Goal: Task Accomplishment & Management: Manage account settings

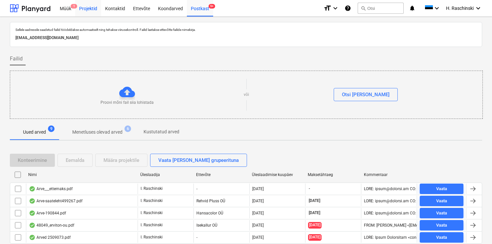
click at [85, 5] on div "Projektid" at bounding box center [88, 8] width 26 height 17
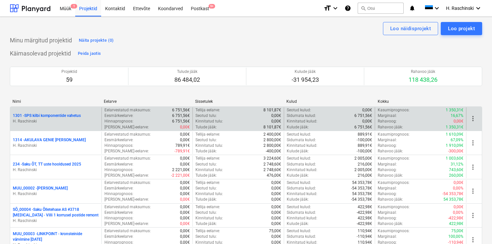
scroll to position [574, 0]
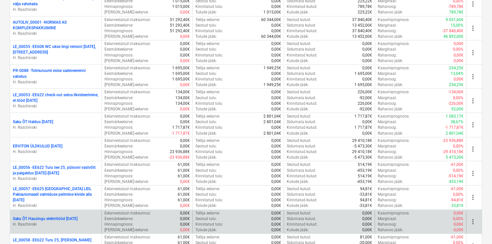
click at [70, 216] on p "Saku ÕT Hausingu elektritööd SEPTEMBER 2025" at bounding box center [45, 219] width 65 height 6
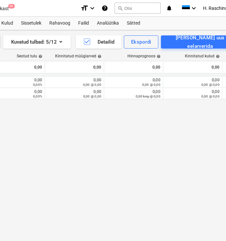
scroll to position [0, 223]
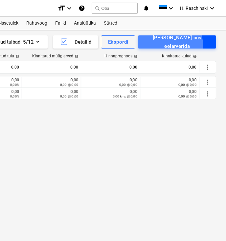
click at [186, 45] on div "[PERSON_NAME] uus eelarverida" at bounding box center [177, 41] width 64 height 17
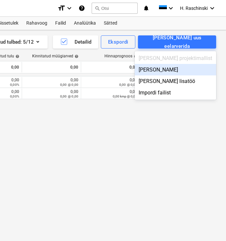
click at [187, 69] on div "[PERSON_NAME]" at bounding box center [175, 69] width 81 height 11
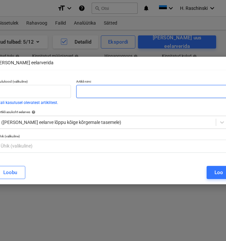
click at [172, 92] on input "text" at bounding box center [152, 91] width 152 height 13
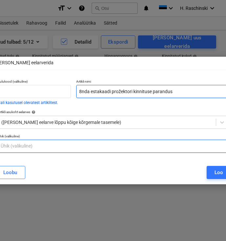
type input "8nda estakaadi prožektori kinnituse parandus"
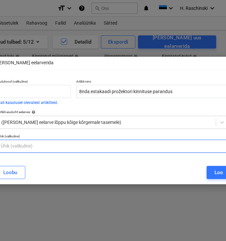
click at [114, 146] on input "text" at bounding box center [113, 146] width 230 height 13
type input "m"
type input "kmp"
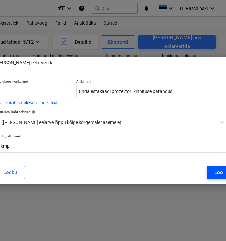
click at [211, 173] on button "Loo" at bounding box center [218, 172] width 24 height 13
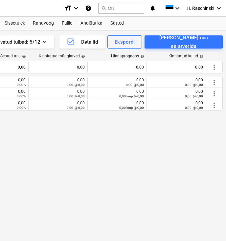
scroll to position [0, 223]
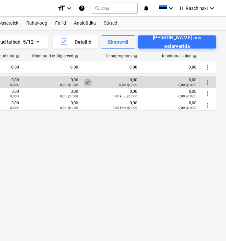
click at [88, 81] on span "edit" at bounding box center [87, 82] width 5 height 5
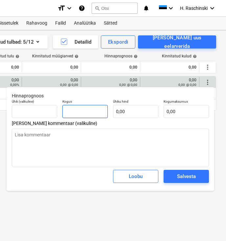
click at [90, 113] on input "text" at bounding box center [84, 111] width 45 height 13
type input "5"
type textarea "x"
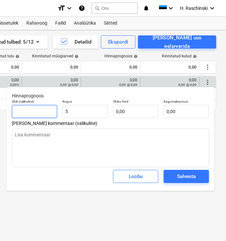
type input "5,00"
type textarea "x"
click at [38, 110] on input "text" at bounding box center [34, 111] width 45 height 13
type input "1"
type textarea "x"
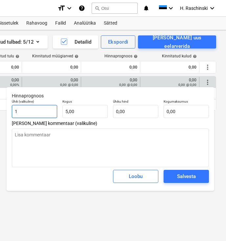
type textarea "x"
type input "k"
type textarea "x"
type input "km"
type textarea "x"
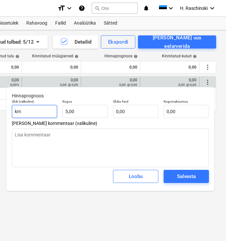
type input "kmp"
type textarea "x"
type input "kmp"
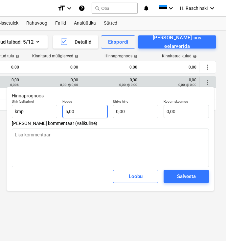
type input "5"
type textarea "x"
type input "2"
type textarea "x"
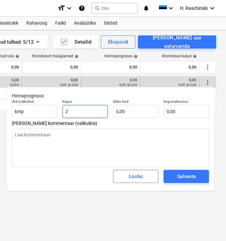
type input "22"
type textarea "x"
type input "220"
type textarea "x"
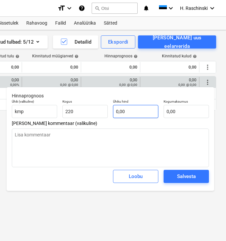
type input "220,00"
type textarea "x"
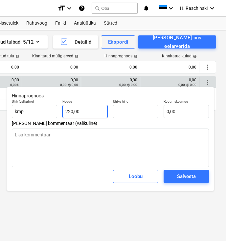
type input "220"
type input "0,00"
type textarea "x"
drag, startPoint x: 94, startPoint y: 115, endPoint x: 40, endPoint y: 106, distance: 53.9
click at [40, 106] on div "Ühik (valikuline) kmp Kogus 220 Ühiku hind 0,00 Kogumaksumus 0,00" at bounding box center [110, 109] width 202 height 24
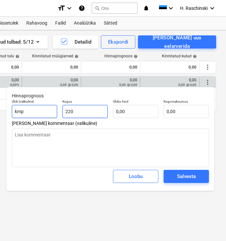
type input "1"
type textarea "x"
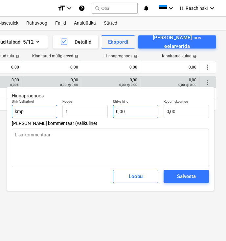
type input "1,00"
type textarea "x"
type input "2"
type textarea "x"
type input "2,00"
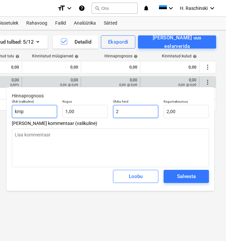
type input "22"
type textarea "x"
type input "22,00"
type input "220"
type textarea "x"
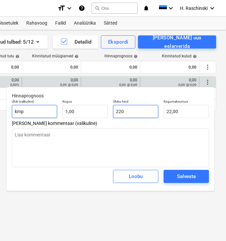
type input "220,00"
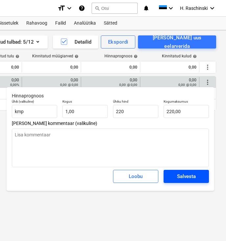
type input "220,00"
click at [189, 181] on div "Salvesta" at bounding box center [186, 176] width 19 height 9
type textarea "x"
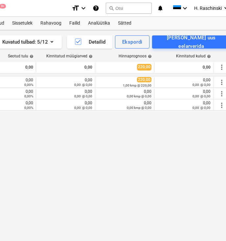
scroll to position [0, 223]
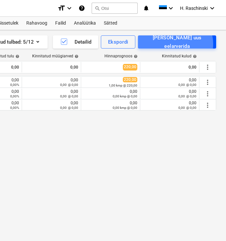
click at [191, 44] on div "[PERSON_NAME] uus eelarverida" at bounding box center [177, 41] width 64 height 17
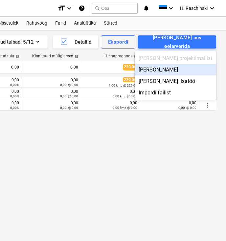
click at [188, 66] on div "[PERSON_NAME]" at bounding box center [175, 69] width 81 height 11
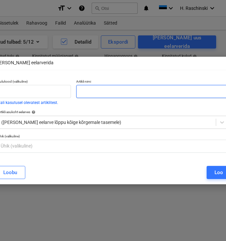
click at [160, 90] on input "text" at bounding box center [152, 91] width 152 height 13
paste input "Kääris valgusti vahetus + torude vahetus 2´l valgustil, kääris kaabli kulgemis …"
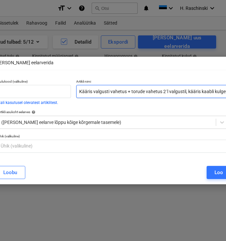
scroll to position [0, 54]
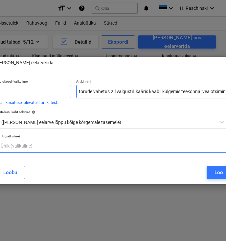
type input "Kääris valgusti vahetus + torude vahetus 2´l valgustil, kääris kaabli kulgemis …"
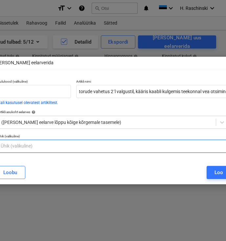
scroll to position [0, 0]
click at [109, 145] on input "text" at bounding box center [113, 146] width 230 height 13
type input "m"
type input "kmp"
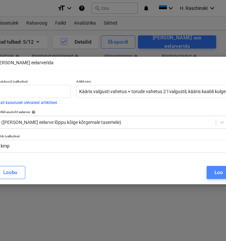
click at [212, 172] on button "Loo" at bounding box center [218, 172] width 24 height 13
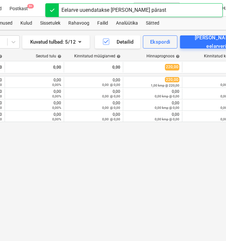
scroll to position [0, 223]
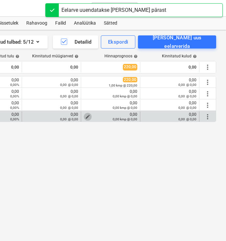
click at [87, 115] on span "edit" at bounding box center [87, 116] width 5 height 5
type textarea "x"
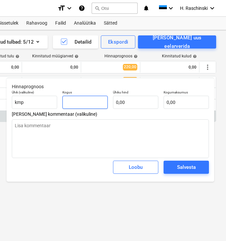
click at [92, 103] on input "text" at bounding box center [84, 102] width 45 height 13
type textarea "x"
type input "1"
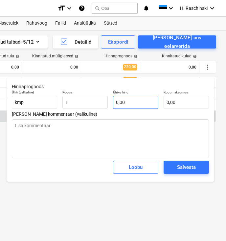
type textarea "x"
type input "1,00"
click at [133, 101] on input "text" at bounding box center [135, 102] width 45 height 13
type textarea "x"
type input "5"
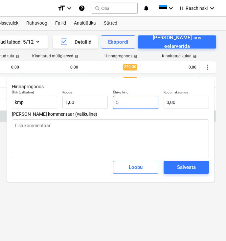
type input "5,00"
type textarea "x"
type input "52"
type input "52,00"
type textarea "x"
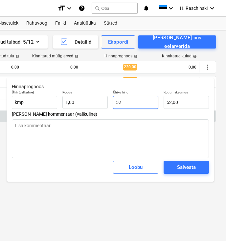
type input "527"
type input "527,00"
type input "527"
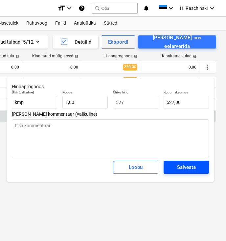
type textarea "x"
type input "527,00"
click at [180, 167] on div "Salvesta" at bounding box center [186, 167] width 19 height 9
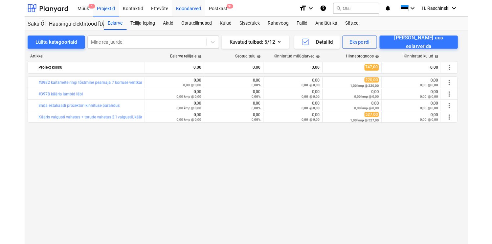
scroll to position [0, 0]
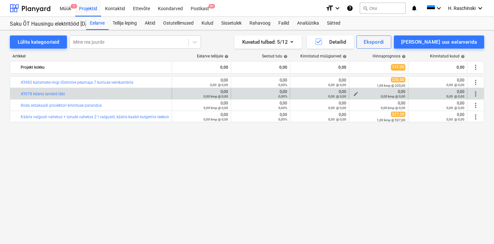
click at [355, 93] on span "edit" at bounding box center [355, 93] width 5 height 5
type textarea "x"
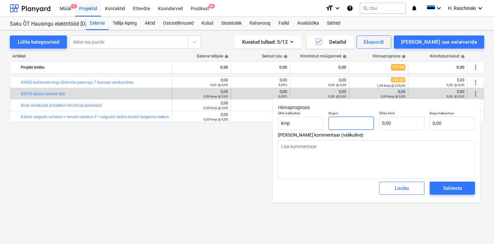
click at [338, 121] on input "text" at bounding box center [351, 123] width 45 height 13
type textarea "x"
type input "1"
type textarea "x"
type input "1,00"
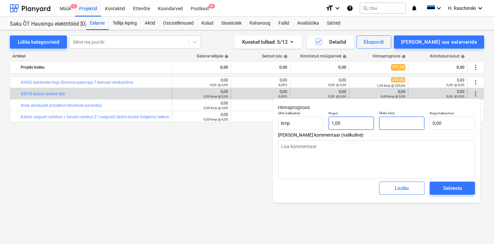
paste input "1 845,20"
type textarea "x"
type input "1 845,20"
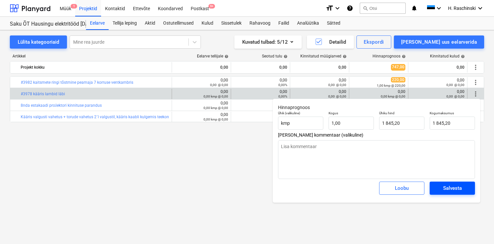
click at [446, 188] on div "Salvesta" at bounding box center [452, 188] width 19 height 9
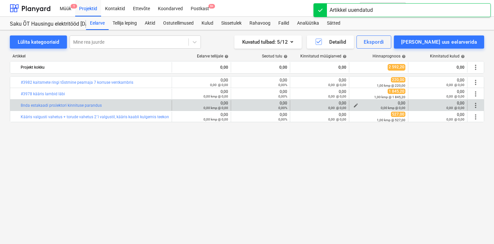
click at [356, 105] on span "edit" at bounding box center [355, 105] width 5 height 5
type textarea "x"
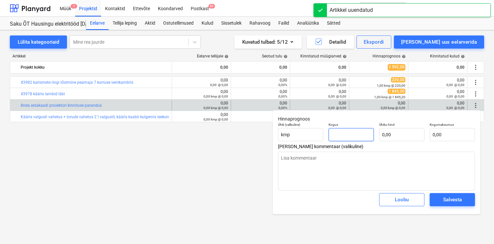
click at [341, 131] on input "text" at bounding box center [351, 134] width 45 height 13
type textarea "x"
type input "1"
type textarea "x"
type input "1,00"
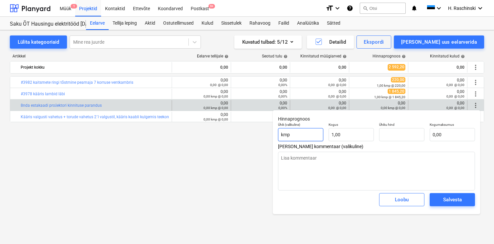
type textarea "x"
type input "0,00"
click at [308, 133] on input "kmp" at bounding box center [300, 134] width 45 height 13
type textarea "x"
type input "km"
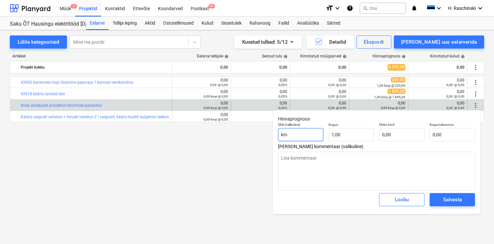
type textarea "x"
type input "k"
type textarea "x"
type input "h"
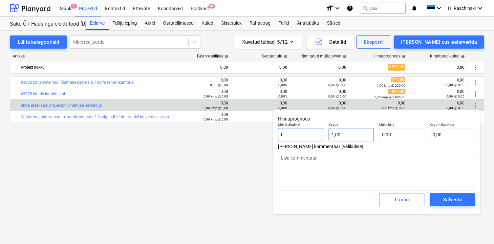
type textarea "x"
type input "1"
type textarea "x"
type input "12"
type textarea "x"
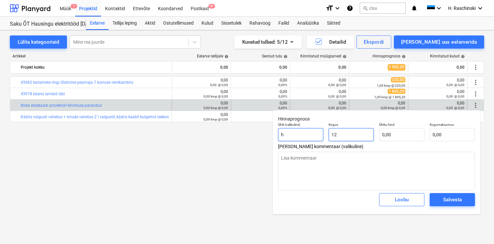
type input "1"
type textarea "x"
type input "2"
type textarea "x"
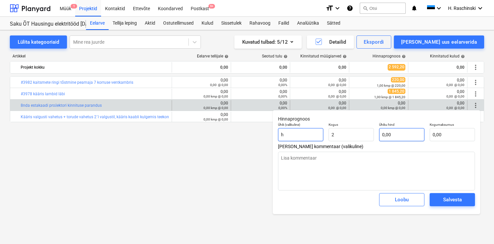
type input "2,00"
type textarea "x"
type input "2"
type input "4,00"
type textarea "x"
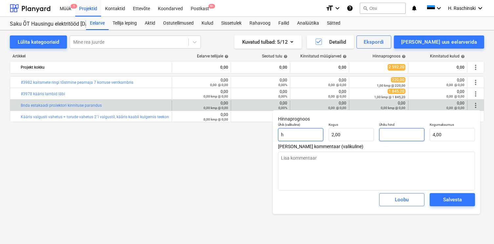
type input "0,00"
type textarea "x"
type input "3"
type input "6,00"
type textarea "x"
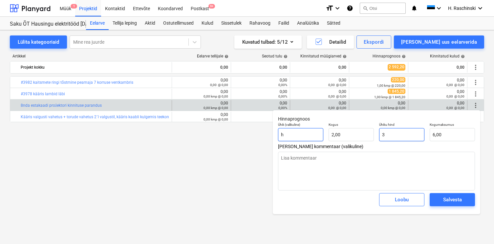
type input "35"
type input "70,00"
type input "35"
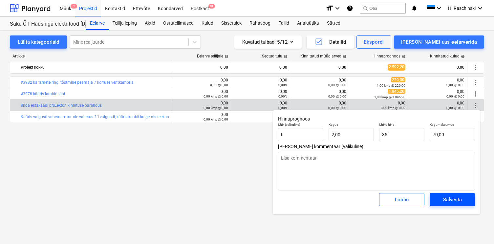
type textarea "x"
type input "35,00"
click at [459, 199] on div "Salvesta" at bounding box center [452, 199] width 19 height 9
type textarea "x"
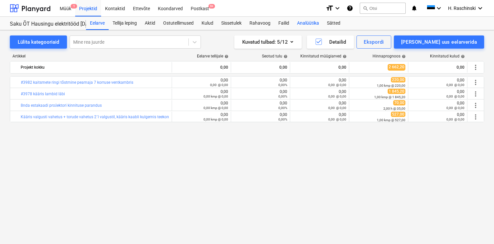
click at [304, 21] on div "Analüütika" at bounding box center [308, 23] width 30 height 13
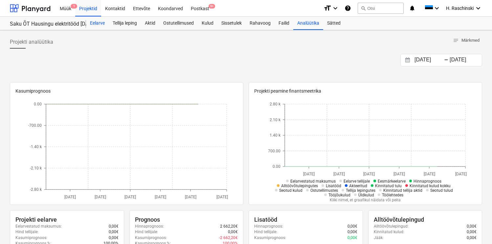
click at [96, 23] on div "Eelarve" at bounding box center [97, 23] width 23 height 13
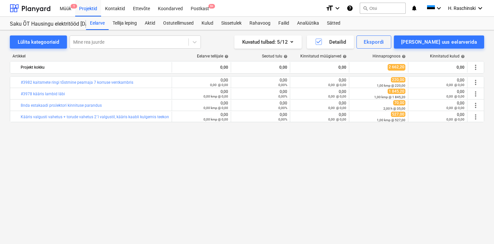
drag, startPoint x: 75, startPoint y: 93, endPoint x: 76, endPoint y: 170, distance: 77.2
click at [76, 170] on div "bar_chart #3982 kaitsmete ringi tõstmine peamaja 7 korruse ventkambris edit 0,0…" at bounding box center [247, 146] width 474 height 140
click at [112, 162] on div "bar_chart #3982 kaitsmete ringi tõstmine peamaja 7 korruse ventkambris edit 0,0…" at bounding box center [247, 146] width 474 height 140
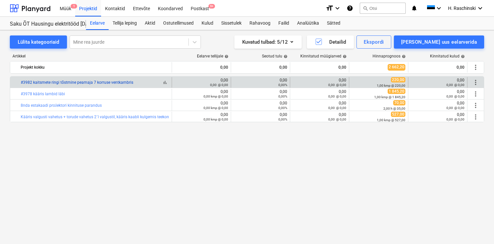
copy link "#3982 kaitsmete ringi tõstmine peamaja 7 korruse ventkambris"
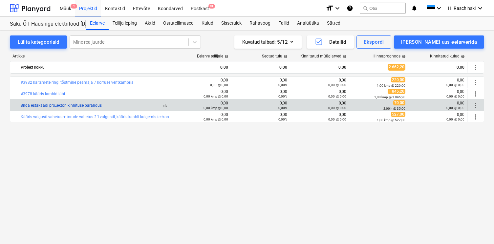
drag, startPoint x: 108, startPoint y: 107, endPoint x: 21, endPoint y: 107, distance: 87.6
click at [21, 107] on div "bar_chart 8nda estakaadi prožektori kinnituse parandus" at bounding box center [95, 105] width 148 height 11
copy link "8nda estakaadi prožektori kinnituse parandus"
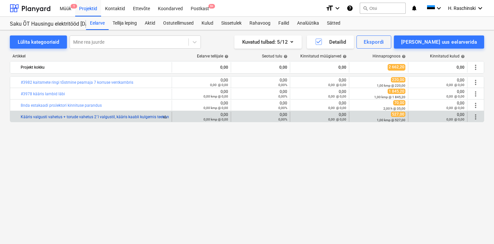
click at [133, 118] on link "Kääris valgusti vahetus + torude vahetus 2´l valgustil, kääris kaabli kulgemis …" at bounding box center [110, 117] width 178 height 5
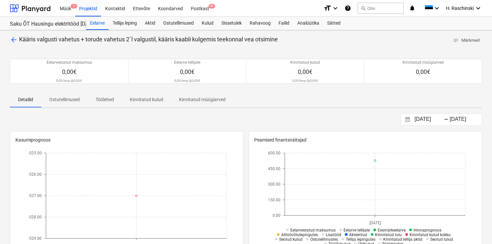
drag, startPoint x: 281, startPoint y: 39, endPoint x: 27, endPoint y: 32, distance: 254.2
click at [27, 32] on div "arrow_back Kääris valgusti vahetus + torude vahetus 2´l valgustil, kääris kaabl…" at bounding box center [246, 233] width 492 height 406
copy p "Kääris valgusti vahetus + torude vahetus 2´l valgustil, kääris kaabli kulgemis …"
click at [96, 20] on div "Eelarve" at bounding box center [97, 23] width 23 height 13
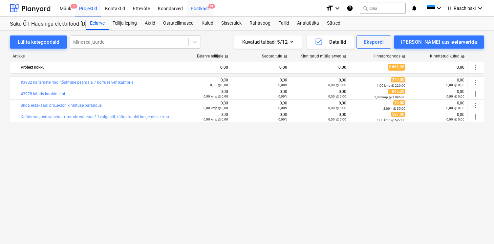
click at [200, 11] on div "Postkast 9+" at bounding box center [200, 8] width 26 height 17
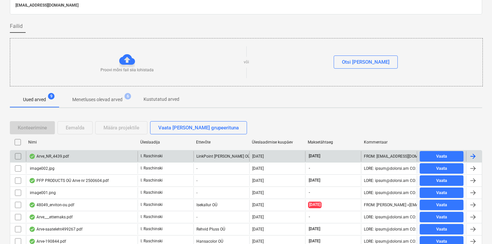
scroll to position [72, 0]
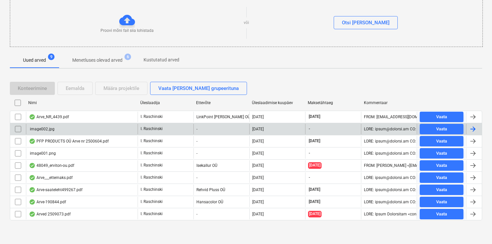
click at [20, 129] on input "checkbox" at bounding box center [18, 129] width 11 height 11
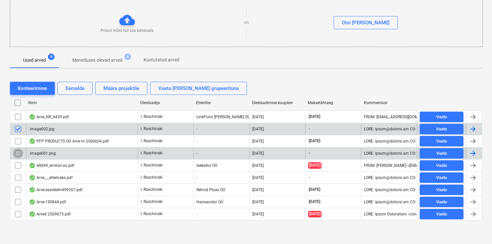
click at [19, 151] on input "checkbox" at bounding box center [18, 153] width 11 height 11
click at [82, 85] on div "Eemalda" at bounding box center [75, 88] width 19 height 9
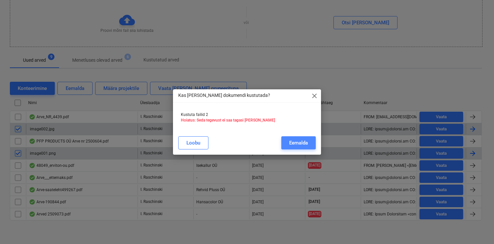
click at [298, 138] on button "Eemalda" at bounding box center [298, 142] width 34 height 13
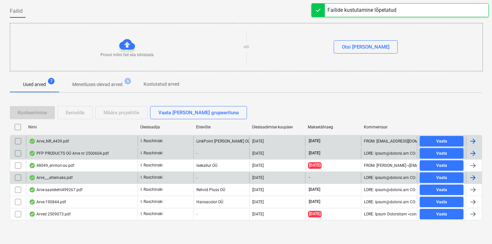
click at [52, 138] on div "Arve_NR_4439.pdf" at bounding box center [82, 141] width 112 height 11
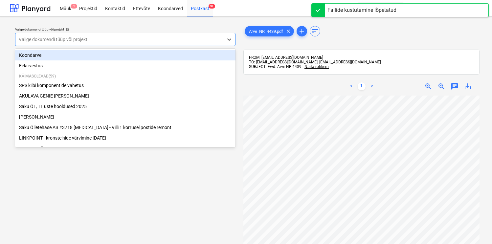
click at [211, 41] on div at bounding box center [119, 39] width 201 height 7
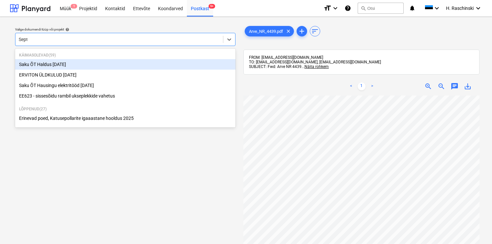
type input "Septe"
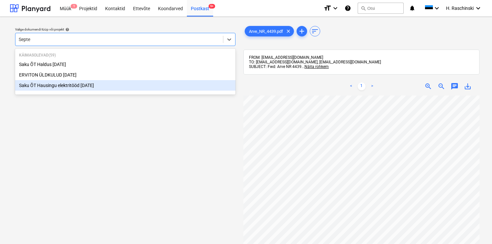
click at [66, 85] on div "Saku ÕT Hausingu elektritööd SEPTEMBER 2025" at bounding box center [125, 85] width 220 height 11
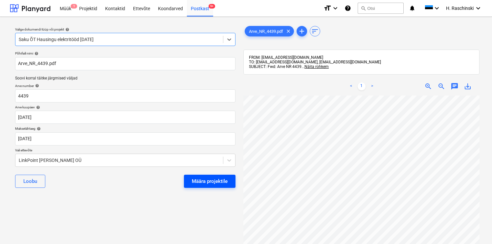
click at [211, 181] on div "Määra projektile" at bounding box center [210, 181] width 36 height 9
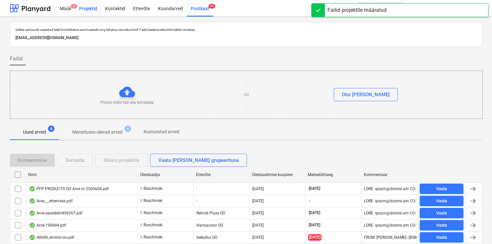
click at [84, 12] on div "Projektid" at bounding box center [88, 8] width 26 height 17
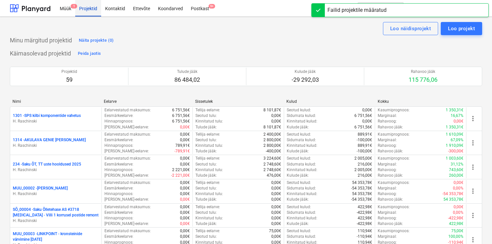
scroll to position [574, 0]
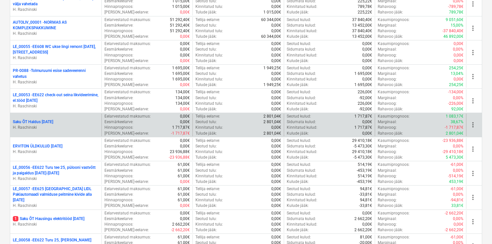
click at [53, 121] on p "Saku ÕT Haldus SEPTEMBER 2025" at bounding box center [33, 122] width 40 height 6
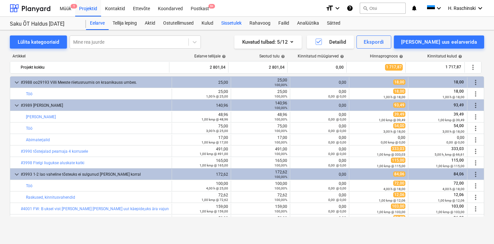
click at [238, 23] on div "Sissetulek" at bounding box center [231, 23] width 28 height 13
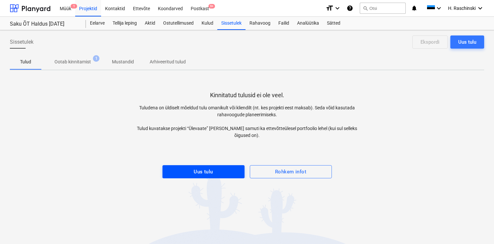
click at [220, 167] on span "Uus tulu" at bounding box center [204, 171] width 68 height 9
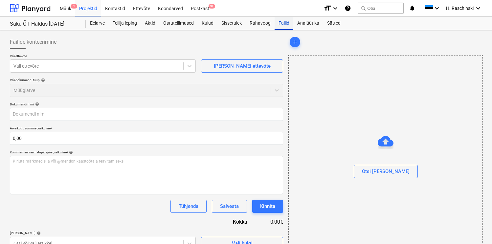
click at [286, 23] on div "Failid" at bounding box center [283, 23] width 19 height 13
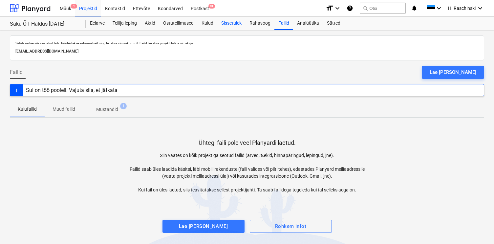
click at [226, 27] on div "Sissetulek" at bounding box center [231, 23] width 28 height 13
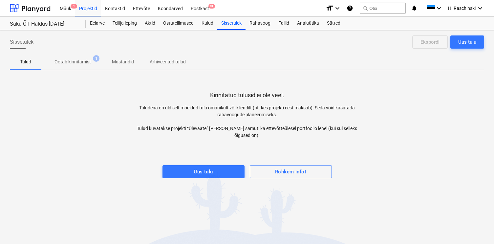
click at [84, 57] on span "Ootab kinnitamist 1" at bounding box center [72, 62] width 63 height 12
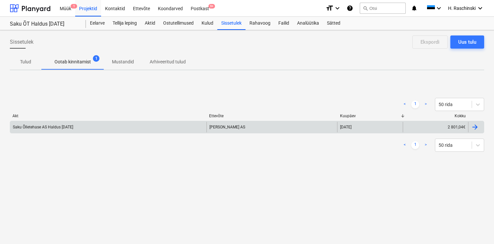
click at [158, 129] on div "Saku Õlletehase AS Haldus SEPTEMBER 2025" at bounding box center [108, 127] width 196 height 11
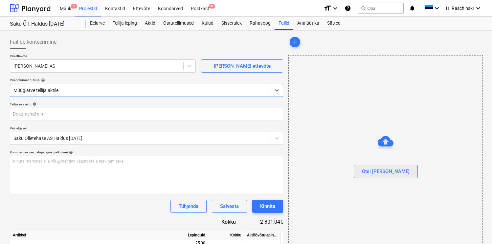
click at [378, 171] on div "Otsi [PERSON_NAME]" at bounding box center [386, 171] width 48 height 9
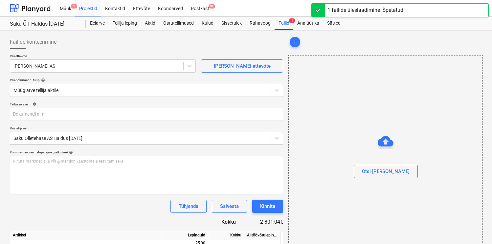
type input "Erviton Arve nr 212845.pdf"
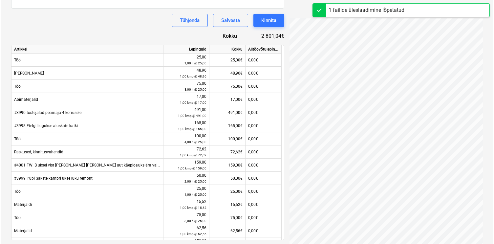
scroll to position [206, 0]
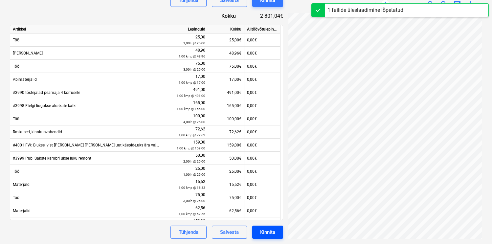
click at [269, 230] on div "Kinnita" at bounding box center [267, 232] width 15 height 9
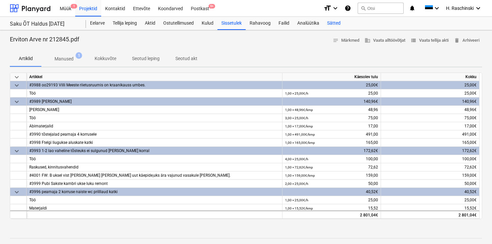
click at [334, 26] on div "Sätted" at bounding box center [333, 23] width 21 height 13
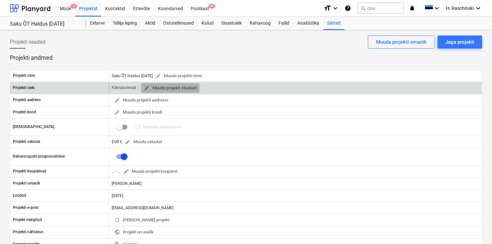
click at [184, 87] on span "edit Muuda projekti staatust" at bounding box center [170, 88] width 53 height 8
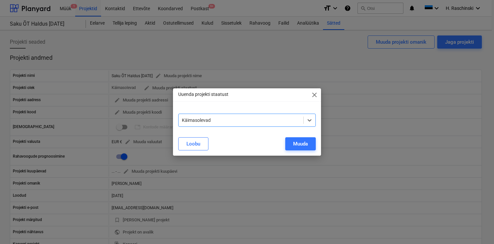
click at [205, 124] on div "Käimasolevad" at bounding box center [241, 120] width 125 height 9
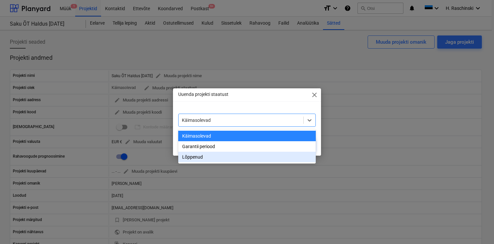
click at [195, 155] on div "Lõppenud" at bounding box center [247, 157] width 138 height 11
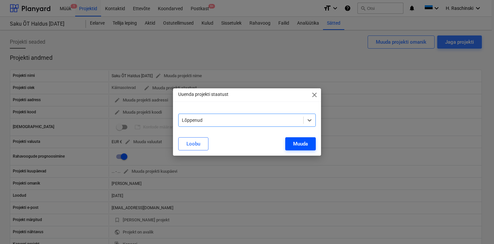
click at [296, 143] on div "Muuda" at bounding box center [300, 144] width 15 height 9
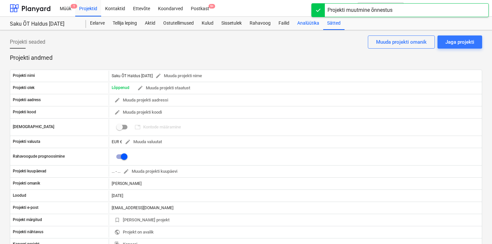
click at [306, 23] on div "Analüütika" at bounding box center [308, 23] width 30 height 13
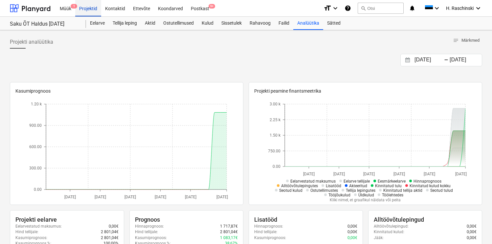
click at [93, 7] on div "Projektid" at bounding box center [88, 8] width 26 height 17
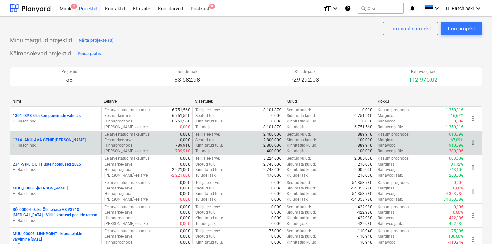
scroll to position [574, 0]
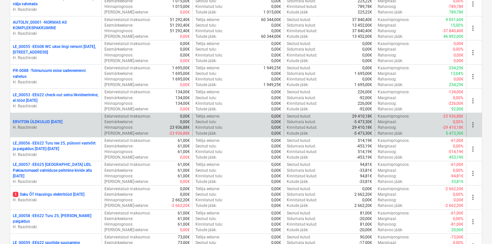
click at [62, 122] on p "ERVITON ÜLDKULUD [DATE]" at bounding box center [38, 122] width 50 height 6
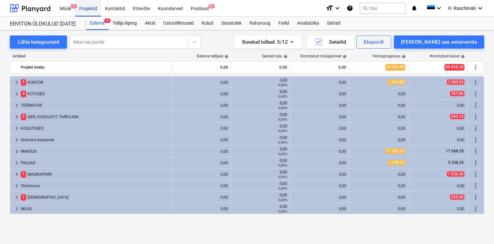
click at [92, 8] on div "Projektid" at bounding box center [88, 8] width 26 height 17
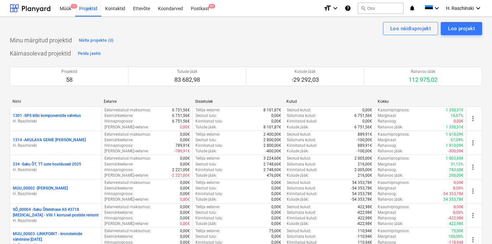
scroll to position [574, 0]
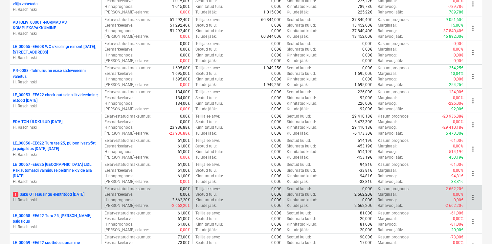
click at [55, 192] on p "1 Saku ÕT Hausingu elektritööd SEPTEMBER 2025" at bounding box center [49, 195] width 72 height 6
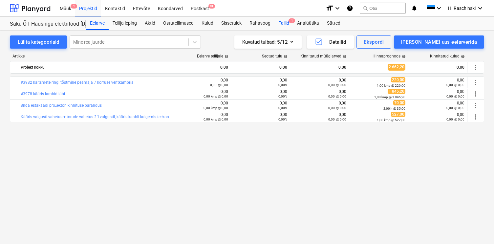
click at [287, 22] on div "Failid 1" at bounding box center [283, 23] width 19 height 13
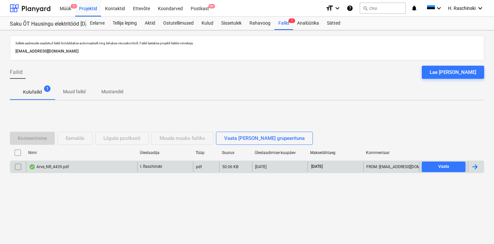
click at [75, 166] on div "Arve_NR_4439.pdf" at bounding box center [81, 167] width 111 height 11
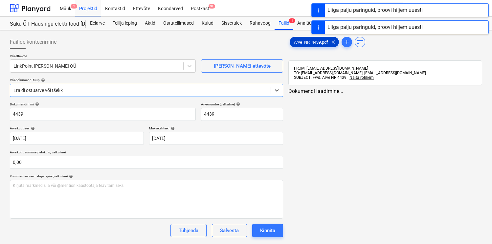
click at [318, 41] on span "Arve_NR_4439.pdf" at bounding box center [311, 42] width 42 height 5
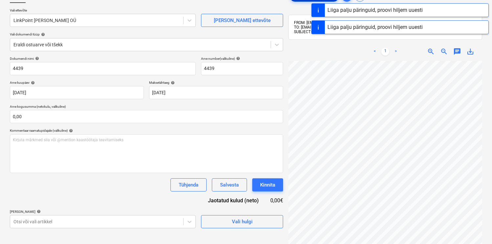
scroll to position [75, 0]
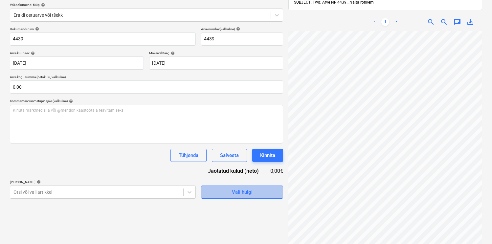
click at [209, 191] on span "Vali hulgi" at bounding box center [242, 192] width 66 height 9
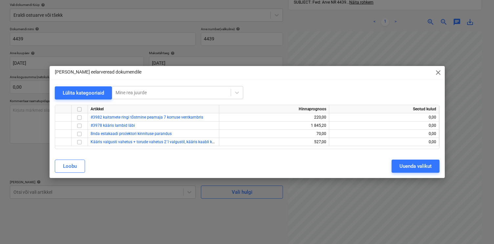
click at [79, 111] on input "checkbox" at bounding box center [79, 109] width 8 height 8
checkbox input "true"
click at [412, 160] on button "Uuenda valikut" at bounding box center [416, 166] width 48 height 13
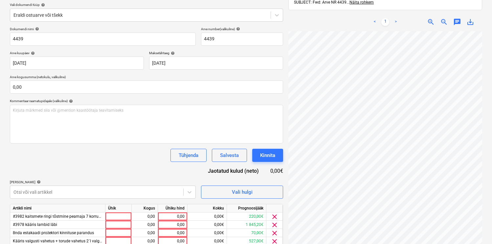
scroll to position [125, 54]
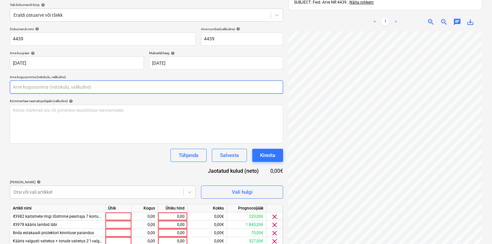
click at [44, 87] on input "text" at bounding box center [146, 86] width 273 height 13
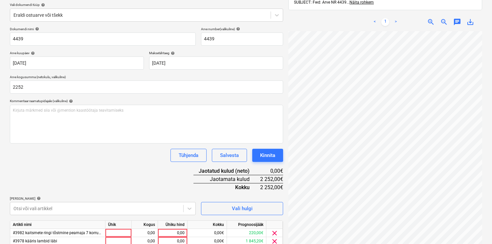
type input "2 252,00"
click at [89, 180] on div "Dokumendi nimi help 4439 Arve number (valikuline) help 4439 Arve kuupäev help 0…" at bounding box center [146, 155] width 273 height 256
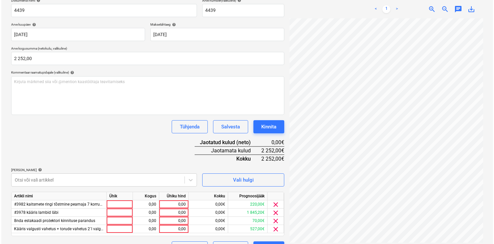
scroll to position [119, 0]
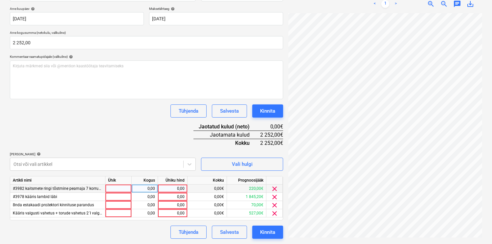
click at [115, 186] on div at bounding box center [118, 188] width 26 height 8
type input "kmp"
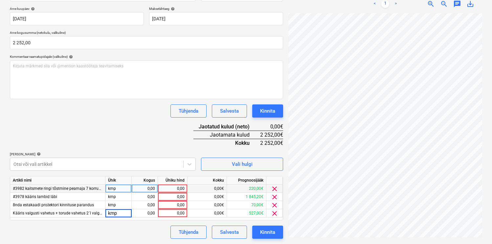
click at [141, 189] on div "0,00" at bounding box center [144, 188] width 21 height 8
type input "1"
click at [166, 189] on div "0,00" at bounding box center [173, 188] width 24 height 8
type input "5"
click at [176, 213] on div "0,00" at bounding box center [173, 213] width 24 height 8
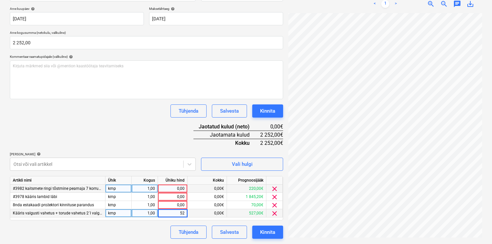
type input "520"
type input "15"
type input "160"
type input "1557"
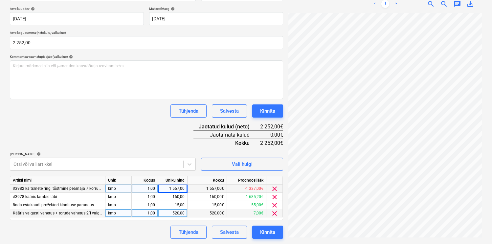
click at [142, 139] on div "Dokumendi nimi help 4439 Arve number (valikuline) help 4439 Arve kuupäev help 0…" at bounding box center [146, 111] width 273 height 256
click at [279, 232] on button "Kinnita" at bounding box center [267, 232] width 31 height 13
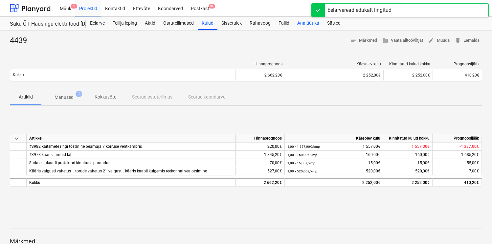
click at [308, 22] on div "Analüütika" at bounding box center [308, 23] width 30 height 13
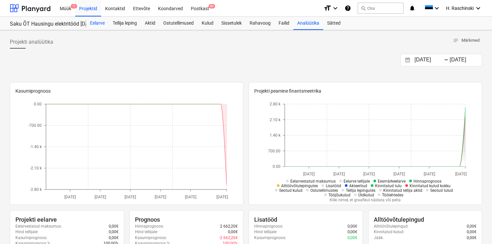
click at [101, 23] on div "Eelarve" at bounding box center [97, 23] width 23 height 13
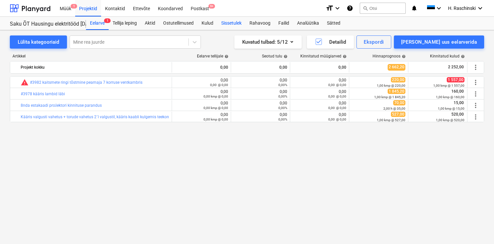
click at [226, 23] on div "Sissetulek" at bounding box center [231, 23] width 28 height 13
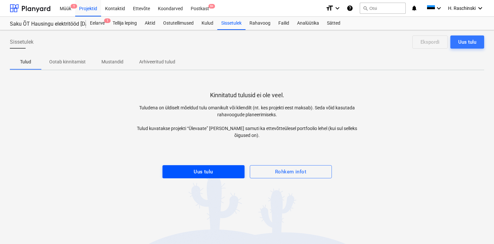
click at [211, 167] on div "Uus tulu" at bounding box center [203, 171] width 19 height 9
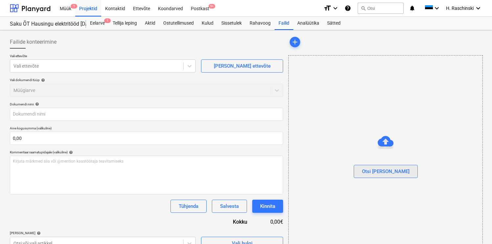
click at [388, 167] on div "Otsi [PERSON_NAME]" at bounding box center [386, 171] width 48 height 9
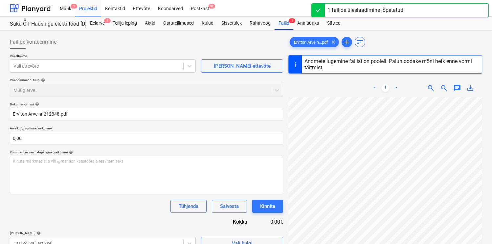
scroll to position [111, 0]
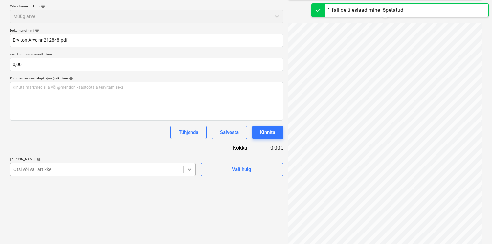
click at [192, 170] on body "Müük 1 Projektid Kontaktid Ettevõte Koondarved Postkast 9+ format_size keyboard…" at bounding box center [246, 48] width 492 height 244
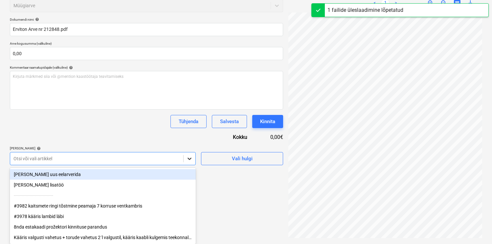
type input "212848"
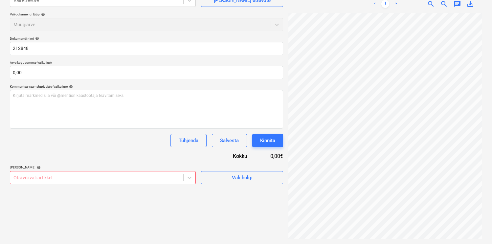
scroll to position [66, 0]
click at [152, 146] on div "Dokumendi nimi help 212848 Arve kogusumma (valikuline) 0,00 Kommentaar raamatup…" at bounding box center [146, 110] width 273 height 148
click at [218, 172] on button "Vali hulgi" at bounding box center [242, 177] width 82 height 13
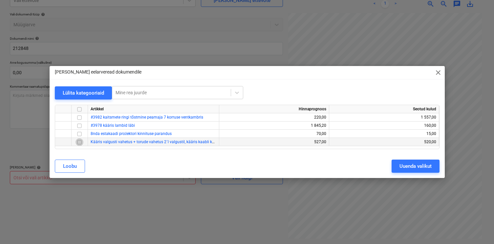
click at [80, 141] on input "checkbox" at bounding box center [79, 142] width 8 height 8
click at [80, 135] on input "checkbox" at bounding box center [79, 134] width 8 height 8
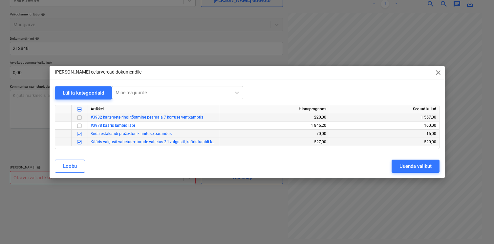
click at [80, 118] on input "checkbox" at bounding box center [79, 118] width 8 height 8
click at [405, 171] on button "Uuenda valikut" at bounding box center [416, 166] width 48 height 13
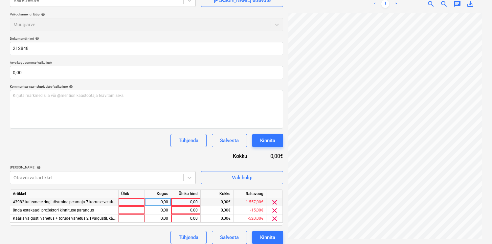
click at [134, 205] on div at bounding box center [131, 202] width 26 height 8
type input "kmp"
click at [157, 203] on div "0,00" at bounding box center [157, 202] width 21 height 8
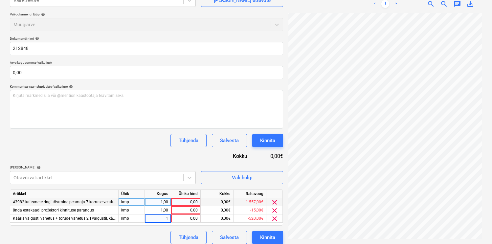
scroll to position [111, 54]
click at [182, 202] on div "0,00" at bounding box center [186, 202] width 24 height 8
type input "220"
type input "527"
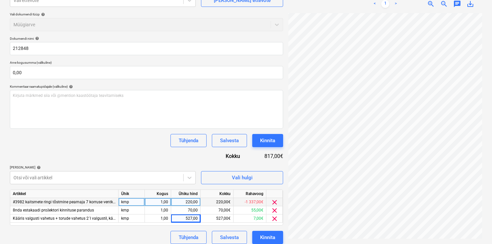
click at [178, 158] on div "Dokumendi nimi help 212848 Arve kogusumma (valikuline) 0,00 Kommentaar raamatup…" at bounding box center [146, 139] width 273 height 207
click at [267, 236] on div "Kinnita" at bounding box center [267, 237] width 15 height 9
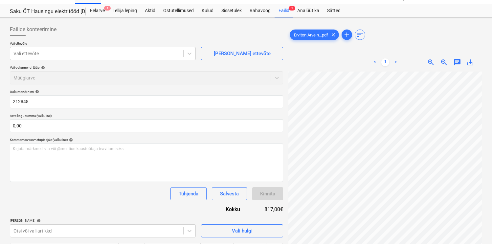
scroll to position [0, 0]
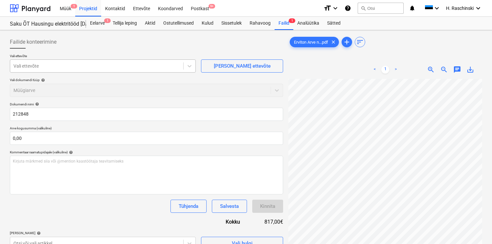
click at [161, 69] on div at bounding box center [96, 66] width 166 height 7
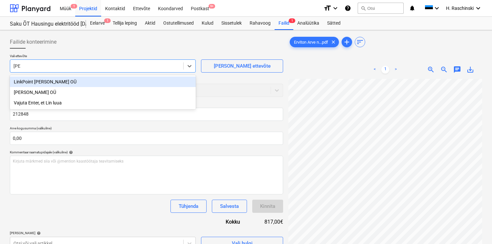
type input "Link"
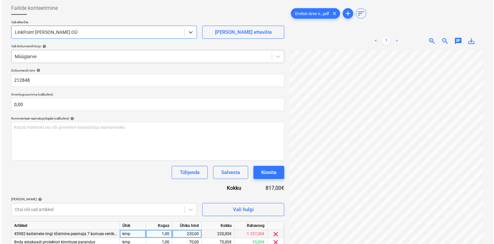
scroll to position [71, 0]
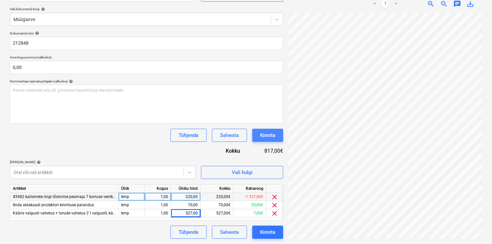
click at [264, 137] on div "Kinnita" at bounding box center [267, 135] width 15 height 9
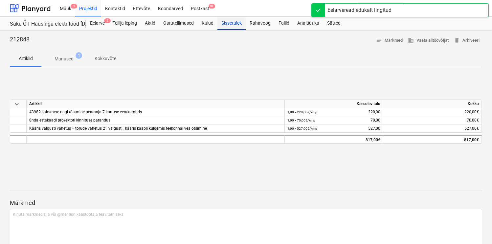
click at [242, 23] on div "Sissetulek" at bounding box center [231, 23] width 28 height 13
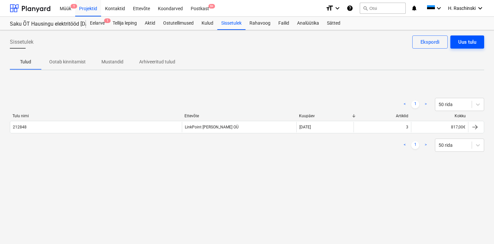
click at [463, 44] on div "Uus tulu" at bounding box center [467, 42] width 18 height 9
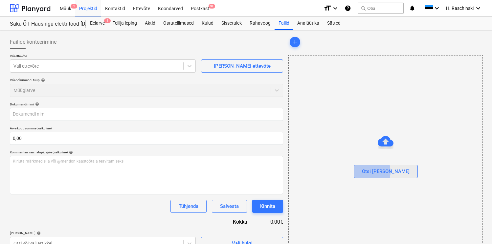
click at [379, 172] on div "Otsi [PERSON_NAME]" at bounding box center [386, 171] width 48 height 9
type input "Erviton Arve nr 212847.pdf"
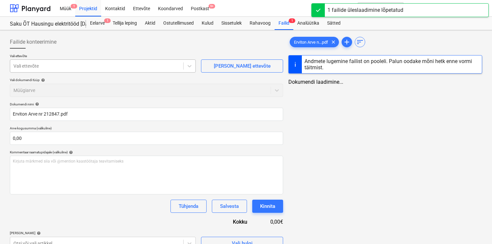
click at [169, 67] on div at bounding box center [96, 66] width 166 height 7
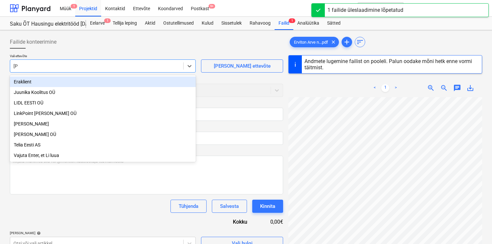
type input "Link"
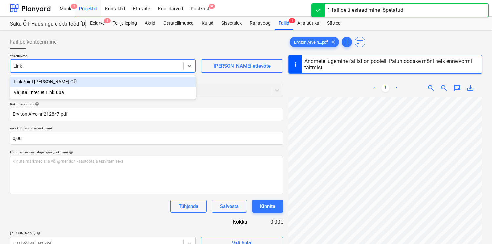
click at [106, 79] on div "LinkPoint [PERSON_NAME] OÜ" at bounding box center [103, 81] width 186 height 11
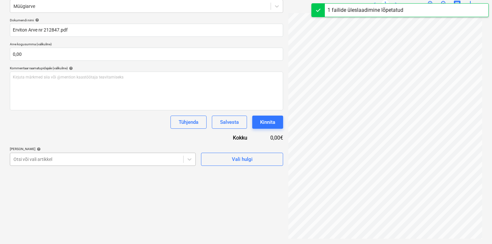
type input "212847"
click at [96, 159] on div at bounding box center [96, 159] width 166 height 7
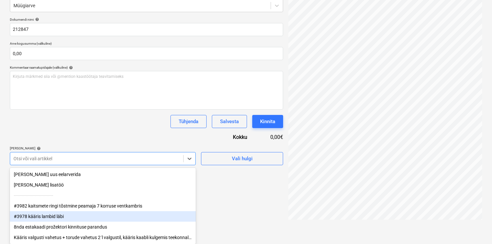
click at [63, 212] on div "#3978 kääris lambid läbi" at bounding box center [103, 216] width 186 height 11
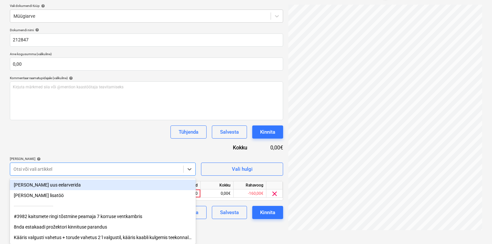
click at [98, 139] on div "Dokumendi nimi help 212847 Arve kogusumma (valikuline) 0,00 Kommentaar raamatup…" at bounding box center [146, 123] width 273 height 191
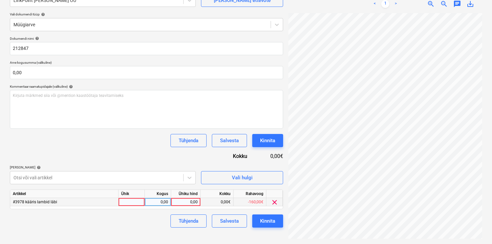
click at [130, 203] on div at bounding box center [131, 202] width 26 height 8
type input "kmp"
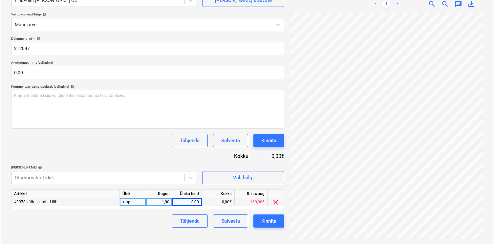
scroll to position [0, 54]
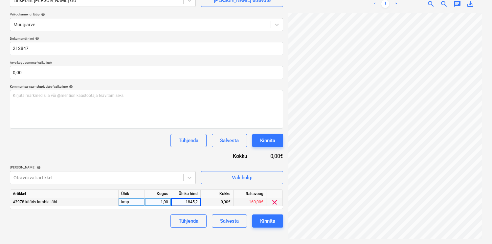
type input "1845,20"
click at [134, 218] on div "Tühjenda Salvesta Kinnita" at bounding box center [146, 220] width 273 height 13
click at [273, 218] on div "Kinnita" at bounding box center [267, 221] width 15 height 9
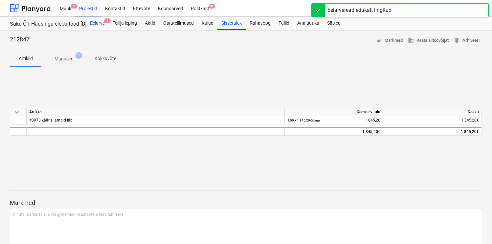
click at [99, 24] on div "Eelarve 1" at bounding box center [97, 23] width 23 height 13
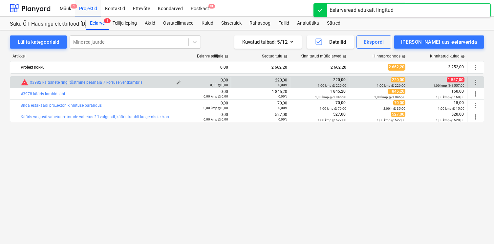
click at [179, 82] on div "0,00 @ 0,00" at bounding box center [202, 84] width 54 height 5
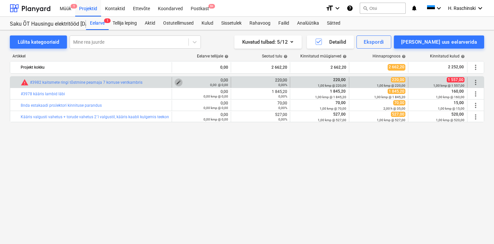
click at [178, 81] on span "edit" at bounding box center [178, 82] width 5 height 5
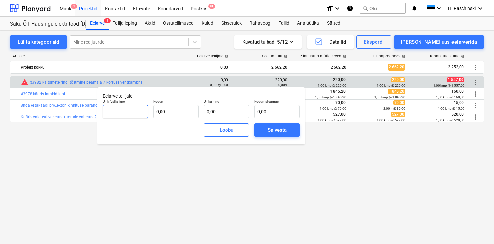
click at [141, 113] on input "text" at bounding box center [125, 111] width 45 height 13
type input "1,00"
type input "2"
type input "2,00"
type input "22"
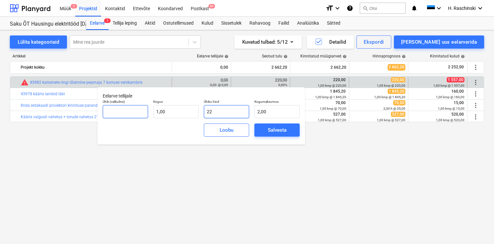
type input "22,00"
type input "220"
type input "220,00"
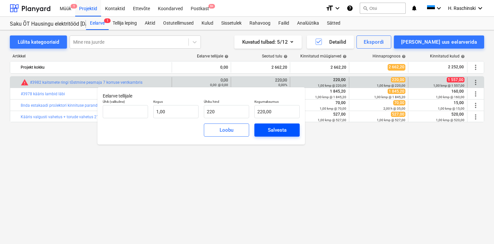
type input "220,00"
click at [266, 126] on span "Salvesta" at bounding box center [277, 130] width 30 height 9
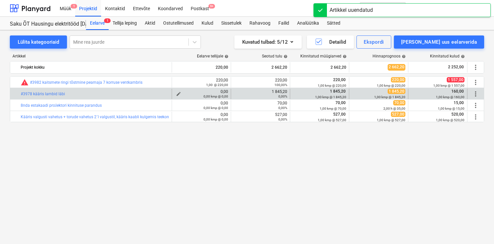
click at [178, 94] on div "0,00 kmp @ 0,00" at bounding box center [202, 96] width 54 height 5
click at [178, 94] on span "edit" at bounding box center [178, 93] width 5 height 5
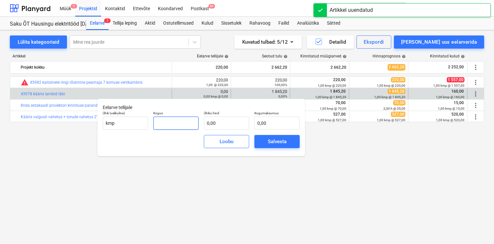
click at [177, 119] on input "text" at bounding box center [175, 123] width 45 height 13
type input "1,00"
type input "1"
type input "1,00"
type input "18"
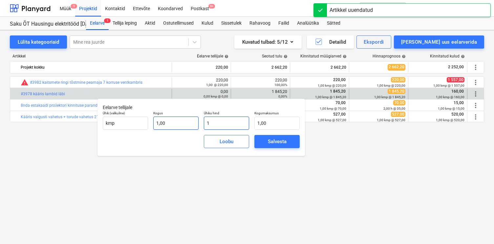
type input "18,00"
type input "184"
type input "184,00"
type input "1845"
type input "1 845,00"
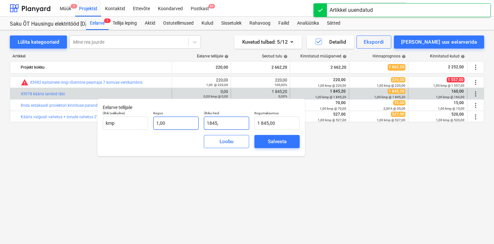
type input "1845,2"
type input "1 845,20"
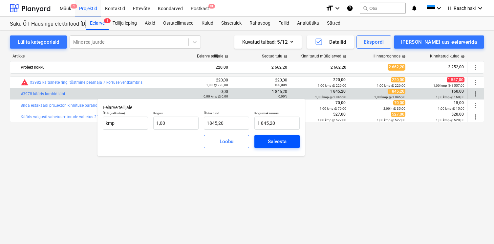
type input "1 845,20"
click at [265, 142] on span "Salvesta" at bounding box center [277, 141] width 30 height 9
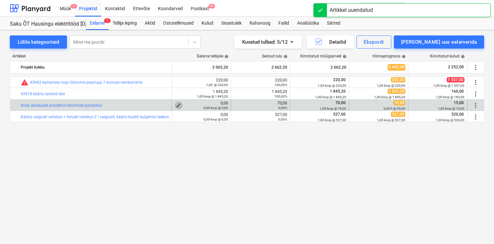
click at [178, 104] on span "edit" at bounding box center [178, 105] width 5 height 5
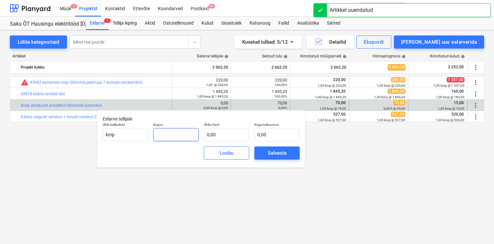
click at [185, 133] on input "text" at bounding box center [175, 134] width 45 height 13
type input "1,00"
type input "7"
type input "7,00"
type input "70"
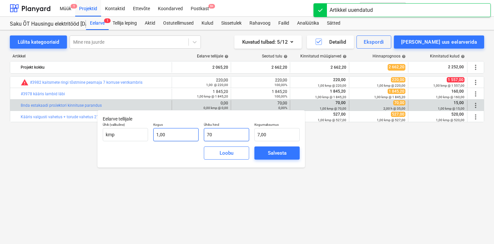
type input "70,00"
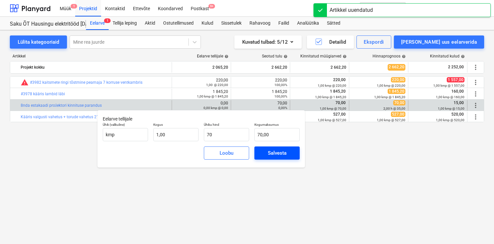
type input "70,00"
click at [280, 151] on div "Salvesta" at bounding box center [277, 153] width 19 height 9
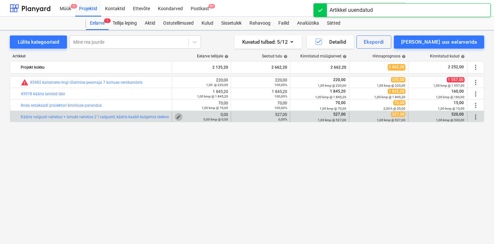
click at [179, 115] on span "edit" at bounding box center [178, 116] width 5 height 5
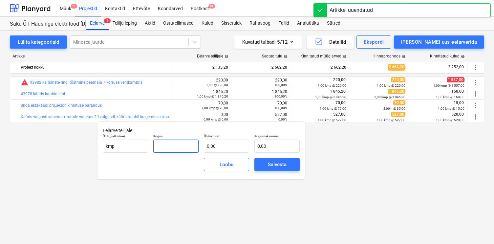
click at [182, 144] on input "text" at bounding box center [175, 146] width 45 height 13
type input "1,00"
type input "5"
type input "5,00"
type input "51"
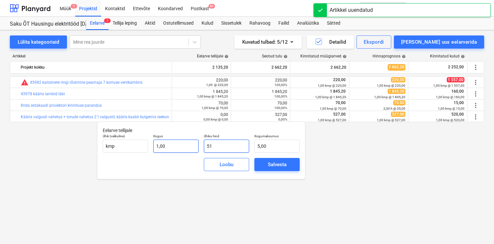
type input "51,00"
type input "517"
type input "517,00"
type input "51"
type input "51,00"
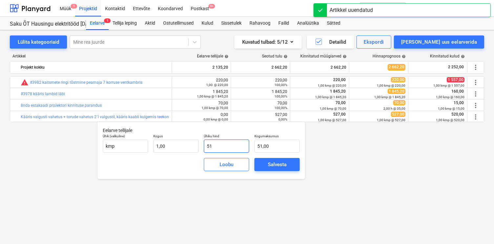
type input "5"
type input "5,00"
type input "52"
type input "52,00"
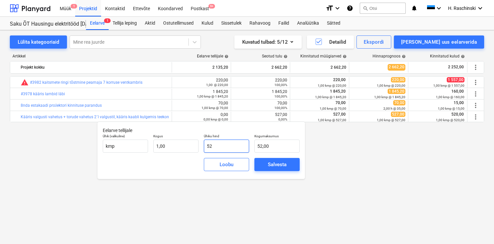
type input "527"
type input "527,00"
click at [283, 163] on div "Salvesta" at bounding box center [277, 164] width 19 height 9
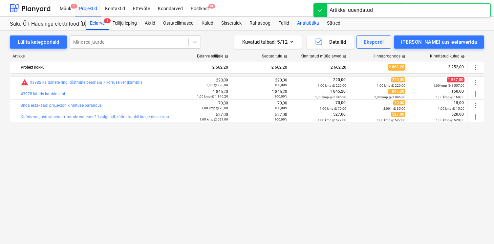
click at [304, 24] on div "Analüütika" at bounding box center [308, 23] width 30 height 13
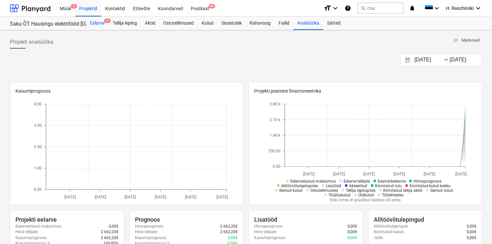
click at [104, 23] on div "Eelarve 1" at bounding box center [97, 23] width 23 height 13
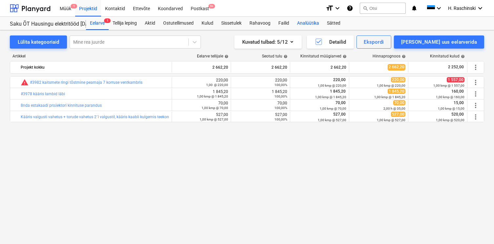
click at [312, 26] on div "Analüütika" at bounding box center [308, 23] width 30 height 13
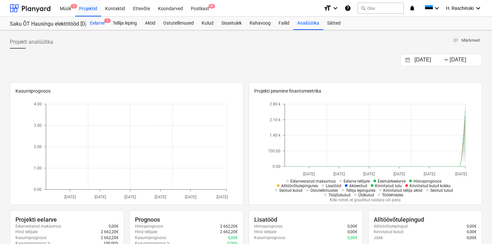
click at [100, 23] on div "Eelarve 1" at bounding box center [97, 23] width 23 height 13
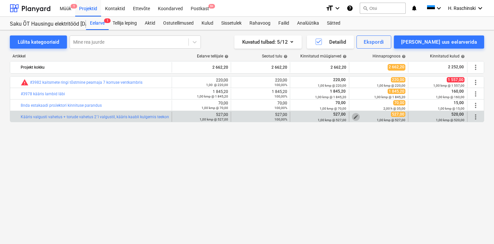
click at [355, 115] on span "edit" at bounding box center [355, 116] width 5 height 5
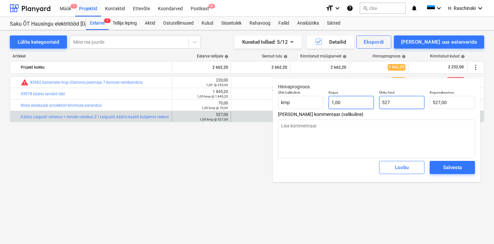
drag, startPoint x: 403, startPoint y: 106, endPoint x: 346, endPoint y: 106, distance: 56.8
click at [346, 106] on div "Ühik (valikuline) kmp Kogus 1,00 Ühiku hind 527 Kogumaksumus 527,00" at bounding box center [376, 100] width 202 height 24
click at [461, 166] on div "Salvesta" at bounding box center [452, 167] width 19 height 9
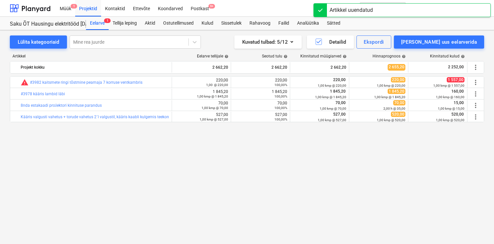
click at [357, 103] on span "edit" at bounding box center [355, 105] width 5 height 5
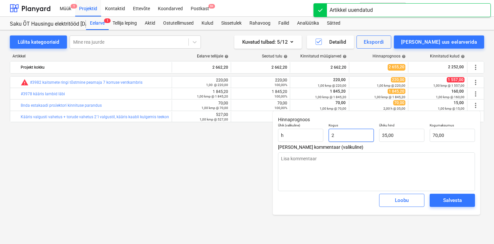
click at [346, 131] on input "2" at bounding box center [351, 135] width 45 height 13
click at [348, 132] on input "2" at bounding box center [351, 135] width 45 height 13
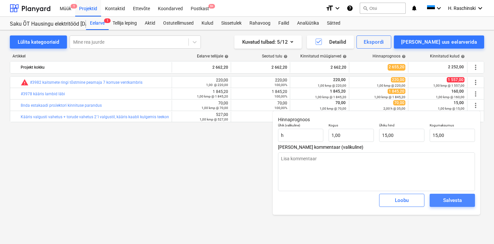
click at [444, 202] on div "Salvesta" at bounding box center [452, 200] width 19 height 9
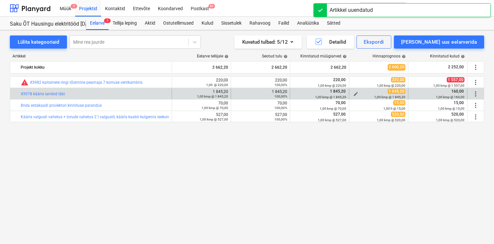
click at [355, 95] on div "1,00 kmp @ 1 845,20" at bounding box center [379, 97] width 54 height 5
click at [355, 94] on span "edit" at bounding box center [355, 93] width 5 height 5
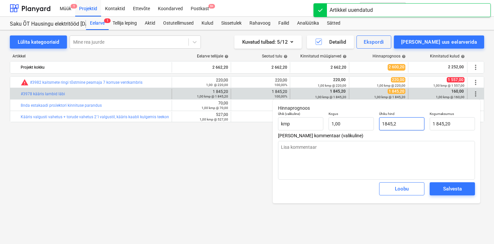
click at [393, 121] on input "1845,2" at bounding box center [401, 123] width 45 height 13
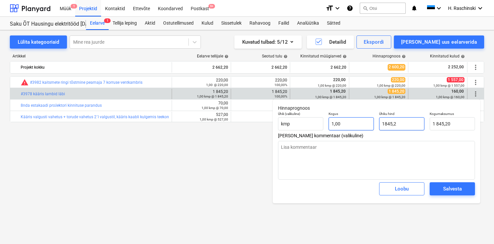
drag, startPoint x: 405, startPoint y: 130, endPoint x: 338, endPoint y: 123, distance: 67.0
click at [338, 123] on div "Ühik (valikuline) kmp Kogus 1,00 Ühiku hind 1845,2 Kogumaksumus 1 845,20" at bounding box center [376, 121] width 202 height 24
click at [438, 188] on span "Salvesta" at bounding box center [453, 188] width 30 height 9
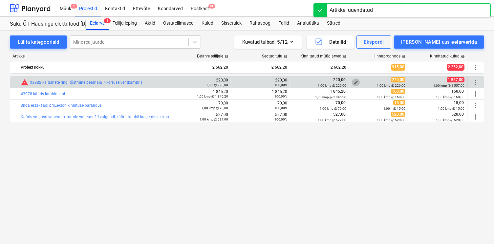
click at [355, 80] on span "edit" at bounding box center [355, 82] width 5 height 5
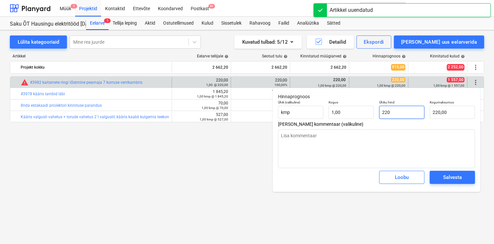
click at [396, 111] on input "220" at bounding box center [401, 112] width 45 height 13
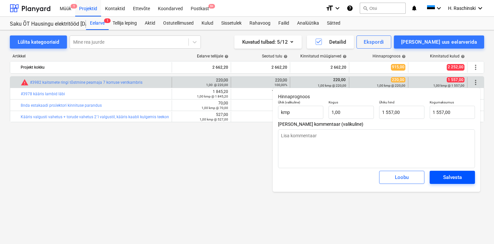
click at [458, 178] on div "Salvesta" at bounding box center [452, 177] width 19 height 9
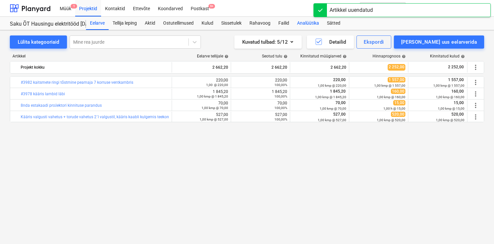
click at [298, 21] on div "Analüütika" at bounding box center [308, 23] width 30 height 13
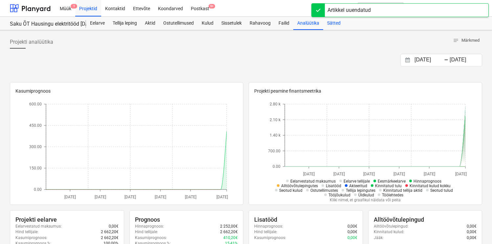
click at [335, 23] on div "Sätted" at bounding box center [333, 23] width 21 height 13
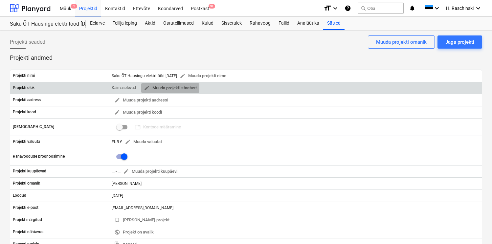
click at [177, 89] on span "edit Muuda projekti staatust" at bounding box center [170, 88] width 53 height 8
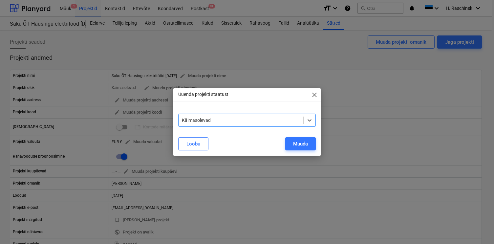
click at [195, 122] on div at bounding box center [241, 120] width 118 height 7
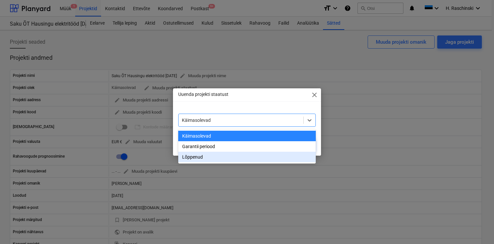
click at [193, 155] on div "Lõppenud" at bounding box center [247, 157] width 138 height 11
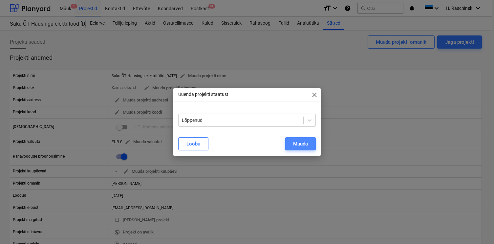
click at [302, 143] on div "Muuda" at bounding box center [300, 144] width 15 height 9
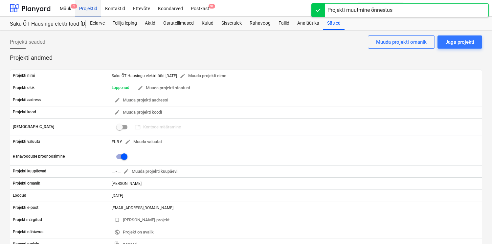
click at [91, 10] on div "Projektid" at bounding box center [88, 8] width 26 height 17
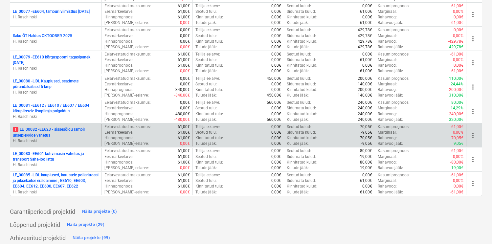
scroll to position [1282, 0]
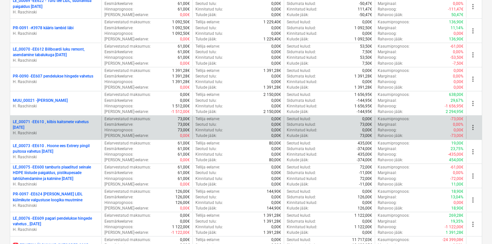
scroll to position [1253, 0]
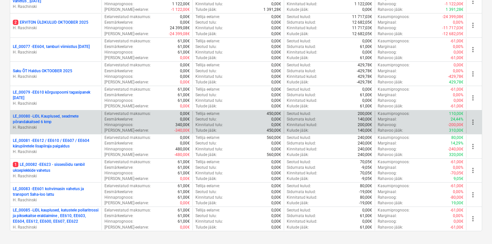
click at [71, 115] on p "LE_00080 - LIDL [GEOGRAPHIC_DATA], seadmete põrandakaitsed 6 kmp" at bounding box center [56, 119] width 86 height 11
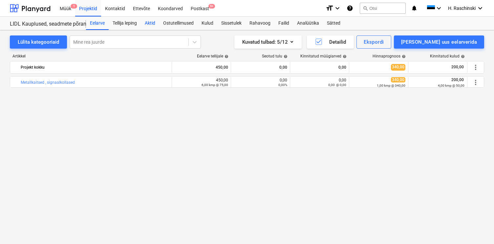
click at [151, 23] on div "Aktid" at bounding box center [150, 23] width 18 height 13
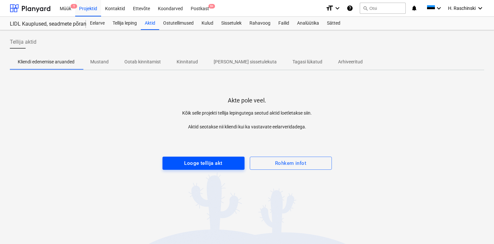
click at [191, 162] on div "Looge tellija akt" at bounding box center [203, 163] width 38 height 9
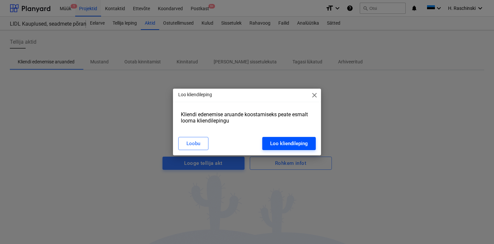
click at [275, 143] on div "Loo kliendileping" at bounding box center [289, 143] width 38 height 9
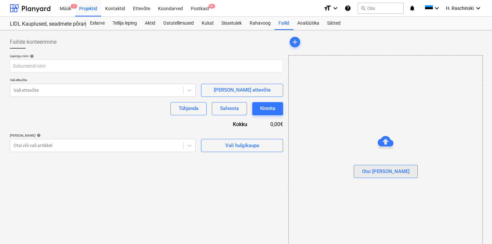
click at [378, 171] on div "Otsi [PERSON_NAME]" at bounding box center [386, 171] width 48 height 9
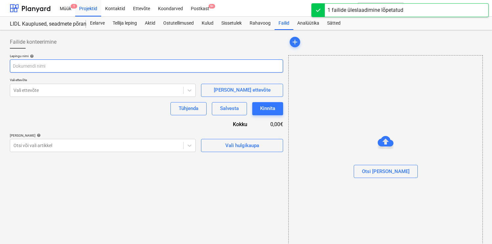
type input "Erviton_Framework Agreement on Provision of Services_EE_EN.docx"
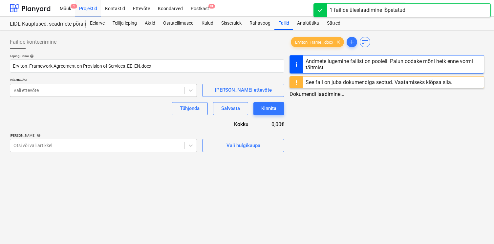
click at [174, 89] on div at bounding box center [97, 90] width 168 height 7
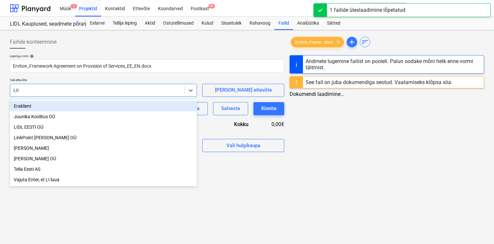
type input "LIDL"
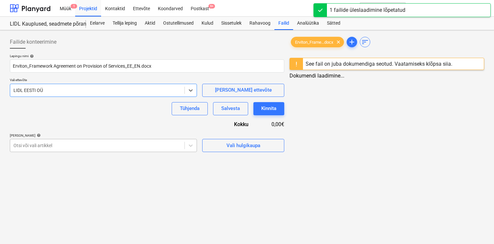
click at [91, 145] on div at bounding box center [97, 145] width 168 height 7
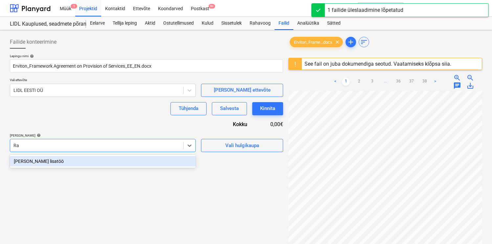
type input "R"
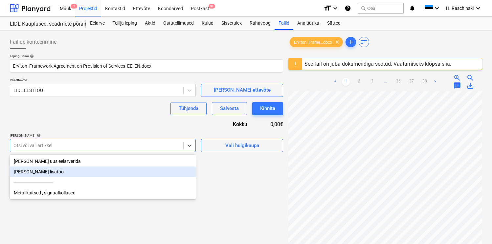
click at [112, 135] on div "[PERSON_NAME] artiklid help" at bounding box center [103, 135] width 186 height 4
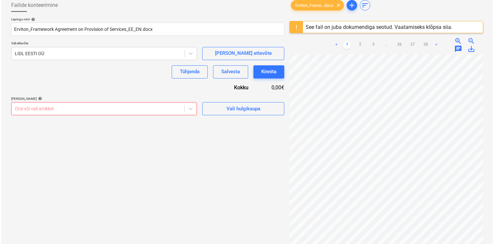
scroll to position [47, 0]
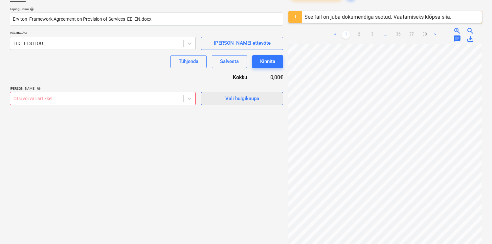
click at [233, 94] on button "Vali hulgikaupa" at bounding box center [242, 98] width 82 height 13
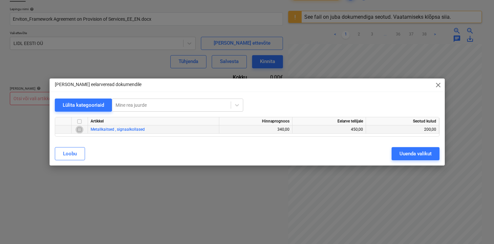
click at [80, 131] on input "checkbox" at bounding box center [79, 130] width 8 height 8
checkbox input "true"
click at [408, 153] on div "Uuenda valikut" at bounding box center [415, 153] width 32 height 9
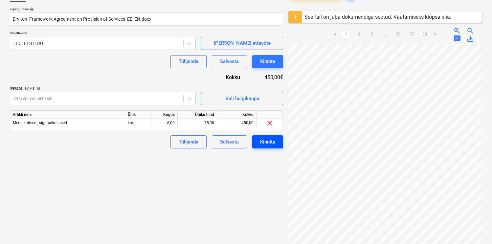
click at [270, 145] on div "Kinnita" at bounding box center [267, 142] width 15 height 9
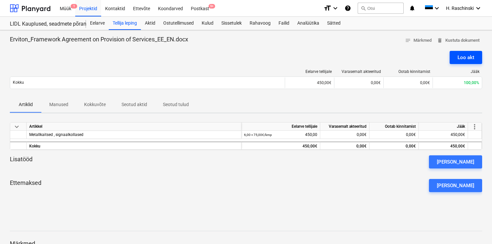
click at [453, 56] on button "Loo akt" at bounding box center [465, 57] width 32 height 13
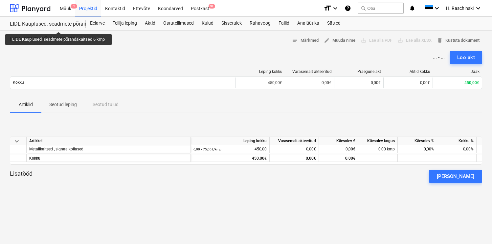
drag, startPoint x: 10, startPoint y: 22, endPoint x: 62, endPoint y: 25, distance: 52.2
click at [62, 25] on div "LIDL Kauplused, seadmete põrandakaitsed 6 kmp" at bounding box center [44, 24] width 68 height 7
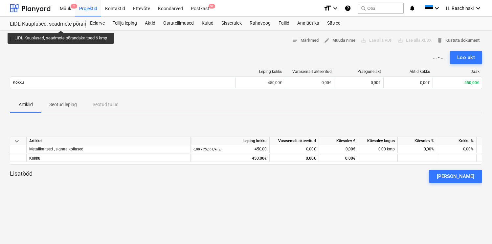
click at [61, 25] on div "LIDL Kauplused, seadmete põrandakaitsed 6 kmp" at bounding box center [44, 24] width 68 height 7
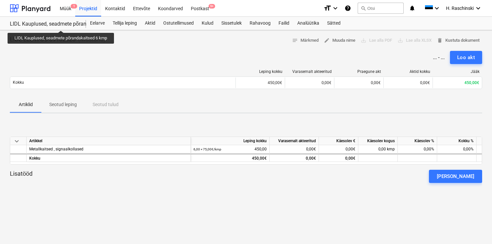
click at [61, 25] on div "LIDL Kauplused, seadmete põrandakaitsed 6 kmp" at bounding box center [44, 24] width 68 height 7
click at [335, 23] on div "Sätted" at bounding box center [333, 23] width 21 height 13
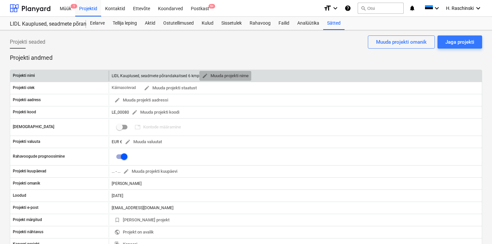
click at [235, 77] on span "edit Muuda projekti nime" at bounding box center [225, 76] width 47 height 8
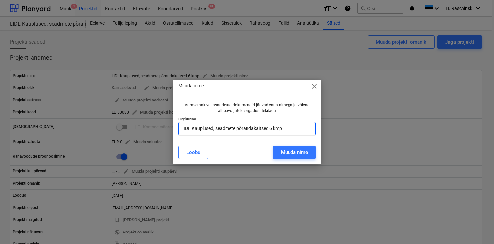
drag, startPoint x: 290, startPoint y: 128, endPoint x: 138, endPoint y: 120, distance: 152.5
click at [138, 120] on div "Muuda nime close Varasemalt väljasaadetud dokumendid jäävad vana nimega ja võiv…" at bounding box center [247, 122] width 494 height 244
click at [317, 86] on span "close" at bounding box center [315, 86] width 8 height 8
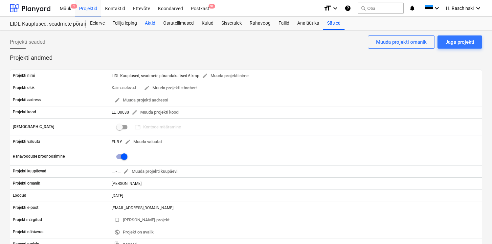
click at [150, 22] on div "Aktid" at bounding box center [150, 23] width 18 height 13
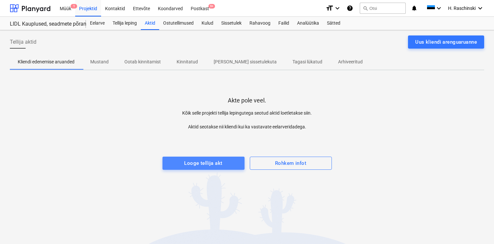
click at [205, 163] on div "Looge tellija akt" at bounding box center [203, 163] width 38 height 9
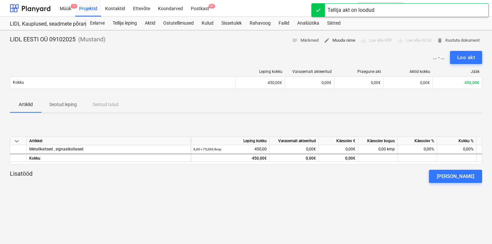
click at [335, 42] on span "edit Muuda nime" at bounding box center [340, 41] width 32 height 8
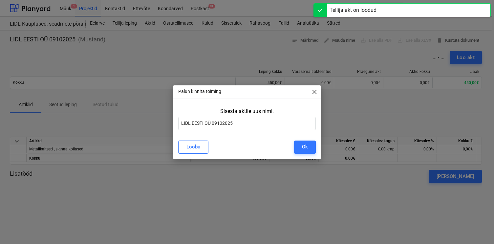
drag, startPoint x: 246, startPoint y: 133, endPoint x: 242, endPoint y: 131, distance: 4.0
click at [242, 131] on div "Sisesta aktile uus nimi. LIDL EESTI OÜ 09102025" at bounding box center [247, 120] width 148 height 30
drag, startPoint x: 219, startPoint y: 124, endPoint x: 143, endPoint y: 124, distance: 75.8
click at [143, 124] on div "Palun kinnita toiming close Sisesta aktile uus nimi. LIDL EESTI OÜ 09102025 [PE…" at bounding box center [247, 122] width 494 height 244
paste input "Kauplused, seadmete põrandakaitsed 6 kmp"
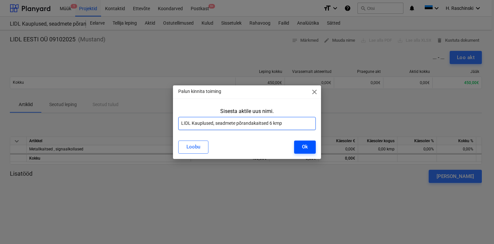
type input "LIDL Kauplused, seadmete põrandakaitsed 6 kmp"
click at [306, 148] on div "Ok" at bounding box center [305, 146] width 6 height 9
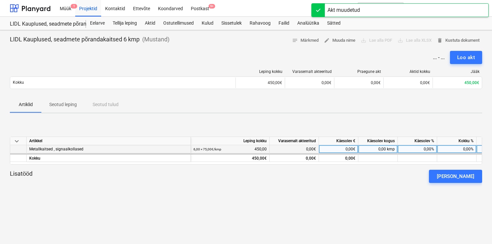
click at [411, 146] on div "0,00%" at bounding box center [417, 149] width 39 height 8
type input "100"
click at [384, 180] on div "Lisatööd [PERSON_NAME]" at bounding box center [246, 176] width 472 height 13
click at [472, 61] on div "Loo akt" at bounding box center [466, 57] width 18 height 9
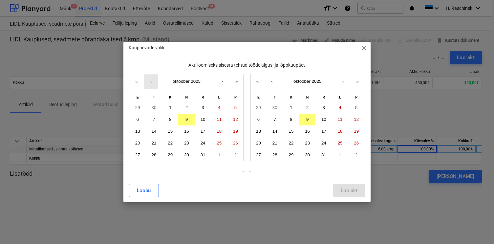
click at [150, 80] on button "‹" at bounding box center [151, 81] width 14 height 14
click at [138, 105] on abbr "1" at bounding box center [138, 107] width 2 height 5
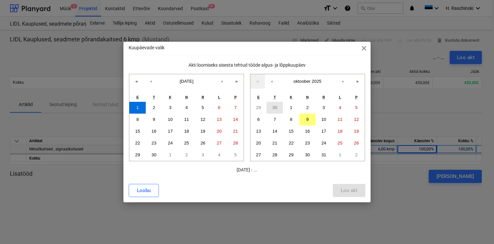
click at [275, 108] on abbr "30" at bounding box center [274, 107] width 5 height 5
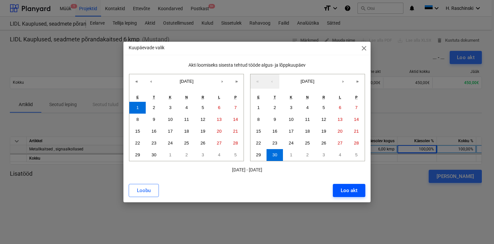
click at [342, 186] on div "Loo akt" at bounding box center [349, 190] width 17 height 9
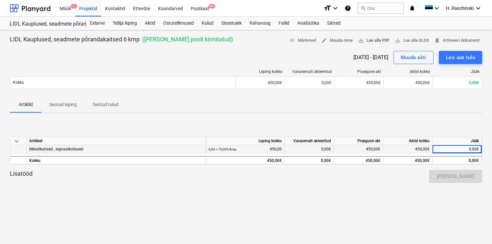
click at [379, 39] on span "save_alt Lae alla PDF" at bounding box center [374, 41] width 32 height 8
click at [89, 8] on div "Projektid" at bounding box center [88, 8] width 26 height 17
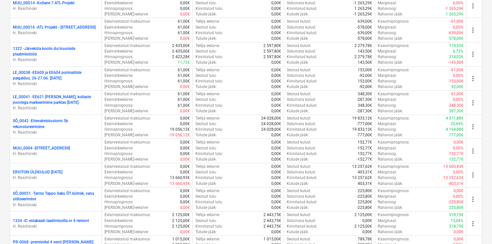
scroll to position [331, 0]
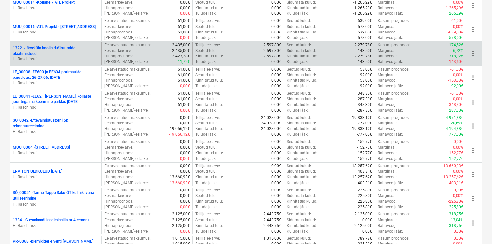
click at [74, 50] on p "1322 - Järveküla koolis duširuumide plaatimistööd" at bounding box center [56, 50] width 86 height 11
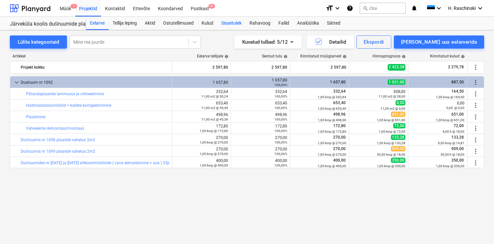
click at [230, 24] on div "Sissetulek" at bounding box center [231, 23] width 28 height 13
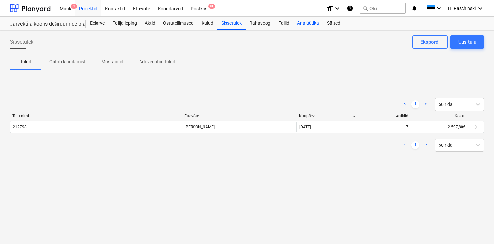
click at [310, 25] on div "Analüütika" at bounding box center [308, 23] width 30 height 13
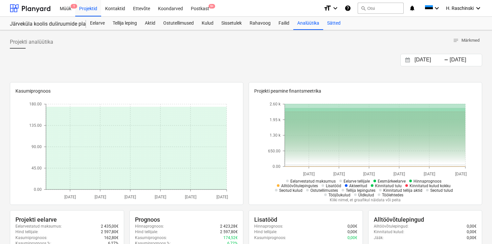
click at [334, 24] on div "Sätted" at bounding box center [333, 23] width 21 height 13
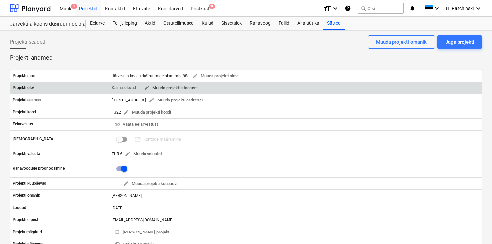
click at [190, 88] on span "edit Muuda projekti staatust" at bounding box center [170, 88] width 53 height 8
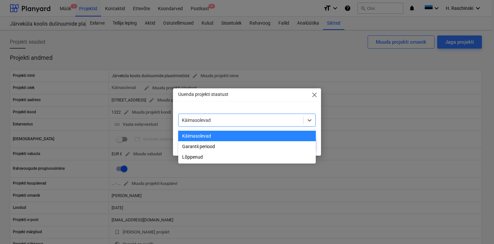
click at [237, 122] on div at bounding box center [241, 120] width 118 height 7
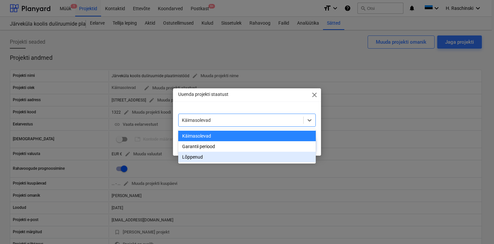
click at [207, 156] on div "Lõppenud" at bounding box center [247, 157] width 138 height 11
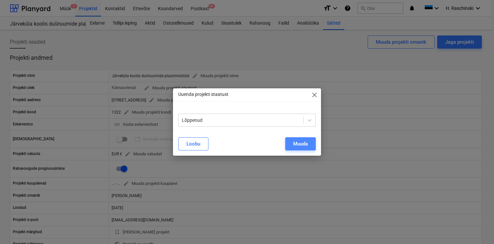
click at [300, 143] on div "Muuda" at bounding box center [300, 144] width 15 height 9
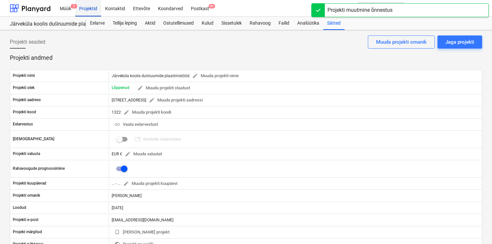
click at [89, 12] on div "Projektid" at bounding box center [88, 8] width 26 height 17
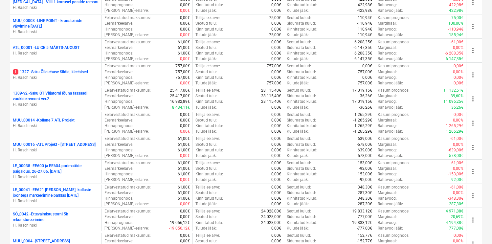
scroll to position [222, 0]
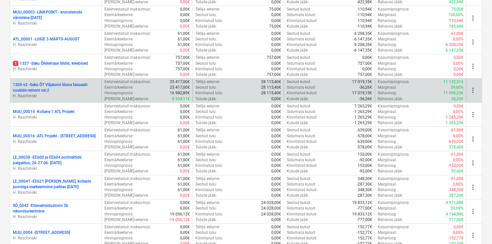
click at [75, 86] on p "1309-v2 - Saku ÕT Viljatorni lõuna fassaadi vuukide remont ver.2" at bounding box center [56, 87] width 86 height 11
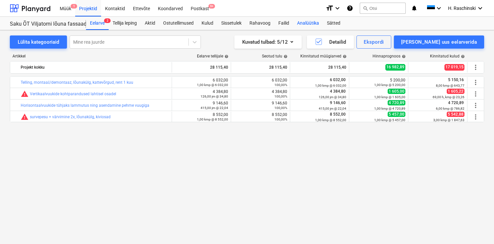
click at [309, 21] on div "Analüütika" at bounding box center [308, 23] width 30 height 13
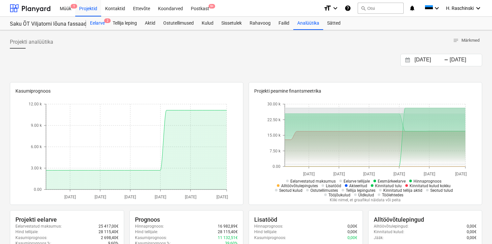
click at [101, 25] on div "Eelarve 2" at bounding box center [97, 23] width 23 height 13
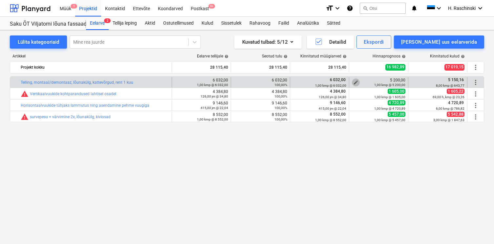
click at [356, 81] on span "edit" at bounding box center [355, 82] width 5 height 5
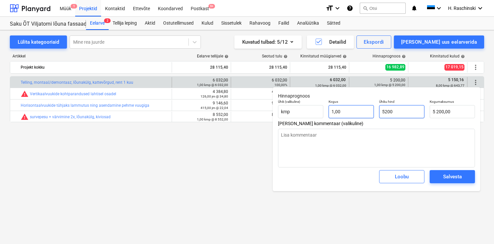
drag, startPoint x: 379, startPoint y: 110, endPoint x: 347, endPoint y: 109, distance: 32.2
click at [347, 109] on div "Ühik (valikuline) kmp Kogus 1,00 Ühiku hind 5200 Kogumaksumus 5 200,00" at bounding box center [376, 109] width 202 height 24
type input "5"
type textarea "x"
type input "5,00"
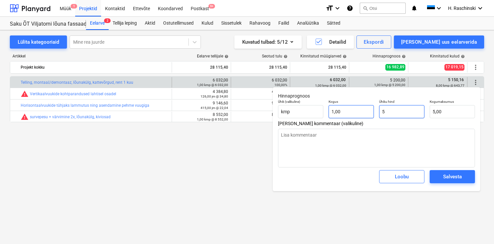
type input "51"
type textarea "x"
type input "51,00"
type input "515"
type textarea "x"
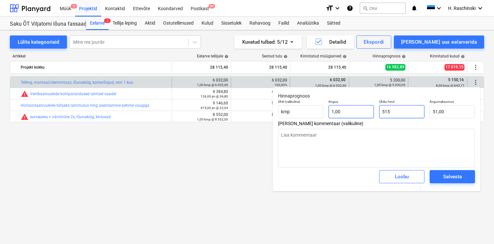
type input "515,00"
type input "5150"
type textarea "x"
type input "5 150,00"
type input "5150,"
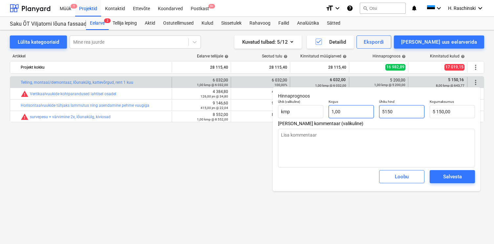
type textarea "x"
type input "5150,1"
type textarea "x"
type input "5 150,10"
type input "5150,16"
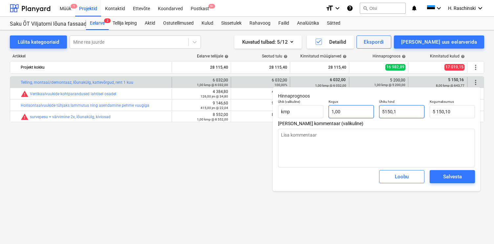
type textarea "x"
type input "5 150,16"
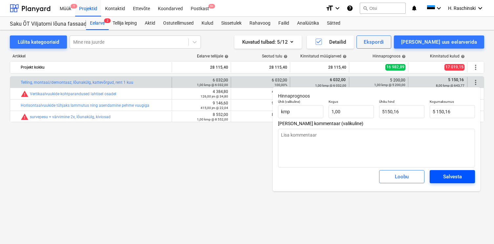
type input "5 150,16"
click at [464, 179] on span "Salvesta" at bounding box center [453, 176] width 30 height 9
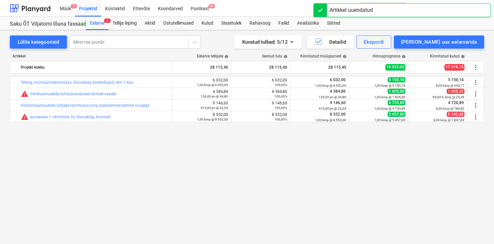
click at [355, 93] on span "edit" at bounding box center [355, 93] width 5 height 5
type textarea "x"
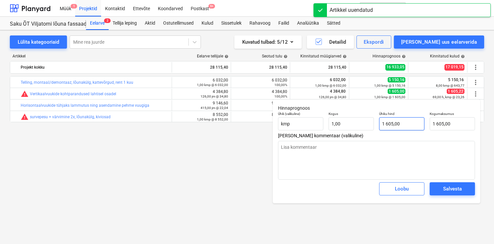
type input "1605"
click at [403, 127] on input "1605" at bounding box center [401, 123] width 45 height 13
type textarea "x"
type input "1605,"
type textarea "x"
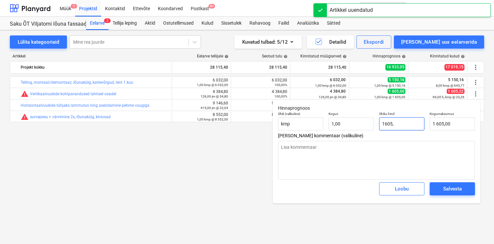
type input "1605,2"
type input "1 605,20"
type textarea "x"
type input "1605,22"
type input "1 605,22"
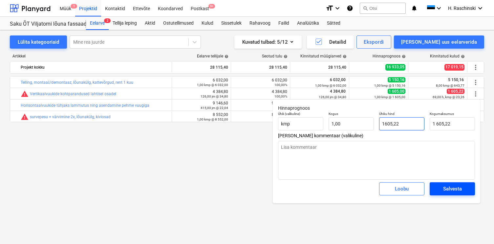
type input "1605,22"
type textarea "x"
type input "1 605,22"
click at [441, 188] on span "Salvesta" at bounding box center [453, 188] width 30 height 9
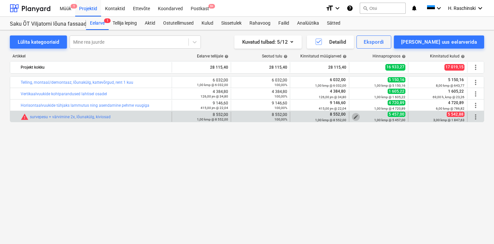
click at [353, 115] on span "edit" at bounding box center [355, 116] width 5 height 5
type textarea "x"
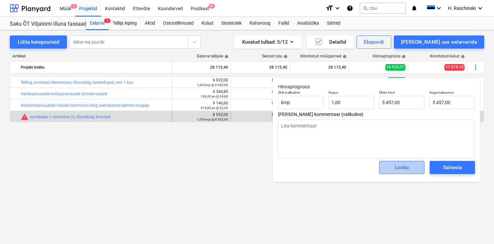
click at [418, 168] on button "Loobu" at bounding box center [401, 167] width 45 height 13
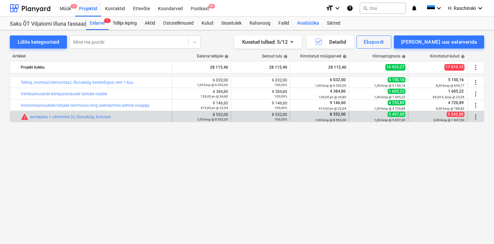
click at [307, 23] on div "Analüütika" at bounding box center [308, 23] width 30 height 13
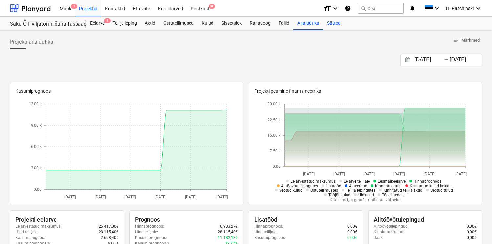
click at [337, 25] on div "Sätted" at bounding box center [333, 23] width 21 height 13
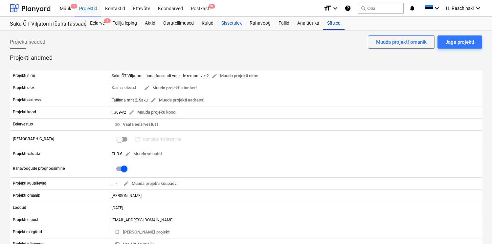
click at [233, 26] on div "Sissetulek" at bounding box center [231, 23] width 28 height 13
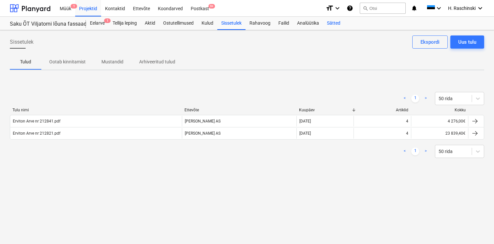
click at [332, 27] on div "Sätted" at bounding box center [333, 23] width 21 height 13
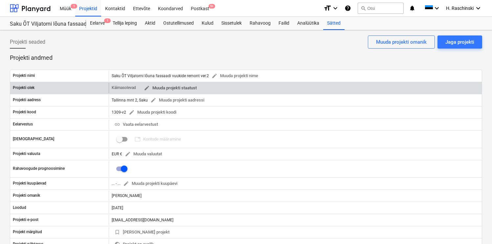
click at [184, 89] on span "edit Muuda projekti staatust" at bounding box center [170, 88] width 53 height 8
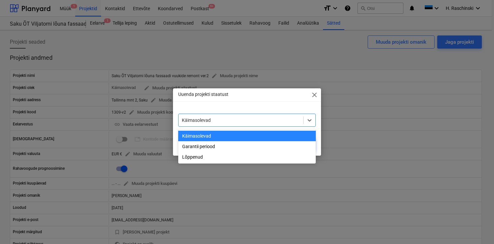
click at [194, 116] on div "Käimasolevad" at bounding box center [241, 120] width 125 height 9
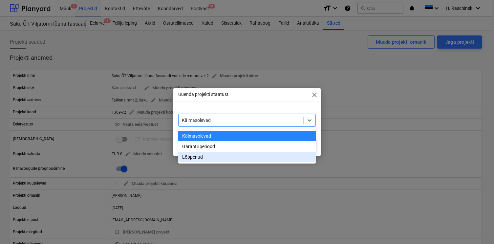
click at [194, 154] on div "Lõppenud" at bounding box center [247, 157] width 138 height 11
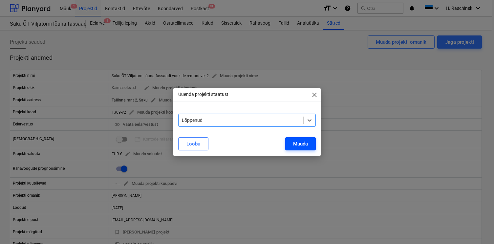
click at [301, 141] on div "Muuda" at bounding box center [300, 144] width 15 height 9
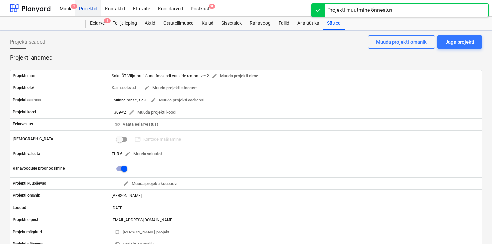
click at [87, 11] on div "Projektid" at bounding box center [88, 8] width 26 height 17
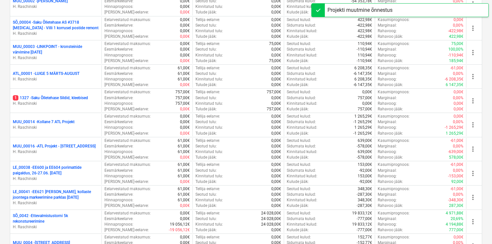
scroll to position [193, 0]
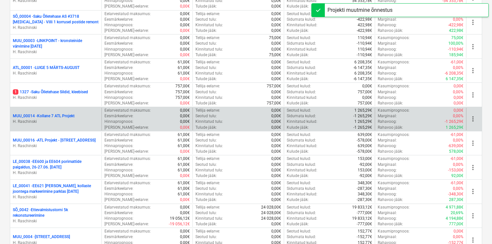
click at [72, 115] on p "MUU_00014 - Kollane 7 ATL Projekt" at bounding box center [44, 116] width 62 height 6
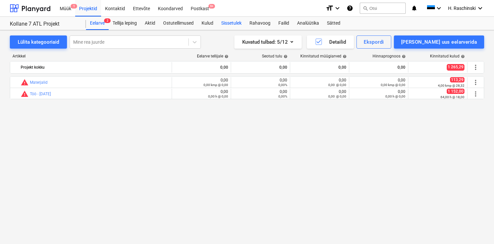
click at [231, 29] on div "Sissetulek" at bounding box center [231, 23] width 28 height 13
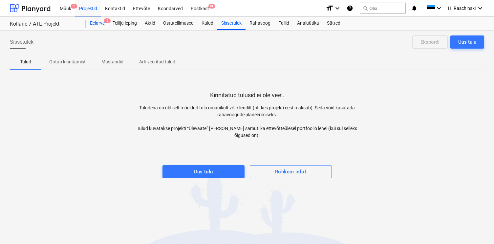
click at [102, 24] on div "Eelarve 2" at bounding box center [97, 23] width 23 height 13
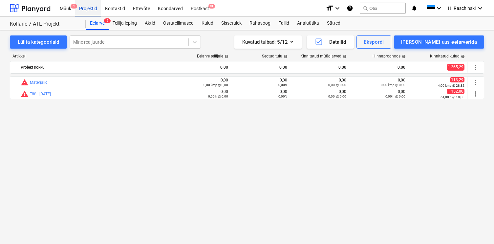
click at [83, 10] on div "Projektid" at bounding box center [88, 8] width 26 height 17
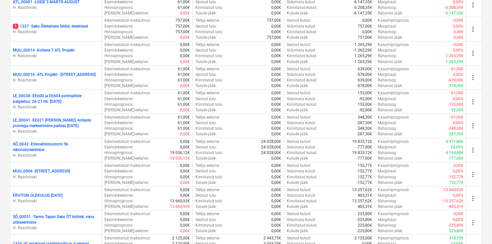
scroll to position [259, 0]
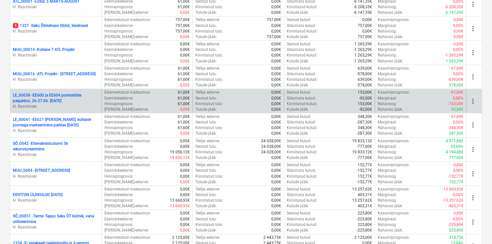
click at [62, 94] on p "LE_00038 - EE600 ja EE604 porimattide paigaldus, 26-27.06. [DATE]" at bounding box center [56, 98] width 86 height 11
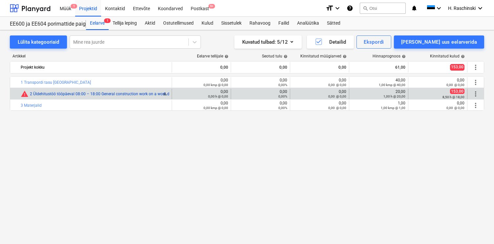
click at [167, 96] on div "bar_chart warning 2 Üldehitustöö tööpäeval 08:00 – 18:00 General construction w…" at bounding box center [95, 94] width 148 height 8
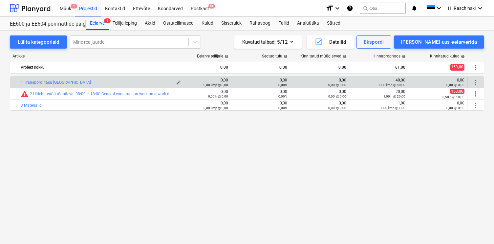
click at [177, 82] on div "0,00 kmp @ 0,00" at bounding box center [202, 84] width 54 height 5
click at [178, 80] on span "edit" at bounding box center [178, 82] width 5 height 5
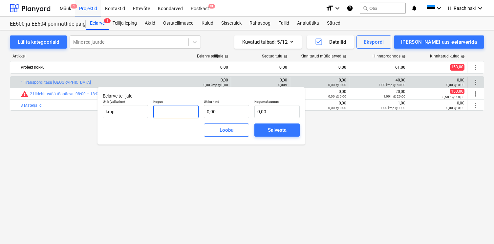
click at [188, 112] on input "text" at bounding box center [175, 111] width 45 height 13
type input "2,00"
type input "4"
type input "8,00"
type input "40"
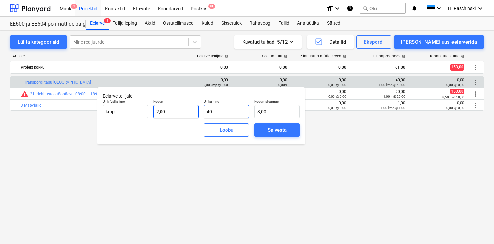
type input "80,00"
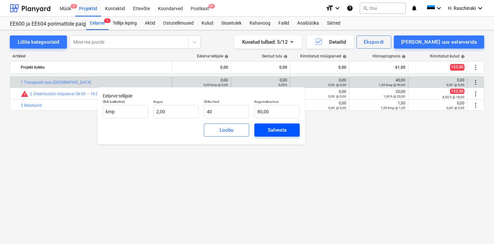
type input "40,00"
click at [269, 129] on div "Salvesta" at bounding box center [277, 130] width 19 height 9
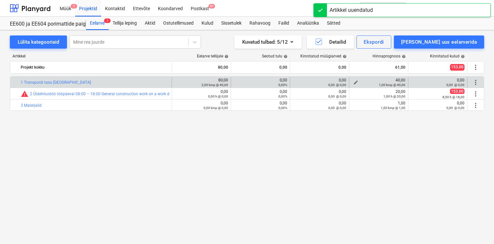
click at [357, 80] on span "edit" at bounding box center [355, 82] width 5 height 5
type textarea "x"
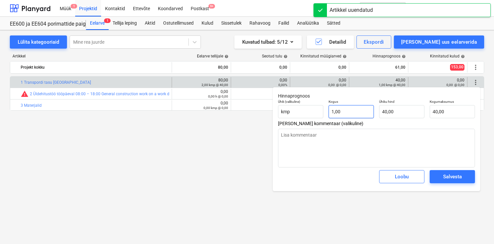
type input "1"
drag, startPoint x: 354, startPoint y: 111, endPoint x: 290, endPoint y: 111, distance: 64.3
click at [290, 111] on div "Ühik (valikuline) kmp Kogus 1 Ühiku hind 40,00 Kogumaksumus 40,00" at bounding box center [376, 109] width 202 height 24
type textarea "x"
type input "0"
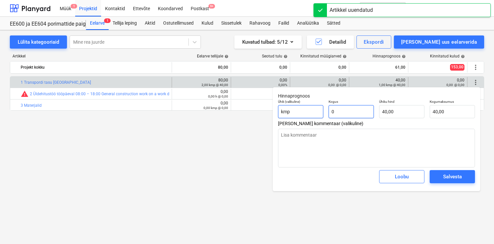
type input "0,00"
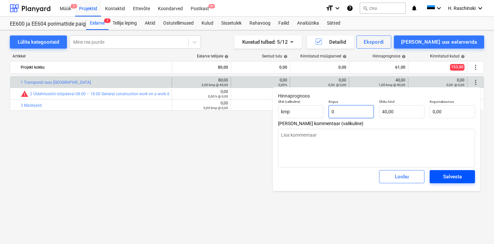
type input "0"
type textarea "x"
type input "0,00"
click at [449, 179] on div "Salvesta" at bounding box center [452, 176] width 19 height 9
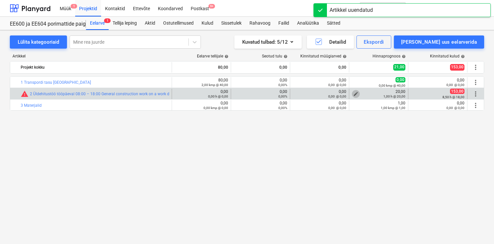
click at [355, 93] on span "edit" at bounding box center [355, 93] width 5 height 5
type textarea "x"
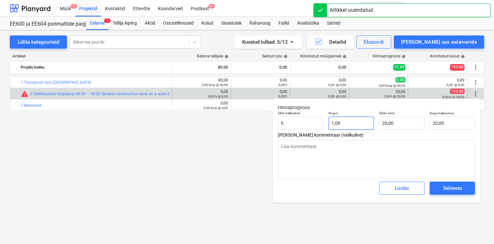
type input "1"
drag, startPoint x: 353, startPoint y: 120, endPoint x: 310, endPoint y: 119, distance: 42.7
click at [310, 119] on div "Ühik (valikuline) h Kogus 1 Ühiku hind 20,00 Kogumaksumus 20,00" at bounding box center [376, 120] width 202 height 24
type textarea "x"
type input "81"
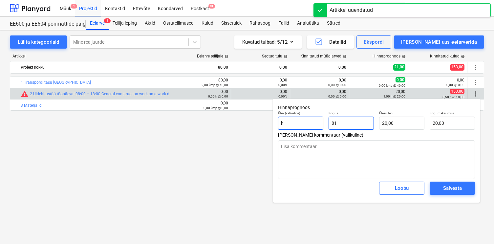
type input "1 620,00"
type textarea "x"
type input "8,1"
type input "162,00"
type textarea "x"
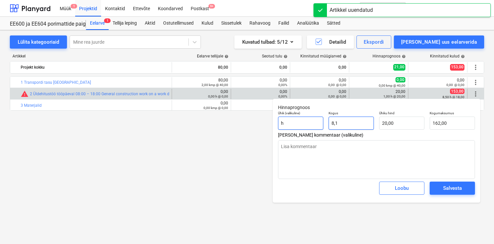
type input "8,51"
type input "170,20"
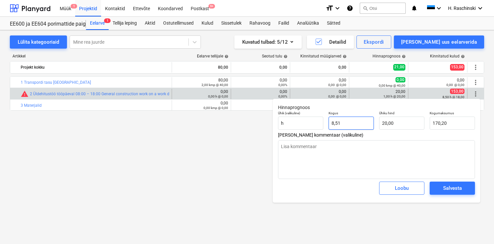
click at [367, 123] on input "8,51" at bounding box center [351, 123] width 45 height 13
type textarea "x"
type input "8,5"
type input "170,00"
type input "8,5"
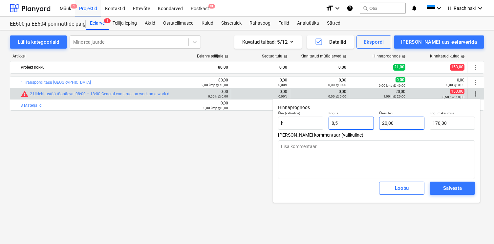
type textarea "x"
type input "8,50"
type input "20"
type textarea "x"
type input "2"
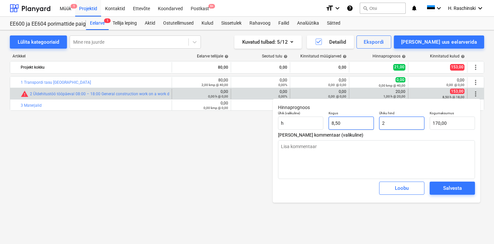
type input "17,00"
type textarea "x"
type input "0,00"
type textarea "x"
type input "1"
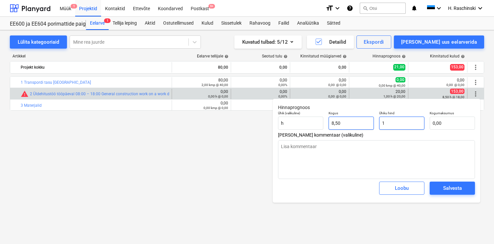
type input "8,50"
type textarea "x"
type input "18"
type input "153,00"
type input "18"
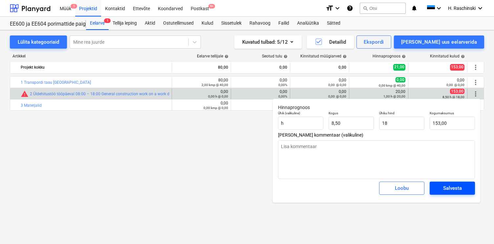
type textarea "x"
type input "18,00"
click at [442, 189] on span "Salvesta" at bounding box center [453, 188] width 30 height 9
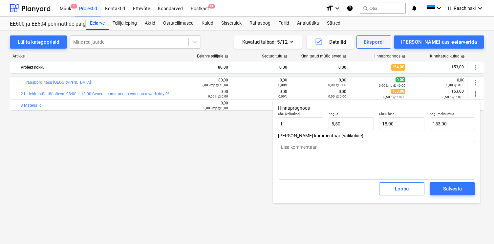
type textarea "x"
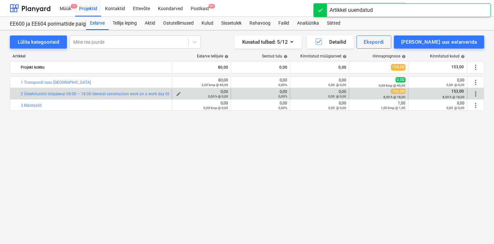
click at [179, 94] on div "0,00 h @ 0,00" at bounding box center [202, 96] width 54 height 5
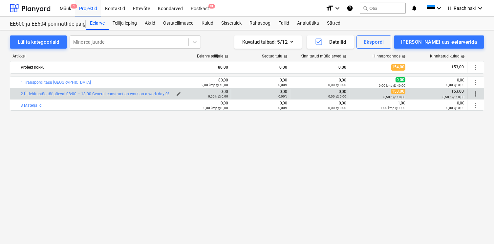
click at [178, 93] on span "edit" at bounding box center [178, 93] width 5 height 5
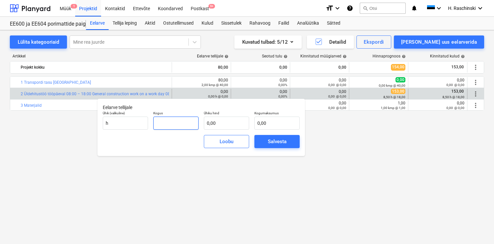
click at [180, 122] on input "text" at bounding box center [175, 123] width 45 height 13
type input "9"
type input "8,50"
type input "2"
type input "17,00"
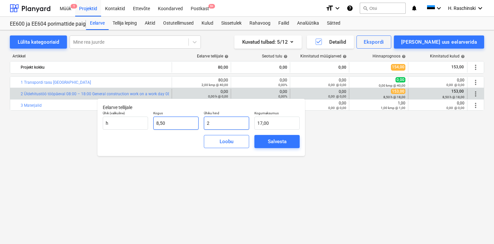
type input "20"
type input "170,00"
type input "20,00"
click at [267, 144] on span "Salvesta" at bounding box center [277, 141] width 30 height 9
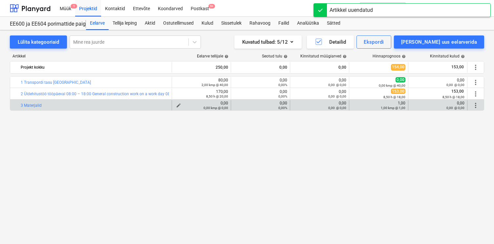
click at [181, 104] on button "edit" at bounding box center [179, 105] width 8 height 8
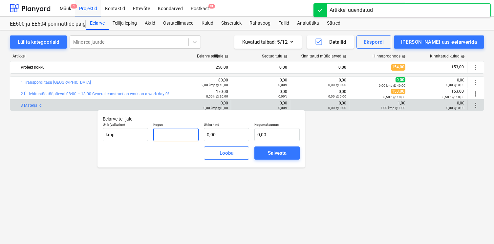
click at [190, 132] on input "text" at bounding box center [175, 134] width 45 height 13
type input "1,00"
type input "1"
type input "1,00"
type input "15"
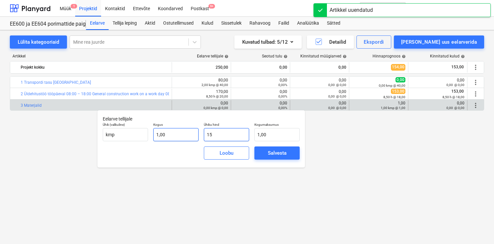
type input "15,00"
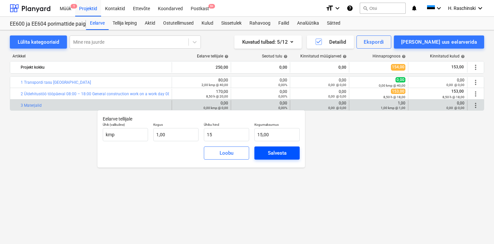
type input "15,00"
click at [292, 155] on button "Salvesta" at bounding box center [276, 152] width 45 height 13
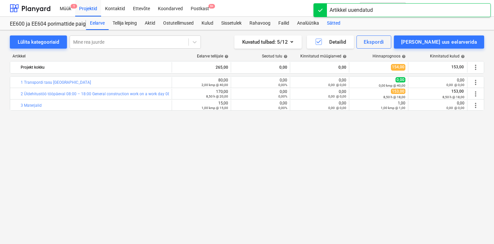
click at [330, 23] on div "Sätted" at bounding box center [333, 23] width 21 height 13
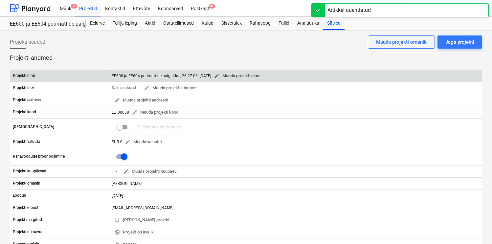
click at [220, 75] on span "edit" at bounding box center [217, 76] width 6 height 6
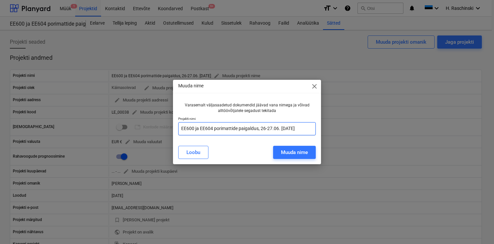
drag, startPoint x: 308, startPoint y: 131, endPoint x: 167, endPoint y: 129, distance: 140.5
click at [167, 129] on div "Muuda nime close Varasemalt väljasaadetud dokumendid jäävad vana nimega ja võiv…" at bounding box center [247, 122] width 494 height 244
click at [315, 88] on span "close" at bounding box center [315, 86] width 8 height 8
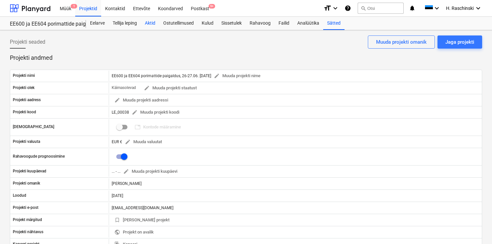
click at [151, 23] on div "Aktid" at bounding box center [150, 23] width 18 height 13
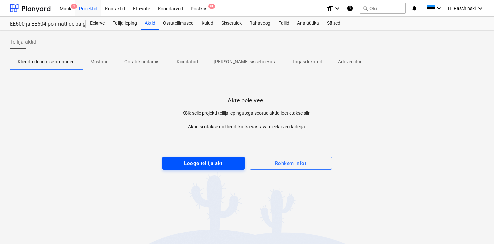
click at [208, 163] on div "Looge tellija akt" at bounding box center [203, 163] width 38 height 9
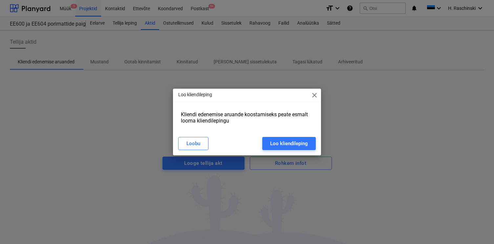
click at [268, 151] on div "[PERSON_NAME] kliendileping" at bounding box center [247, 143] width 146 height 18
click at [272, 147] on div "Loo kliendileping" at bounding box center [289, 143] width 38 height 9
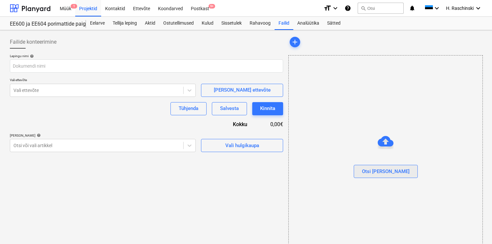
click at [380, 165] on button "Otsi [PERSON_NAME]" at bounding box center [386, 171] width 64 height 13
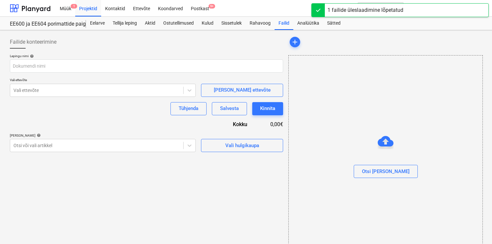
type input "Erviton_Framework Agreement on Provision of Services_EE_EN.docx"
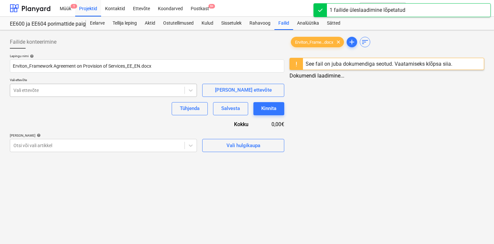
click at [107, 91] on div at bounding box center [97, 90] width 168 height 7
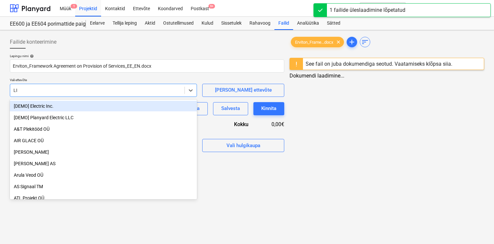
type input "LID"
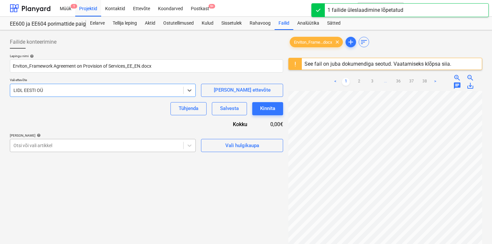
click at [78, 140] on div "Otsi või vali artikkel" at bounding box center [103, 145] width 186 height 13
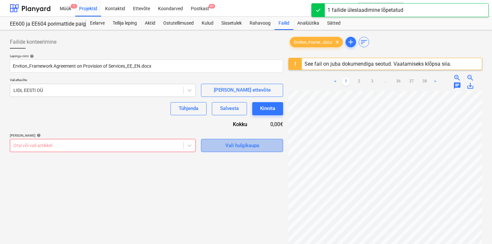
click at [222, 148] on span "Vali hulgikaupa" at bounding box center [242, 145] width 66 height 9
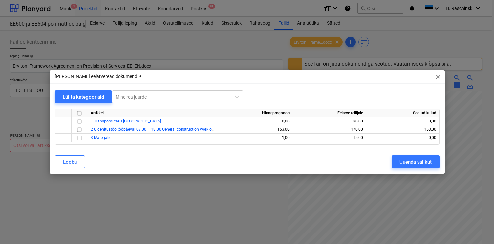
click at [79, 114] on input "checkbox" at bounding box center [79, 113] width 8 height 8
checkbox input "true"
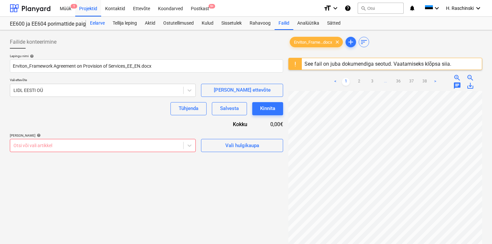
click at [98, 22] on div "Eelarve" at bounding box center [97, 23] width 23 height 13
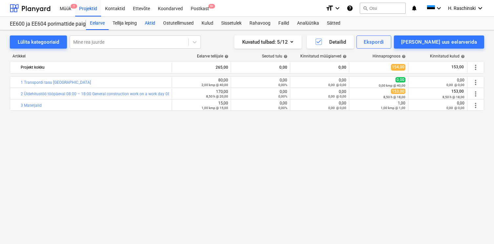
click at [154, 24] on div "Aktid" at bounding box center [150, 23] width 18 height 13
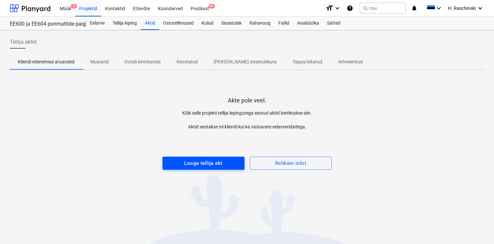
click at [221, 161] on div "Looge tellija akt" at bounding box center [203, 163] width 38 height 9
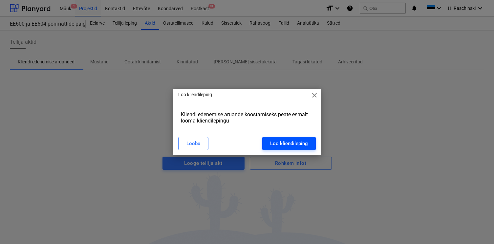
click at [291, 143] on div "Loo kliendileping" at bounding box center [289, 143] width 38 height 9
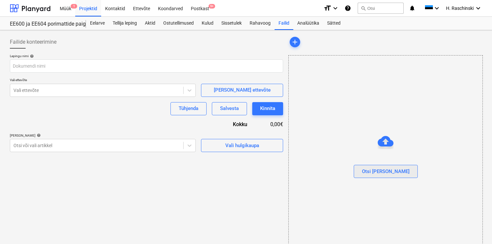
click at [372, 176] on button "Otsi [PERSON_NAME]" at bounding box center [386, 171] width 64 height 13
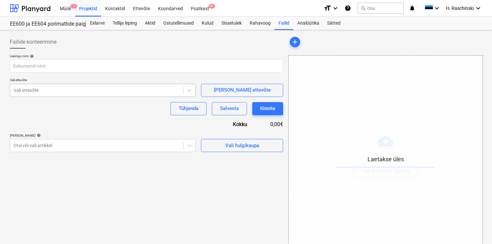
type input "Erviton_Framework Agreement on Provision of Services_EE_EN.docx"
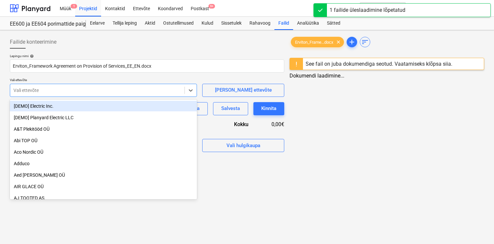
click at [75, 89] on div at bounding box center [97, 90] width 168 height 7
type input "LIDL"
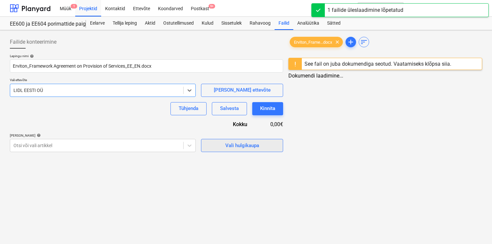
click at [238, 141] on div "Vali hulgikaupa" at bounding box center [242, 145] width 34 height 9
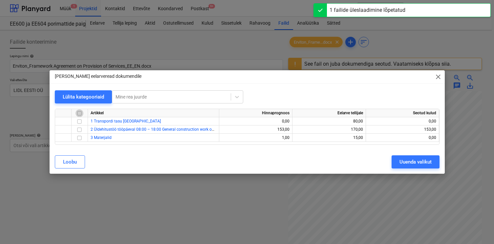
click at [79, 114] on input "checkbox" at bounding box center [79, 113] width 8 height 8
checkbox input "true"
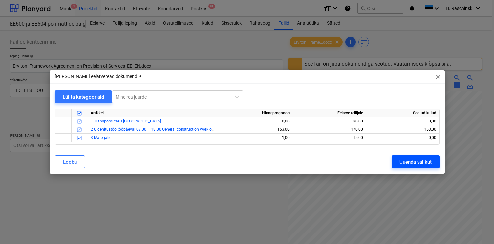
click at [409, 163] on div "Uuenda valikut" at bounding box center [415, 162] width 32 height 9
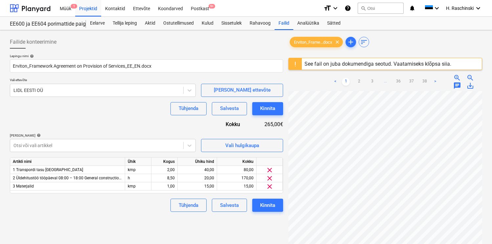
click at [277, 213] on div "Failide konteerimine Lepingu nimi help Erviton_Framework Agreement on Provision…" at bounding box center [146, 176] width 278 height 286
click at [274, 207] on div "Kinnita" at bounding box center [267, 205] width 15 height 9
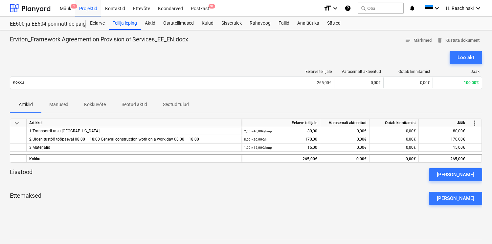
drag, startPoint x: 465, startPoint y: 55, endPoint x: 359, endPoint y: 62, distance: 106.6
click at [359, 62] on div "Loo akt" at bounding box center [246, 57] width 472 height 13
click at [473, 59] on div "Loo akt" at bounding box center [465, 57] width 17 height 9
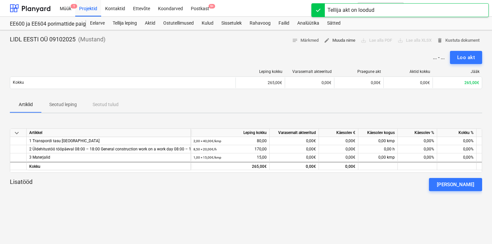
click at [345, 43] on span "edit Muuda nime" at bounding box center [340, 41] width 32 height 8
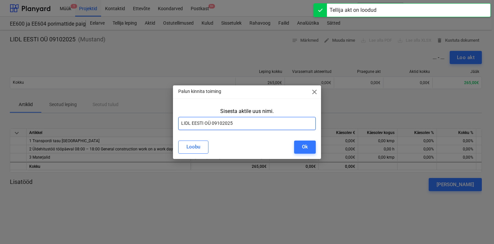
drag, startPoint x: 269, startPoint y: 119, endPoint x: 117, endPoint y: 119, distance: 152.3
click at [117, 119] on div "Palun kinnita toiming close Sisesta aktile uus nimi. LIDL EESTI OÜ 09102025 [PE…" at bounding box center [247, 122] width 494 height 244
click at [237, 125] on input "LIDL EESTI OÜ 09102025" at bounding box center [247, 123] width 138 height 13
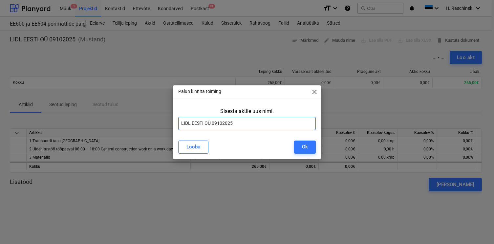
drag, startPoint x: 200, startPoint y: 123, endPoint x: 143, endPoint y: 123, distance: 56.1
click at [143, 123] on div "Palun kinnita toiming close Sisesta aktile uus nimi. LIDL EESTI OÜ 09102025 [PE…" at bounding box center [247, 122] width 494 height 244
paste input "EE600 ja EE604 porimattide paigaldus, 26-27.06. 03.07."
type input "EE600 ja EE604 porimattide paigaldus, 26-27.06. [DATE]"
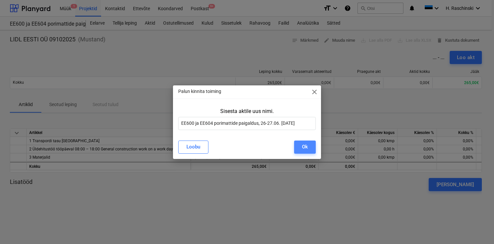
click at [312, 148] on button "Ok" at bounding box center [305, 146] width 22 height 13
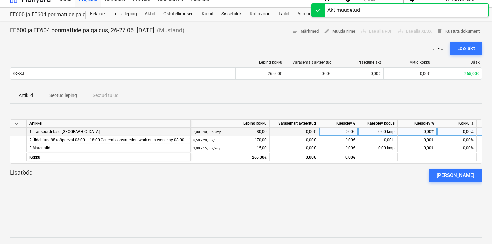
scroll to position [10, 0]
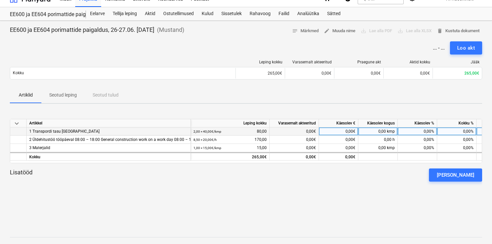
click at [410, 133] on div "0,00%" at bounding box center [417, 131] width 39 height 8
type input "100"
click at [404, 201] on div "keyboard_arrow_down Artikkel Leping kokku Varasemalt akteeritud Käesolev € Käes…" at bounding box center [246, 158] width 472 height 98
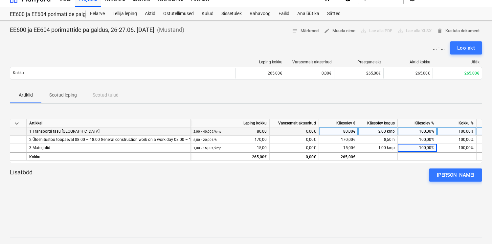
click at [459, 55] on div "Leping kokku Varasemalt akteeritud Praegune akt Aktid kokku Jääk Kokku 265,00€ …" at bounding box center [246, 70] width 472 height 33
click at [460, 51] on div "Loo akt" at bounding box center [466, 48] width 18 height 9
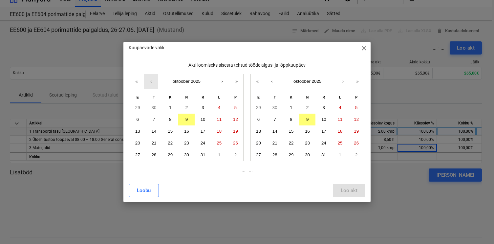
click at [154, 80] on button "‹" at bounding box center [151, 81] width 14 height 14
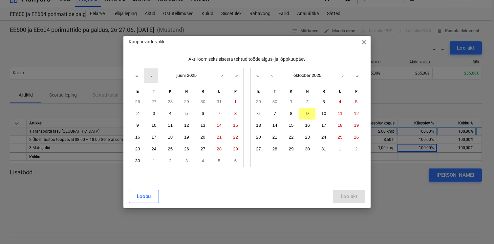
click at [156, 80] on button "‹" at bounding box center [151, 75] width 14 height 14
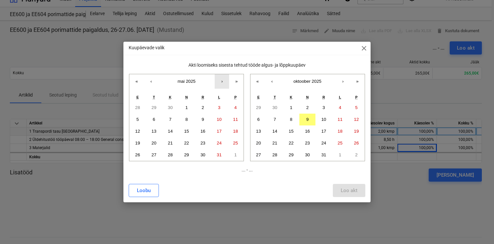
click at [220, 80] on button "›" at bounding box center [222, 81] width 14 height 14
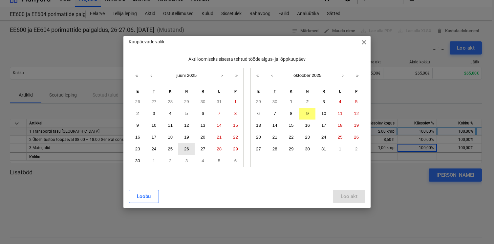
click at [186, 146] on abbr "26" at bounding box center [186, 148] width 5 height 5
click at [276, 75] on button "‹" at bounding box center [272, 75] width 14 height 14
click at [323, 103] on abbr "4" at bounding box center [324, 101] width 2 height 5
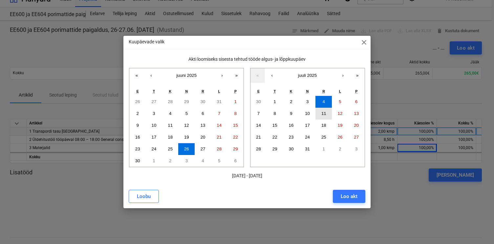
click at [323, 112] on abbr "11" at bounding box center [323, 113] width 5 height 5
click at [346, 197] on div "Loo akt" at bounding box center [349, 196] width 17 height 9
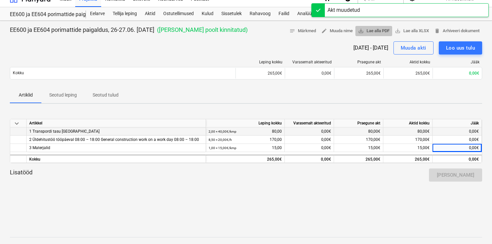
click at [372, 32] on span "save_alt Lae alla PDF" at bounding box center [374, 31] width 32 height 8
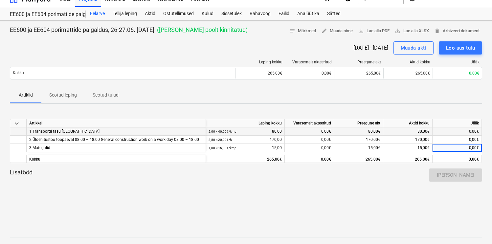
scroll to position [0, 0]
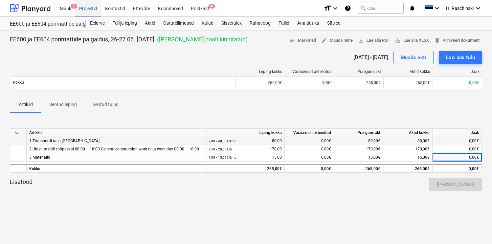
click at [91, 11] on div "Projektid" at bounding box center [88, 8] width 26 height 17
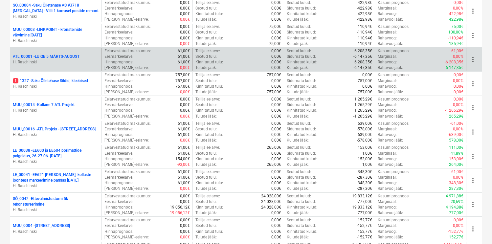
scroll to position [211, 0]
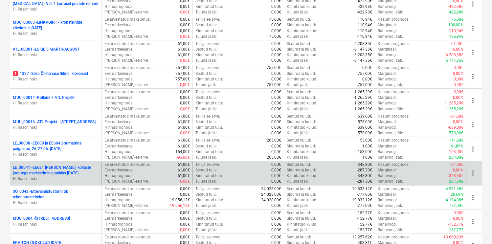
click at [67, 166] on p "LE_00041 - EE621 [PERSON_NAME], kollaste joontega markeerimine parklas [DATE]" at bounding box center [56, 170] width 86 height 11
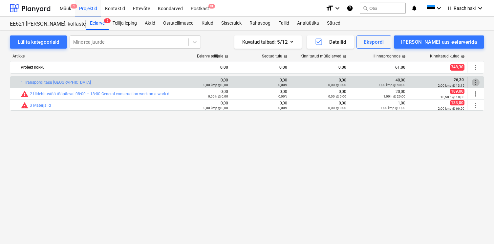
click at [474, 82] on span "more_vert" at bounding box center [476, 82] width 8 height 8
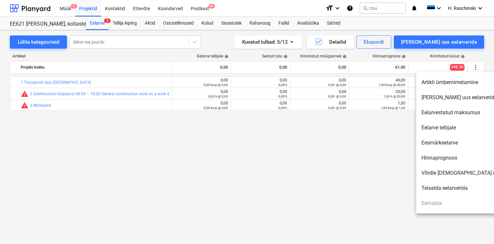
click at [446, 84] on li "Artikli ümbernimetamine" at bounding box center [472, 82] width 113 height 15
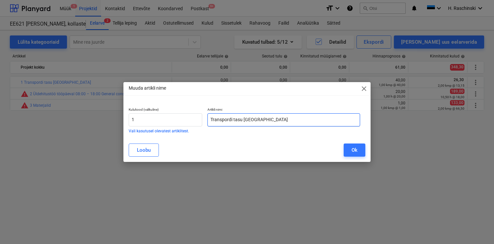
click at [265, 120] on input "Transpordi tasu [GEOGRAPHIC_DATA]" at bounding box center [283, 119] width 152 height 13
type input "Transpordi tasu Kuressaare"
click at [350, 150] on button "Ok" at bounding box center [355, 149] width 22 height 13
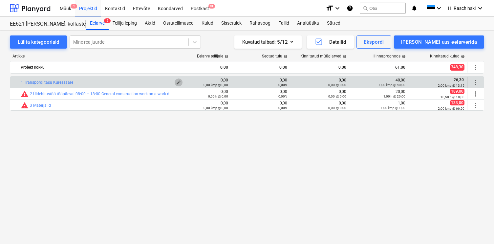
click at [180, 80] on span "edit" at bounding box center [178, 82] width 5 height 5
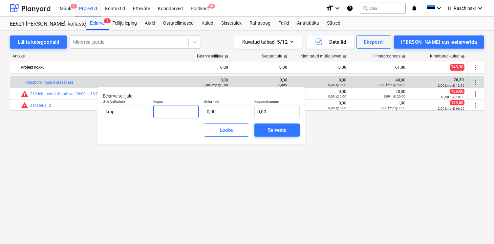
click at [185, 112] on input "text" at bounding box center [175, 111] width 45 height 13
type input "1,00"
type input "2"
type input "2,00"
type input "26"
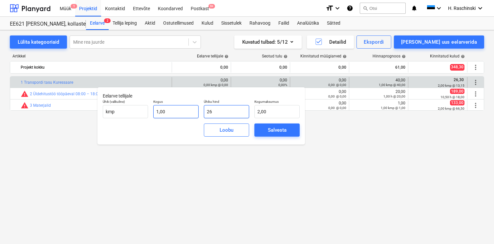
type input "26,00"
type input "260"
type input "260,00"
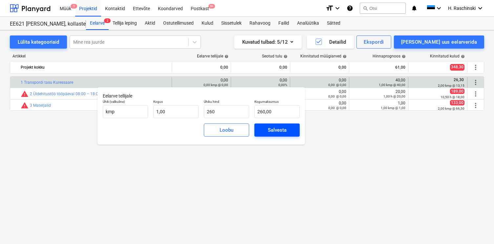
type input "260,00"
click at [296, 131] on button "Salvesta" at bounding box center [276, 129] width 45 height 13
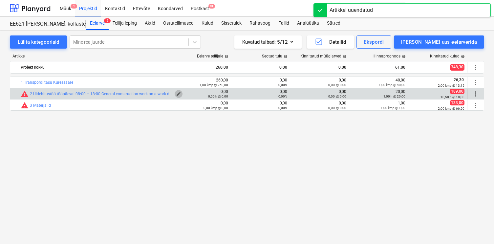
click at [179, 92] on span "edit" at bounding box center [178, 93] width 5 height 5
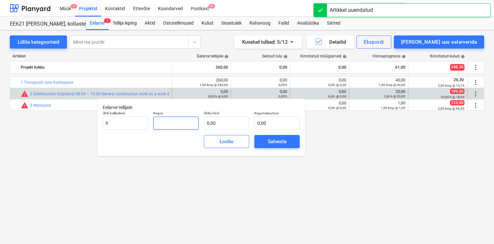
click at [183, 121] on input "text" at bounding box center [175, 123] width 45 height 13
type input "10,50"
click at [220, 129] on input "text" at bounding box center [226, 123] width 45 height 13
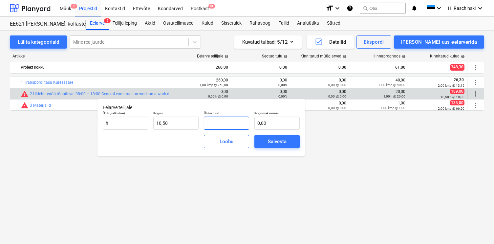
type input "2"
type input "21,00"
type input "25"
type input "262,50"
type input "25,00"
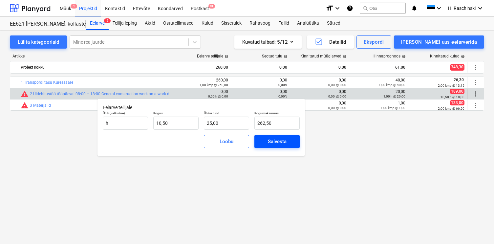
click at [265, 140] on span "Salvesta" at bounding box center [277, 141] width 30 height 9
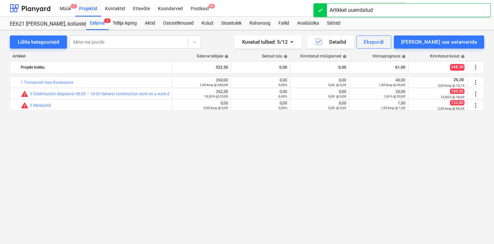
click at [177, 104] on span "edit" at bounding box center [178, 105] width 5 height 5
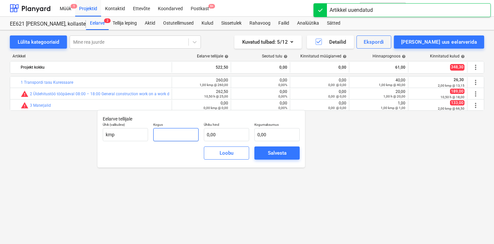
click at [171, 135] on input "text" at bounding box center [175, 134] width 45 height 13
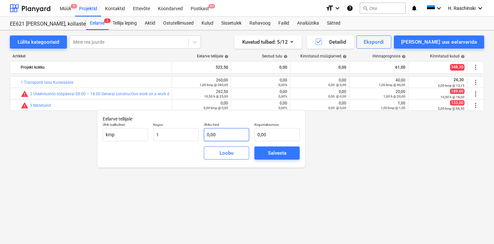
type input "1,00"
drag, startPoint x: 222, startPoint y: 133, endPoint x: 218, endPoint y: 133, distance: 3.9
click at [219, 133] on input "text" at bounding box center [226, 134] width 45 height 13
type input "1"
type input "1,00"
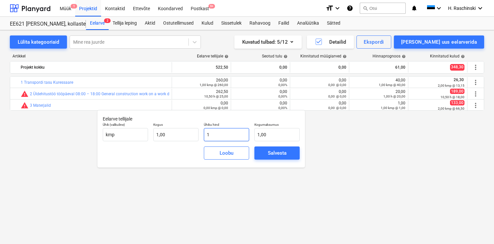
type input "18"
type input "18,00"
type input "189"
type input "189,00"
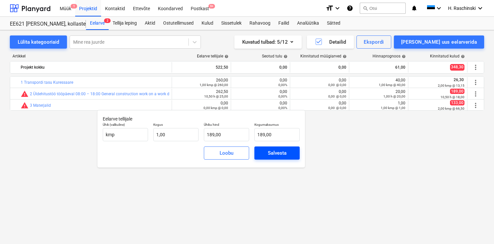
click at [272, 149] on div "Salvesta" at bounding box center [277, 153] width 19 height 9
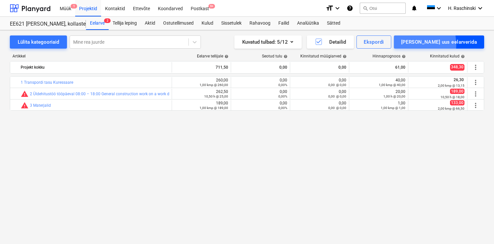
click at [431, 45] on div "[PERSON_NAME] uus eelarverida" at bounding box center [439, 42] width 76 height 9
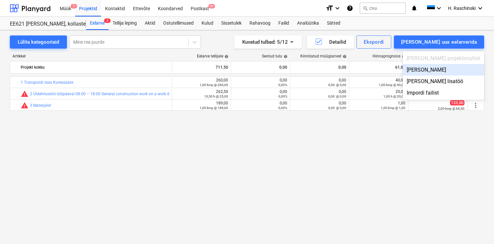
click at [437, 70] on div "[PERSON_NAME]" at bounding box center [443, 69] width 81 height 11
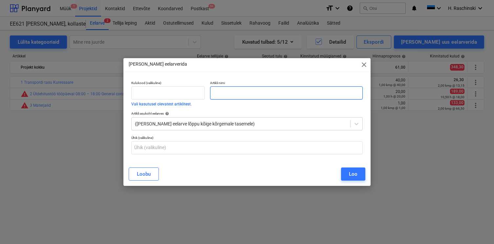
click at [329, 89] on input "text" at bounding box center [286, 92] width 152 height 13
type input "Pollar , kollane"
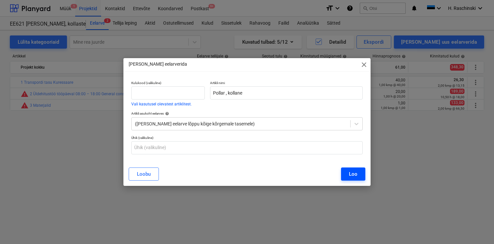
click at [358, 178] on button "Loo" at bounding box center [353, 173] width 24 height 13
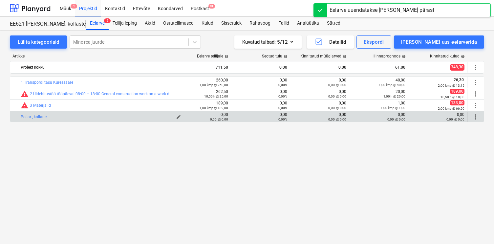
click at [180, 115] on span "edit" at bounding box center [178, 116] width 5 height 5
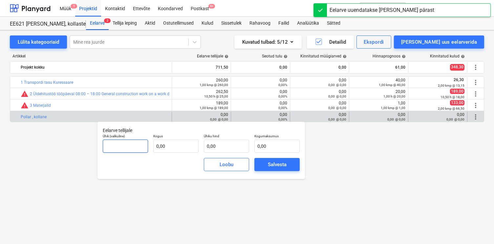
click at [145, 145] on input "text" at bounding box center [125, 146] width 45 height 13
type input "kmp"
type input "1,00"
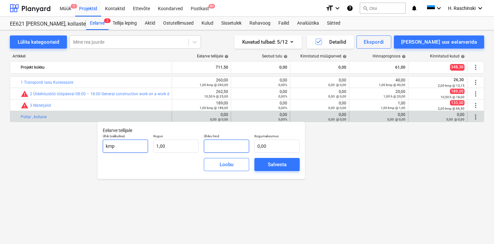
type input "1"
type input "1,00"
type input "15"
type input "15,00"
type input "150"
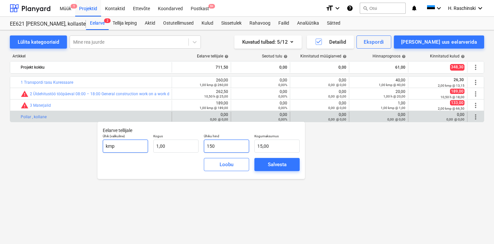
type input "150,00"
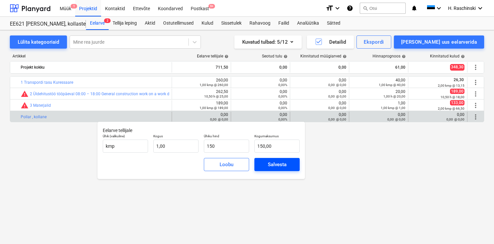
type input "150,00"
click at [271, 168] on div "Salvesta" at bounding box center [277, 164] width 19 height 9
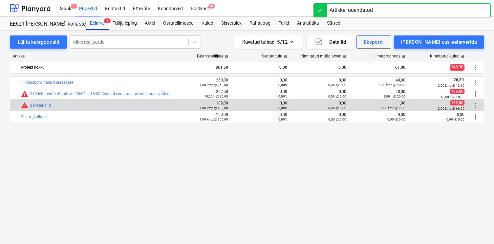
click at [477, 107] on span "more_vert" at bounding box center [476, 105] width 8 height 8
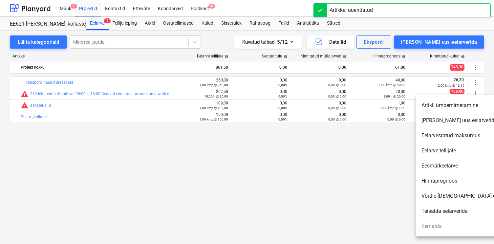
click at [442, 110] on li "Artikli ümbernimetamine" at bounding box center [472, 105] width 113 height 15
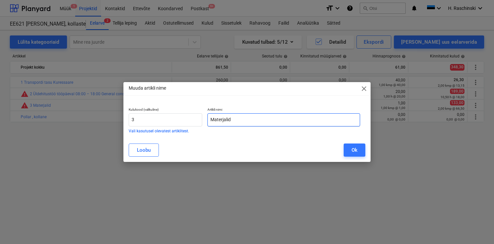
click at [241, 121] on input "Materjalid" at bounding box center [283, 119] width 152 height 13
type input "Materjalid, värvid, [PERSON_NAME] rent"
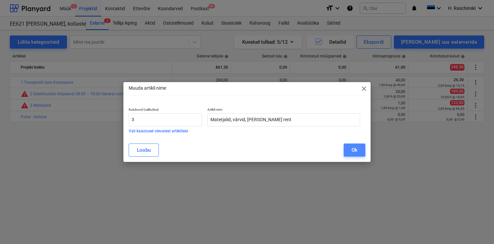
click at [350, 149] on button "Ok" at bounding box center [355, 149] width 22 height 13
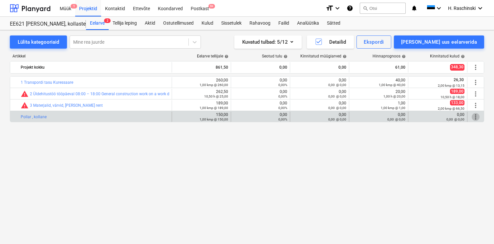
click at [475, 116] on span "more_vert" at bounding box center [476, 117] width 8 height 8
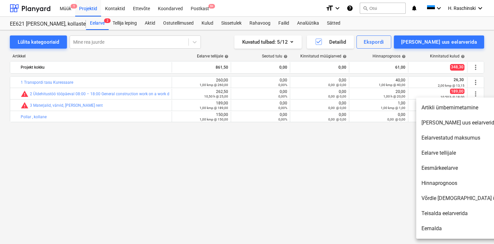
click at [432, 108] on li "Artikli ümbernimetamine" at bounding box center [472, 107] width 113 height 15
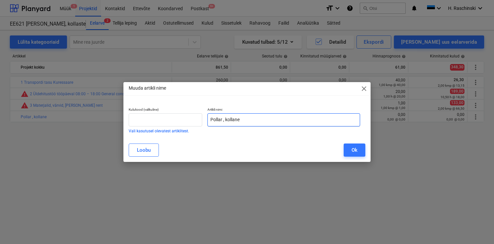
click at [211, 120] on input "Pollar , kollane" at bounding box center [283, 119] width 152 height 13
type input "4 Pollar , kollane"
click at [355, 149] on div "Ok" at bounding box center [355, 150] width 6 height 9
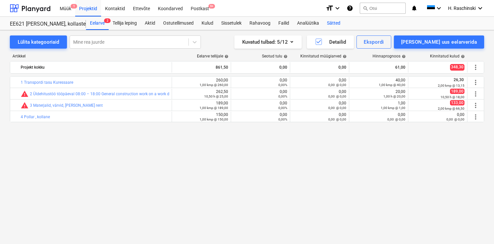
click at [335, 20] on div "Sätted" at bounding box center [333, 23] width 21 height 13
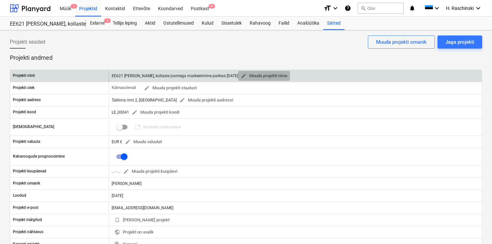
click at [275, 79] on span "edit Muuda projekti nime" at bounding box center [264, 76] width 47 height 8
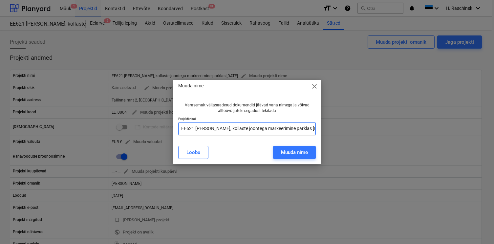
drag, startPoint x: 181, startPoint y: 125, endPoint x: 380, endPoint y: 134, distance: 199.1
click at [380, 134] on div "Muuda nime close Varasemalt väljasaadetud dokumendid jäävad vana nimega ja võiv…" at bounding box center [247, 122] width 494 height 244
click at [314, 85] on span "close" at bounding box center [315, 86] width 8 height 8
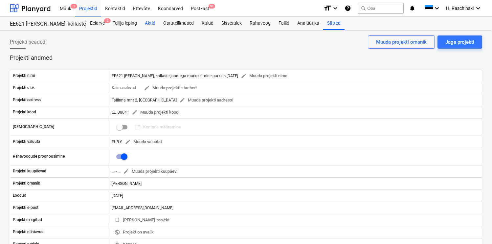
click at [153, 22] on div "Aktid" at bounding box center [150, 23] width 18 height 13
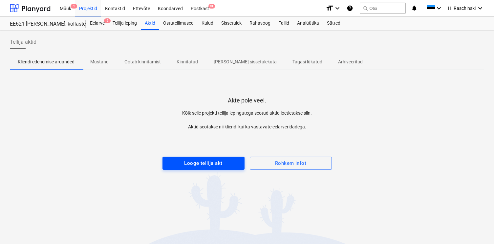
click at [210, 163] on div "Looge tellija akt" at bounding box center [203, 163] width 38 height 9
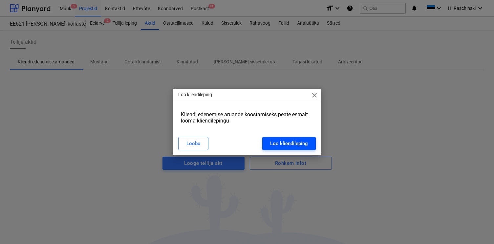
click at [305, 143] on div "Loo kliendileping" at bounding box center [289, 143] width 38 height 9
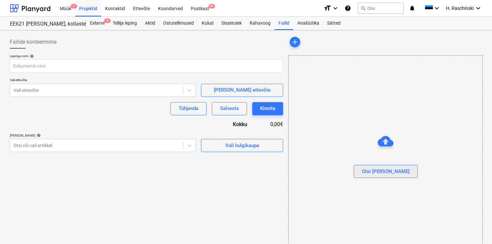
click at [376, 170] on div "Otsi [PERSON_NAME]" at bounding box center [386, 171] width 48 height 9
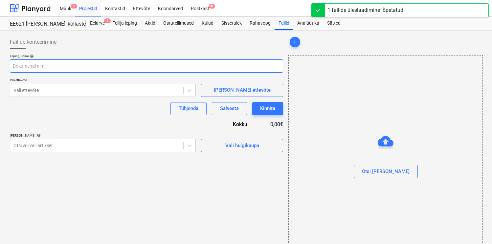
type input "Erviton_Framework Agreement on Provision of Services_EE_EN.docx"
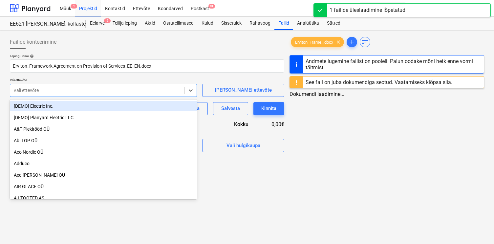
click at [137, 84] on div "Vali ettevõte" at bounding box center [103, 90] width 187 height 13
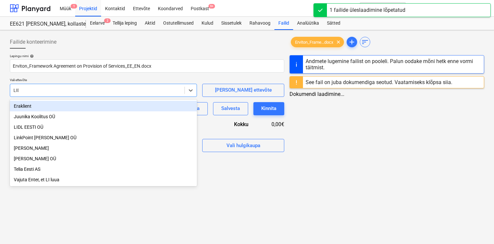
type input "LIDL"
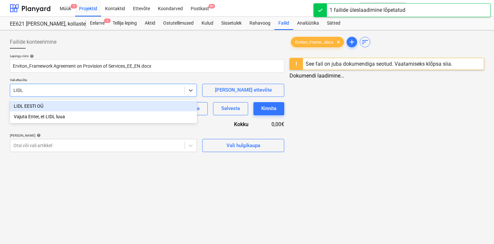
click at [61, 102] on div "LIDL EESTI OÜ" at bounding box center [103, 106] width 187 height 11
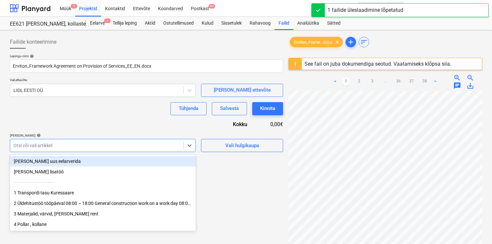
click at [59, 141] on div "Otsi või vali artikkel" at bounding box center [96, 145] width 173 height 9
click at [227, 151] on button "Vali hulgikaupa" at bounding box center [242, 145] width 82 height 13
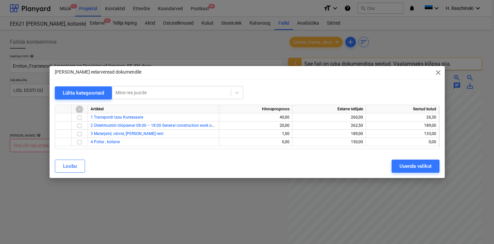
click at [80, 110] on input "checkbox" at bounding box center [79, 109] width 8 height 8
checkbox input "true"
click at [408, 172] on button "Uuenda valikut" at bounding box center [416, 166] width 48 height 13
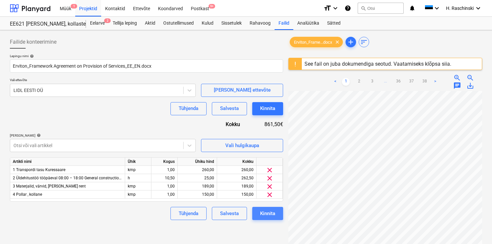
click at [266, 210] on div "Kinnita" at bounding box center [267, 213] width 15 height 9
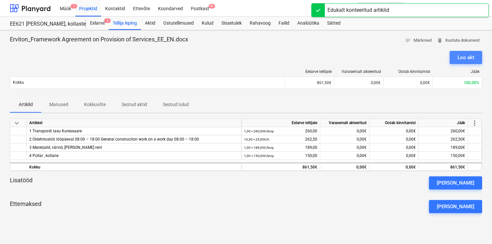
click at [474, 57] on div "Loo akt" at bounding box center [465, 57] width 17 height 9
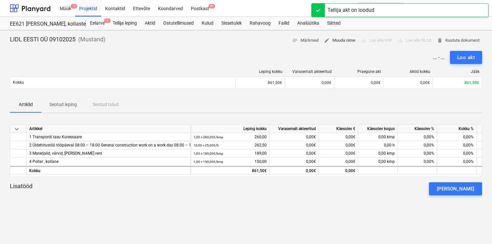
click at [341, 42] on span "edit Muuda nime" at bounding box center [340, 41] width 32 height 8
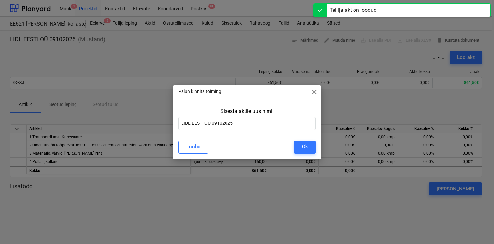
click at [244, 132] on div "Sisesta aktile uus nimi. LIDL EESTI OÜ 09102025" at bounding box center [247, 120] width 148 height 30
drag, startPoint x: 250, startPoint y: 125, endPoint x: 128, endPoint y: 123, distance: 121.8
click at [128, 123] on div "Palun kinnita toiming close Sisesta aktile uus nimi. LIDL EESTI OÜ 09102025 [PE…" at bounding box center [247, 122] width 494 height 244
paste input "EE621 [PERSON_NAME], kollaste joontega markeerimine parklas 22.07."
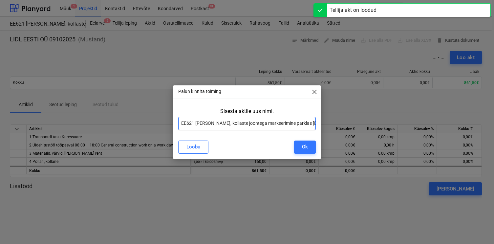
scroll to position [0, 20]
type input "EE621 [PERSON_NAME], kollaste joontega markeerimine parklas [DATE]"
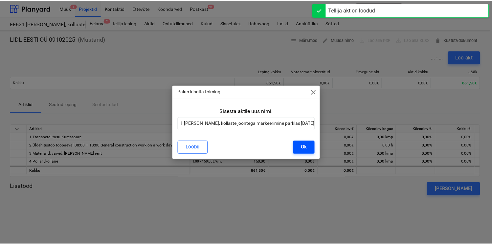
scroll to position [0, 0]
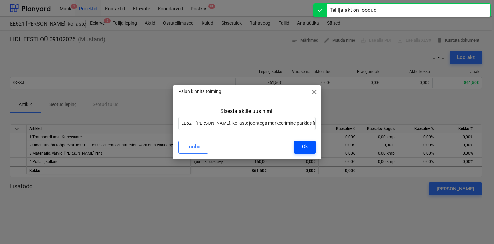
click at [302, 146] on button "Ok" at bounding box center [305, 146] width 22 height 13
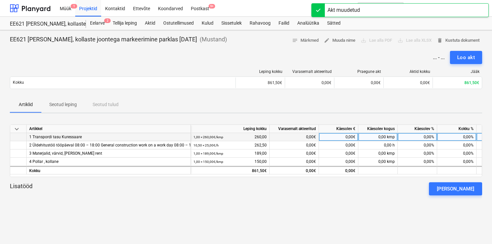
click at [418, 140] on div "0,00%" at bounding box center [417, 137] width 39 height 8
type input "100"
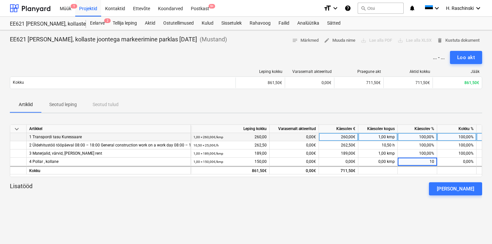
type input "100"
click at [397, 213] on div "keyboard_arrow_down Artikkel Leping kokku Varasemalt akteeritud Käesolev € Käes…" at bounding box center [246, 167] width 472 height 98
click at [462, 61] on div "Loo akt" at bounding box center [466, 57] width 18 height 9
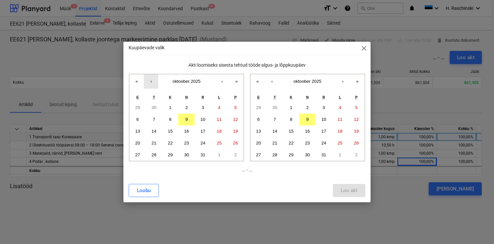
click at [150, 85] on button "‹" at bounding box center [151, 81] width 14 height 14
click at [151, 85] on button "‹" at bounding box center [151, 81] width 14 height 14
click at [152, 85] on button "‹" at bounding box center [151, 81] width 14 height 14
click at [153, 141] on abbr "22" at bounding box center [154, 142] width 5 height 5
click at [266, 84] on button "‹" at bounding box center [272, 81] width 14 height 14
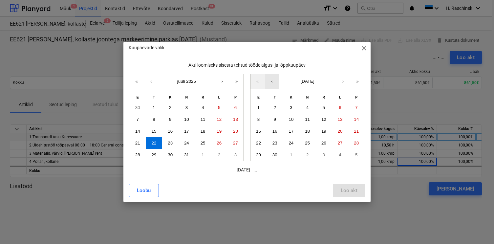
click at [266, 84] on button "‹" at bounding box center [272, 81] width 14 height 14
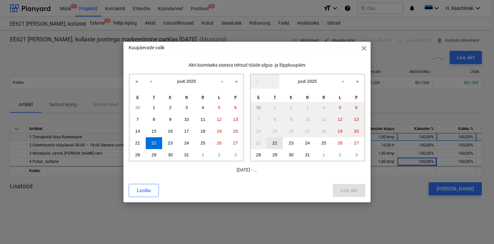
click at [274, 139] on button "22" at bounding box center [275, 143] width 16 height 12
click at [341, 188] on div "Loo akt" at bounding box center [349, 190] width 17 height 9
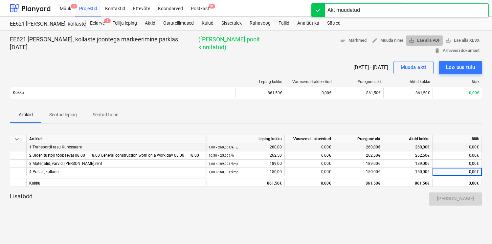
click at [408, 38] on span "save_alt Lae alla PDF" at bounding box center [424, 41] width 32 height 8
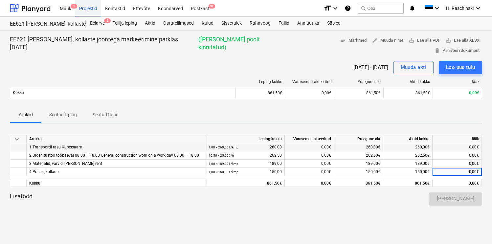
click at [88, 12] on div "Projektid" at bounding box center [88, 8] width 26 height 17
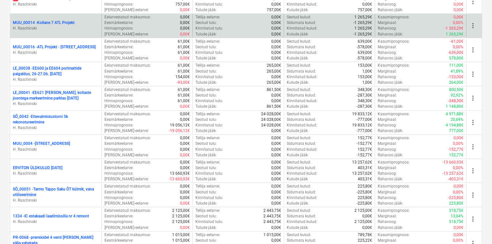
scroll to position [289, 0]
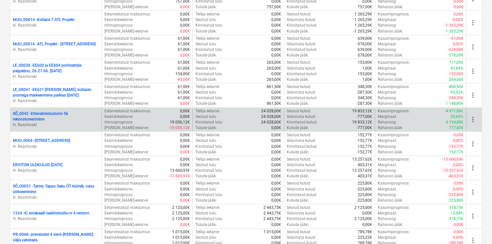
click at [61, 116] on p "SÕ_0042 - Ettevalmistustorni 5k rekonstureerimine" at bounding box center [56, 116] width 86 height 11
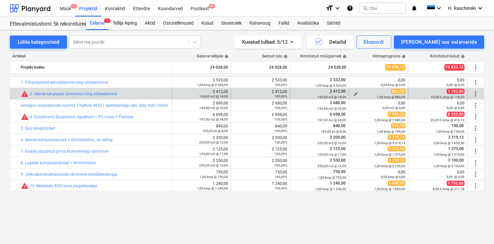
click at [356, 93] on span "edit" at bounding box center [355, 93] width 5 height 5
type textarea "x"
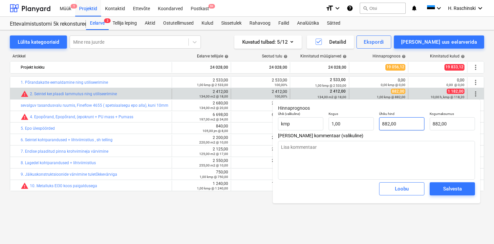
type input "882"
click at [406, 122] on input "882" at bounding box center [401, 123] width 45 height 13
type textarea "x"
type input "88"
type input "88,00"
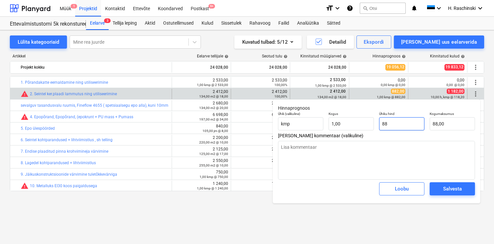
type textarea "x"
type input "8"
type input "8,00"
type textarea "x"
type input "0,00"
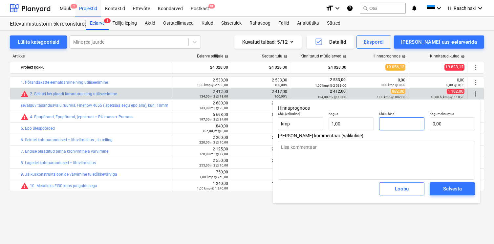
type textarea "x"
type input "1"
type input "1,00"
type textarea "x"
type input "11"
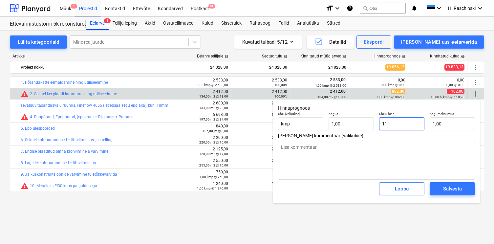
type input "11,00"
type textarea "x"
type input "118"
type input "118,00"
type textarea "x"
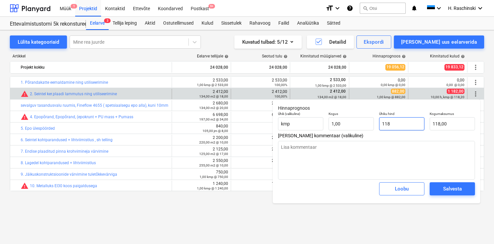
type input "1182"
type input "1 182,00"
type input "1182"
type textarea "x"
type input "1 182,00"
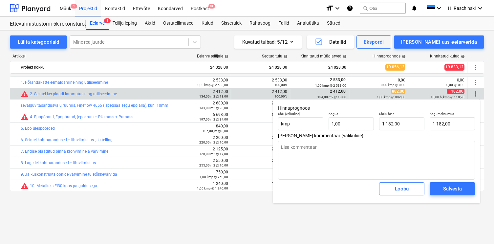
click at [451, 196] on div "Salvesta" at bounding box center [452, 189] width 51 height 18
click at [447, 188] on div "Salvesta" at bounding box center [452, 188] width 19 height 9
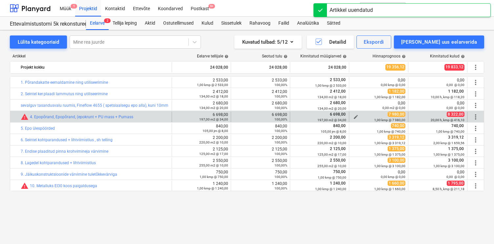
click at [356, 116] on span "edit" at bounding box center [355, 116] width 5 height 5
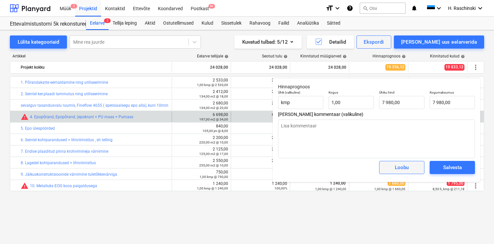
click at [404, 169] on div "Loobu" at bounding box center [402, 167] width 14 height 9
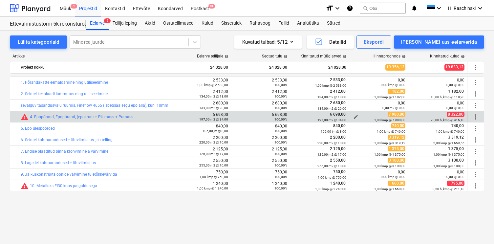
click at [355, 115] on span "edit" at bounding box center [355, 116] width 5 height 5
type textarea "x"
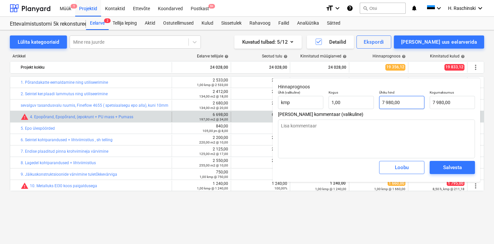
type input "7980"
drag, startPoint x: 411, startPoint y: 102, endPoint x: 330, endPoint y: 102, distance: 81.4
click at [330, 102] on div "Ühik (valikuline) kmp Kogus 1,00 Ühiku hind 7980 Kogumaksumus 7 980,00" at bounding box center [376, 100] width 202 height 24
type textarea "x"
type input "8"
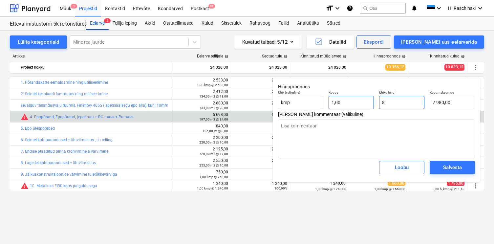
type input "8,00"
type textarea "x"
type input "83"
type input "83,00"
type textarea "x"
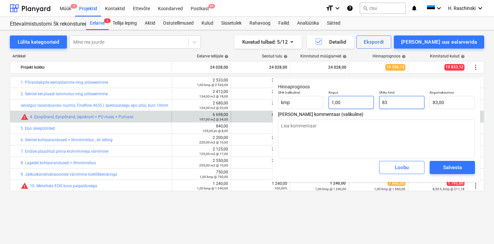
type input "832"
type input "832,00"
type textarea "x"
type input "8322"
click at [456, 170] on div "Salvesta" at bounding box center [452, 167] width 19 height 9
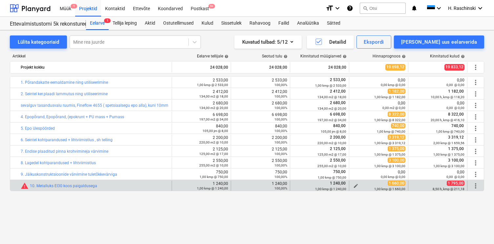
click at [355, 184] on span "edit" at bounding box center [355, 185] width 5 height 5
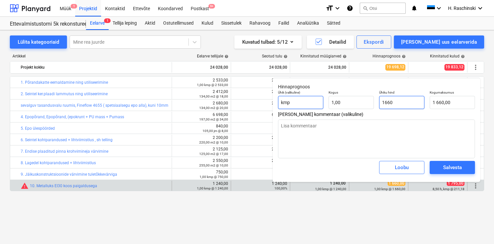
drag, startPoint x: 408, startPoint y: 101, endPoint x: 323, endPoint y: 98, distance: 84.7
click at [323, 98] on div "Ühik (valikuline) kmp Kogus 1,00 Ühiku hind 1660 Kogumaksumus 1 660,00" at bounding box center [376, 100] width 202 height 24
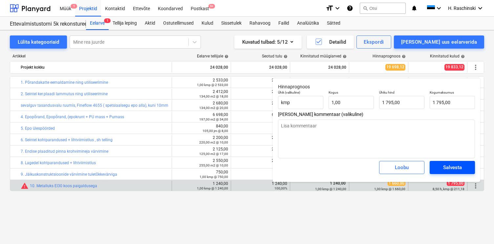
click at [445, 162] on button "Salvesta" at bounding box center [452, 167] width 45 height 13
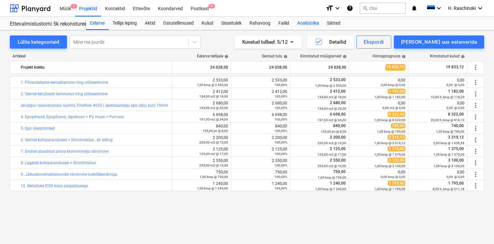
click at [301, 25] on div "Analüütika" at bounding box center [308, 23] width 30 height 13
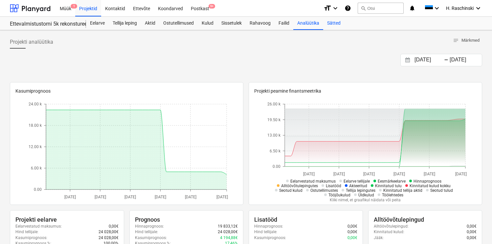
click at [340, 24] on div "Sätted" at bounding box center [333, 23] width 21 height 13
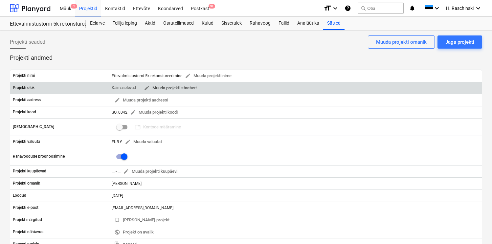
click at [180, 85] on span "edit Muuda projekti staatust" at bounding box center [170, 88] width 53 height 8
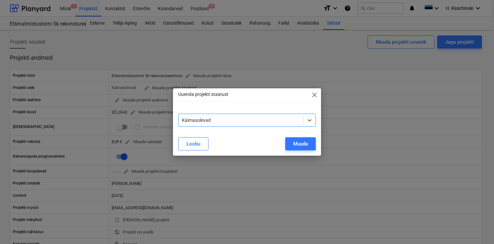
click at [203, 118] on div at bounding box center [241, 120] width 118 height 7
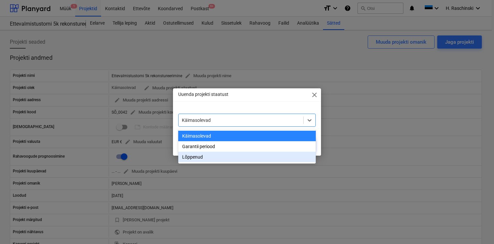
click at [193, 157] on div "Lõppenud" at bounding box center [247, 157] width 138 height 11
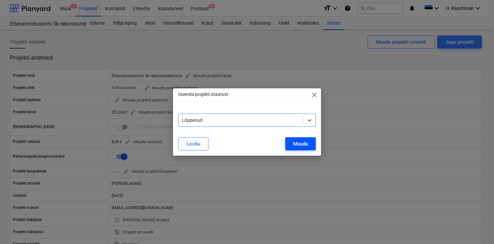
click at [292, 144] on button "Muuda" at bounding box center [300, 143] width 31 height 13
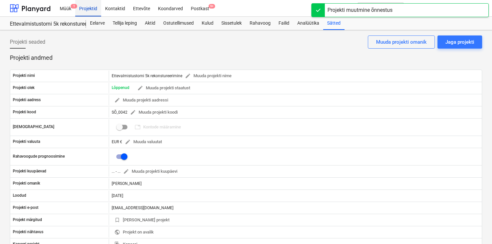
click at [87, 6] on div "Projektid" at bounding box center [88, 8] width 26 height 17
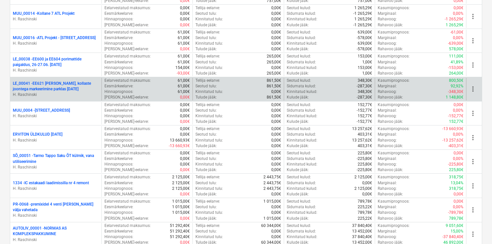
scroll to position [304, 0]
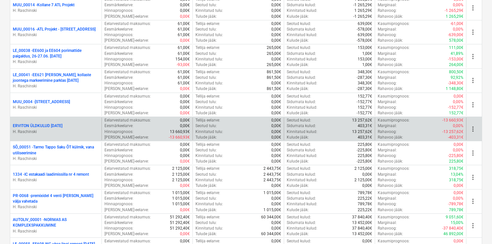
click at [62, 126] on p "ERVITON ÜLDKULUD [DATE]" at bounding box center [38, 126] width 50 height 6
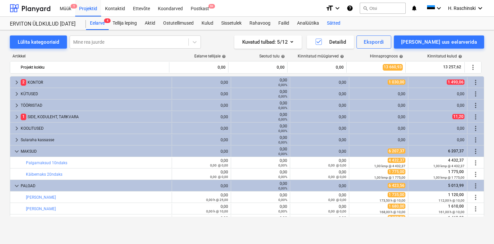
click at [333, 24] on div "Sätted" at bounding box center [333, 23] width 21 height 13
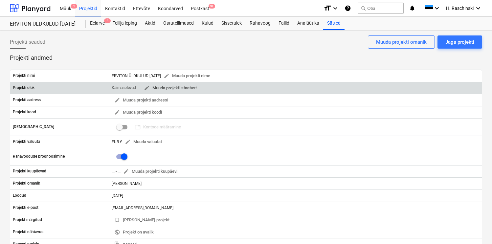
click at [189, 88] on span "edit Muuda projekti staatust" at bounding box center [170, 88] width 53 height 8
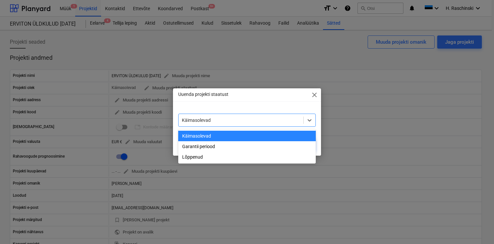
click at [198, 120] on div at bounding box center [241, 120] width 118 height 7
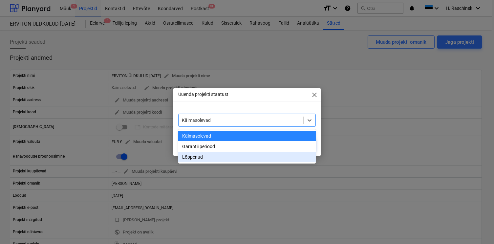
click at [193, 155] on div "Lõppenud" at bounding box center [247, 157] width 138 height 11
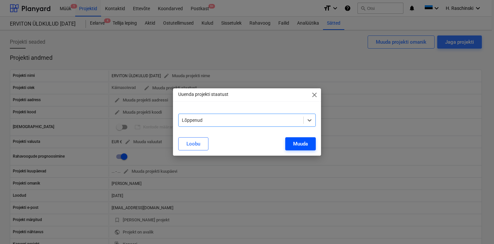
click at [293, 146] on div "Muuda" at bounding box center [300, 144] width 15 height 9
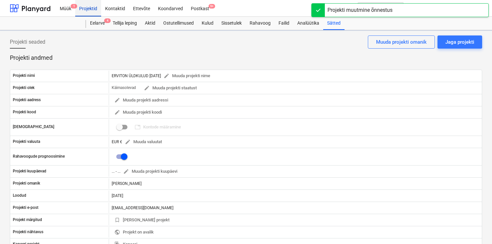
click at [90, 6] on div "Projektid" at bounding box center [88, 8] width 26 height 17
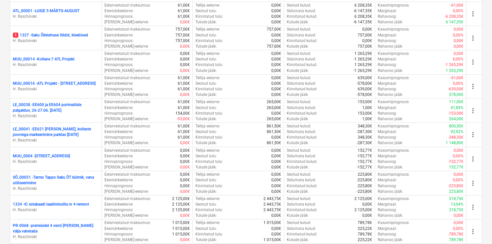
scroll to position [256, 0]
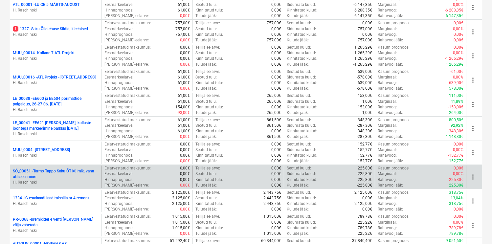
click at [89, 173] on p "SÕ_00051 - [PERSON_NAME] ÕT külmik, vana utiliseerimine" at bounding box center [56, 173] width 86 height 11
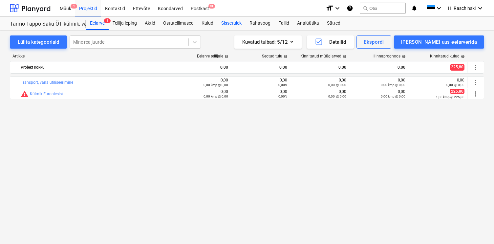
click at [240, 23] on div "Sissetulek" at bounding box center [231, 23] width 28 height 13
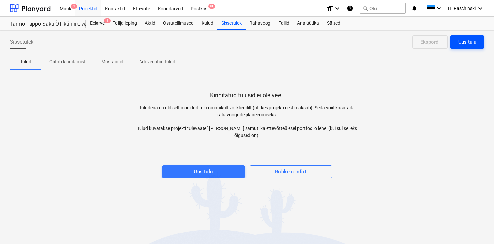
click at [461, 48] on button "Uus tulu" at bounding box center [467, 41] width 34 height 13
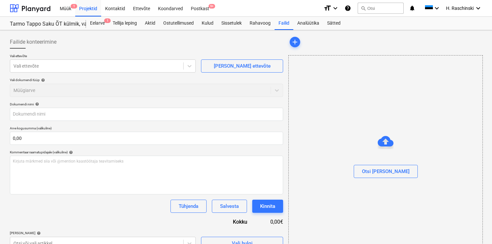
click at [373, 164] on div at bounding box center [386, 159] width 194 height 11
click at [375, 171] on button "Otsi [PERSON_NAME]" at bounding box center [386, 171] width 64 height 13
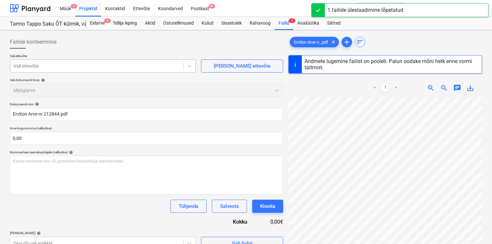
click at [143, 67] on div at bounding box center [96, 66] width 166 height 7
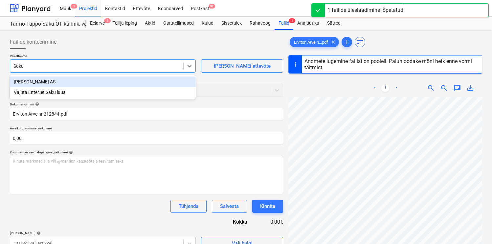
click at [97, 84] on div "[PERSON_NAME] AS" at bounding box center [103, 81] width 186 height 11
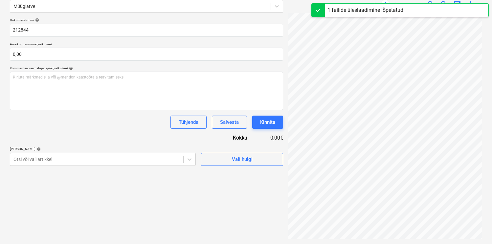
scroll to position [66, 0]
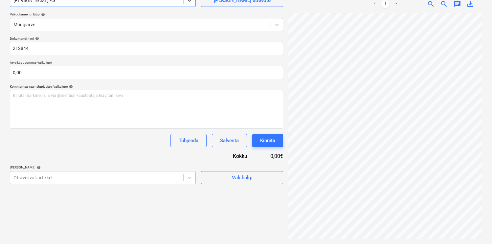
click at [151, 174] on div at bounding box center [96, 177] width 166 height 7
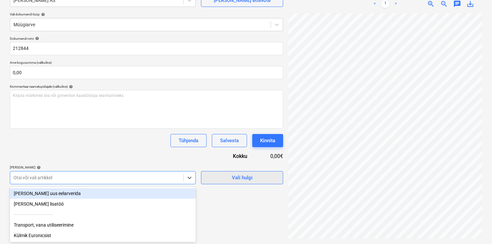
click at [213, 177] on span "Vali hulgi" at bounding box center [242, 177] width 66 height 9
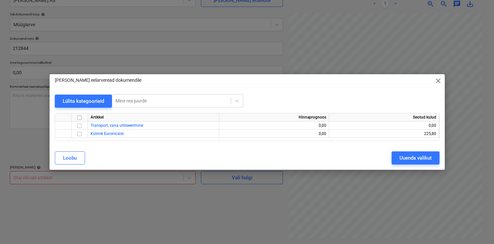
click at [79, 120] on input "checkbox" at bounding box center [79, 118] width 8 height 8
click at [409, 159] on div "Uuenda valikut" at bounding box center [415, 158] width 32 height 9
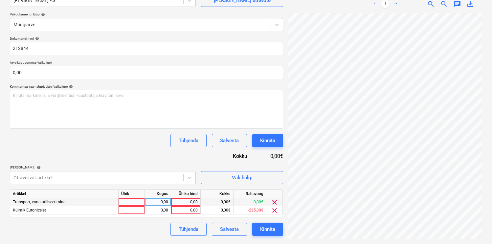
click at [131, 202] on div at bounding box center [131, 202] width 26 height 8
click at [158, 205] on div "0,00" at bounding box center [157, 202] width 21 height 8
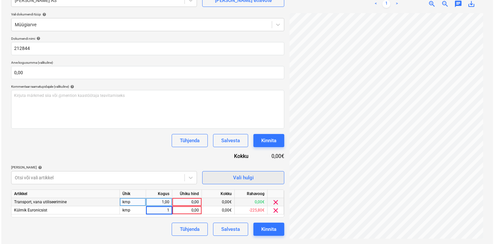
scroll to position [0, 54]
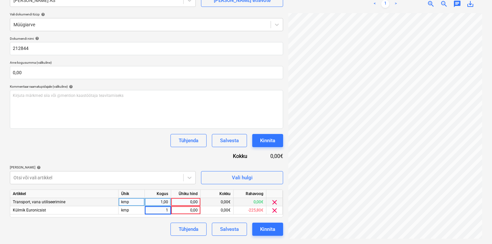
click at [189, 204] on div "0,00" at bounding box center [186, 202] width 24 height 8
click at [159, 155] on div "Dokumendi nimi help 212844 Arve kogusumma (valikuline) 0,00 Kommentaar raamatup…" at bounding box center [146, 135] width 273 height 199
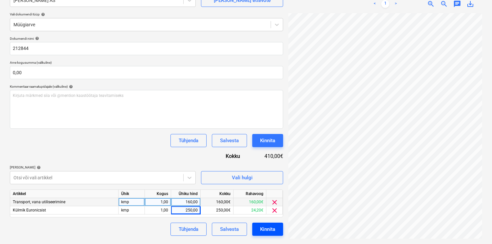
click at [272, 229] on div "Kinnita" at bounding box center [267, 229] width 15 height 9
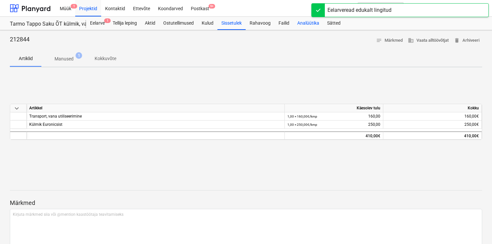
click at [305, 24] on div "Analüütika" at bounding box center [308, 23] width 30 height 13
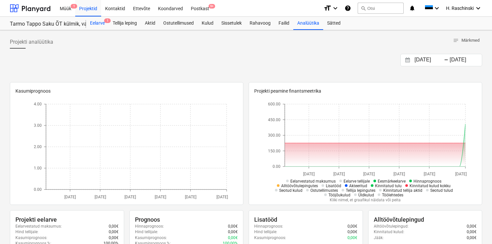
click at [100, 26] on div "Eelarve 1" at bounding box center [97, 23] width 23 height 13
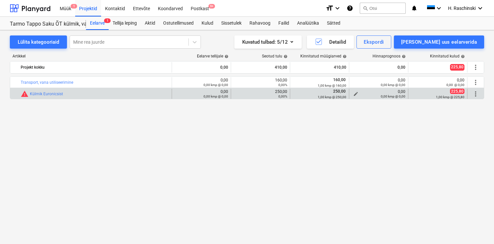
click at [356, 93] on span "edit" at bounding box center [355, 93] width 5 height 5
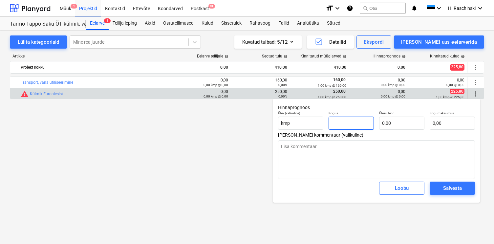
click at [358, 120] on input "text" at bounding box center [351, 123] width 45 height 13
click at [463, 189] on span "Salvesta" at bounding box center [453, 188] width 30 height 9
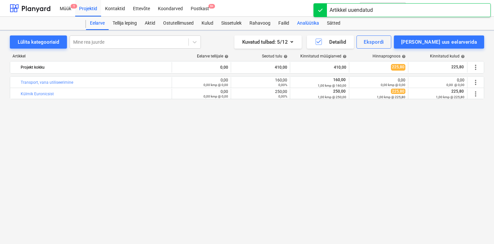
click at [305, 25] on div "Analüütika" at bounding box center [308, 23] width 30 height 13
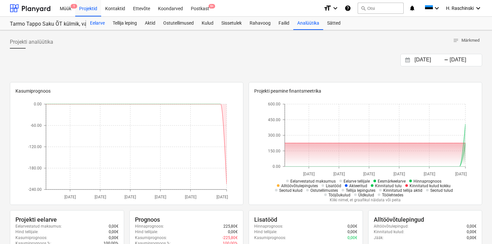
click at [91, 22] on div "Eelarve" at bounding box center [97, 23] width 23 height 13
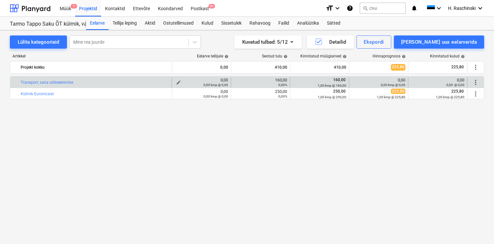
click at [180, 81] on span "edit" at bounding box center [178, 82] width 5 height 5
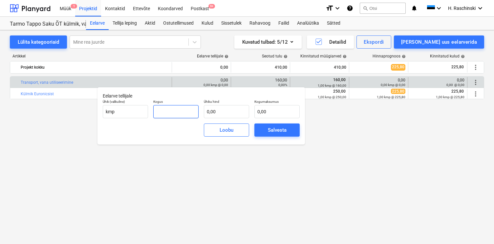
click at [189, 112] on input "text" at bounding box center [175, 111] width 45 height 13
click at [274, 127] on div "Salvesta" at bounding box center [277, 130] width 19 height 9
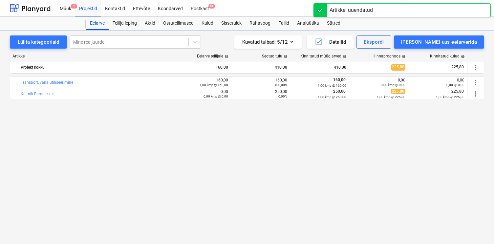
click at [178, 94] on div "0,00 kmp @ 0,00" at bounding box center [202, 96] width 54 height 5
click at [179, 93] on span "edit" at bounding box center [178, 93] width 5 height 5
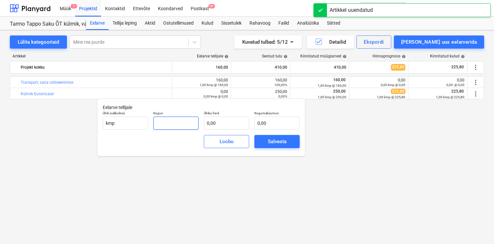
click at [183, 119] on input "text" at bounding box center [175, 123] width 45 height 13
click at [280, 137] on div "Salvesta" at bounding box center [277, 141] width 19 height 9
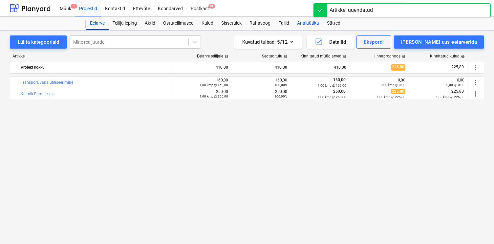
click at [305, 21] on div "Analüütika" at bounding box center [308, 23] width 30 height 13
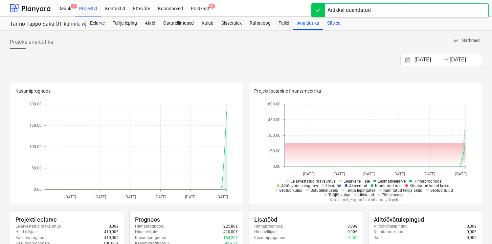
click at [338, 27] on div "Sätted" at bounding box center [333, 23] width 21 height 13
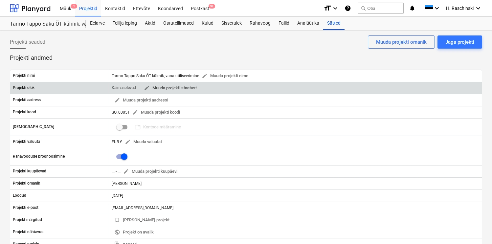
click at [191, 88] on span "edit Muuda projekti staatust" at bounding box center [170, 88] width 53 height 8
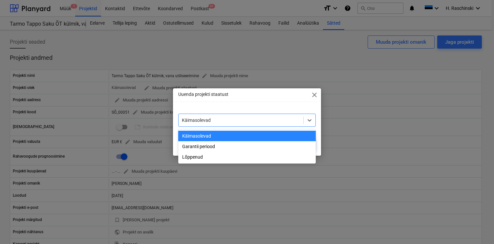
click at [198, 126] on div "Käimasolevad" at bounding box center [247, 120] width 138 height 13
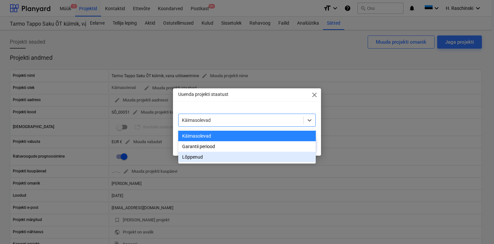
click at [197, 155] on div "Lõppenud" at bounding box center [247, 157] width 138 height 11
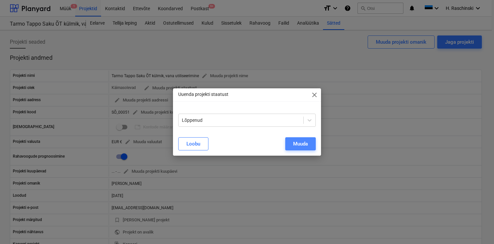
click at [286, 147] on button "Muuda" at bounding box center [300, 143] width 31 height 13
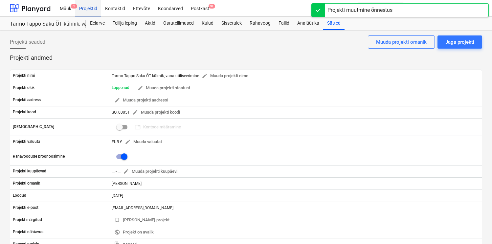
click at [88, 11] on div "Projektid" at bounding box center [88, 8] width 26 height 17
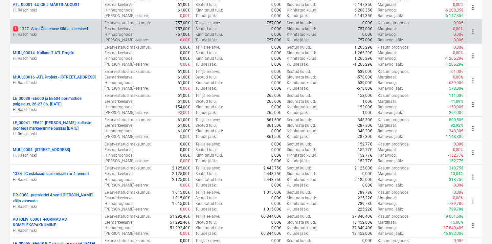
scroll to position [258, 0]
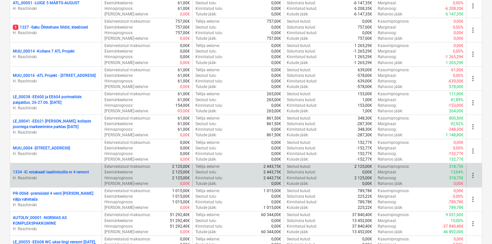
click at [71, 172] on p "1334 - IC estakaadi laadimissilla nr 4 remont" at bounding box center [51, 172] width 76 height 6
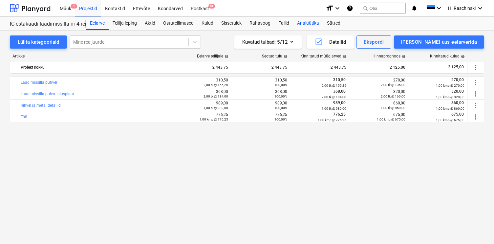
click at [309, 24] on div "Analüütika" at bounding box center [308, 23] width 30 height 13
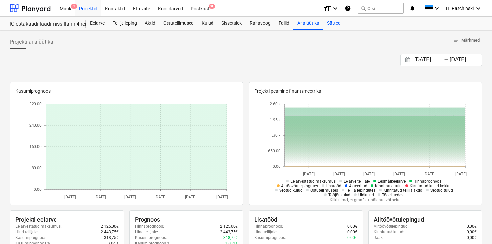
click at [335, 27] on div "Sätted" at bounding box center [333, 23] width 21 height 13
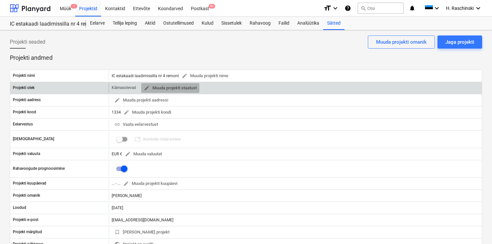
click at [195, 89] on span "edit Muuda projekti staatust" at bounding box center [170, 88] width 53 height 8
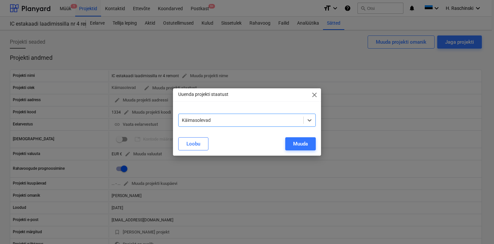
click at [205, 120] on div at bounding box center [241, 120] width 118 height 7
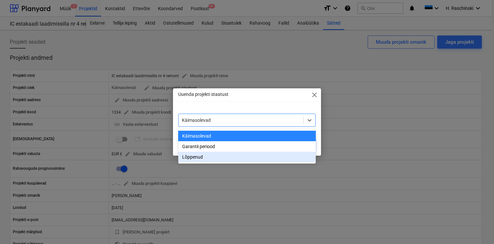
click at [204, 156] on div "Lõppenud" at bounding box center [247, 157] width 138 height 11
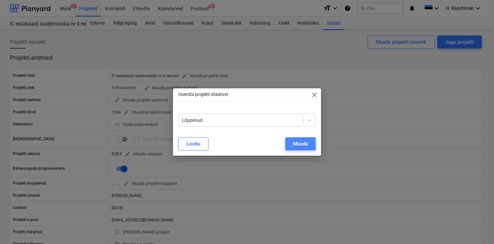
click at [298, 143] on div "Muuda" at bounding box center [300, 144] width 15 height 9
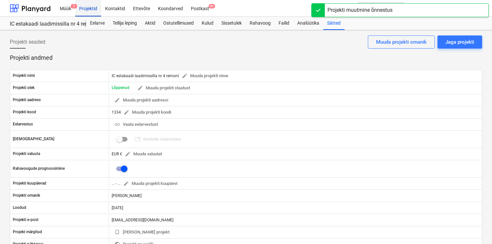
click at [88, 11] on div "Projektid" at bounding box center [88, 8] width 26 height 17
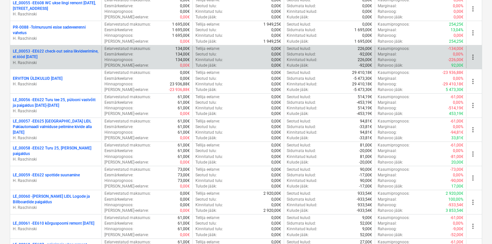
scroll to position [481, 0]
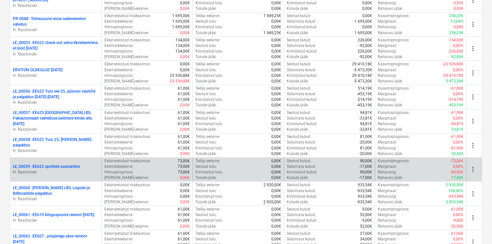
click at [60, 168] on p "LE_00059 - EE622 spottide suunamine" at bounding box center [46, 167] width 67 height 6
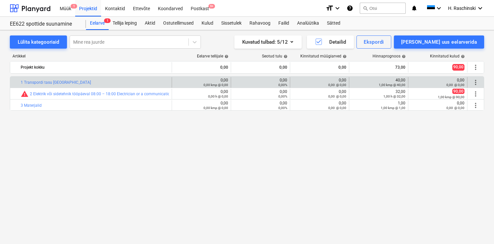
click at [476, 85] on span "more_vert" at bounding box center [476, 82] width 8 height 8
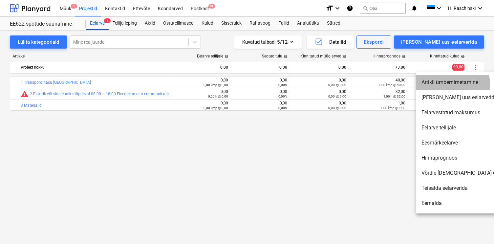
click at [428, 85] on li "Artikli ümbernimetamine" at bounding box center [472, 82] width 113 height 15
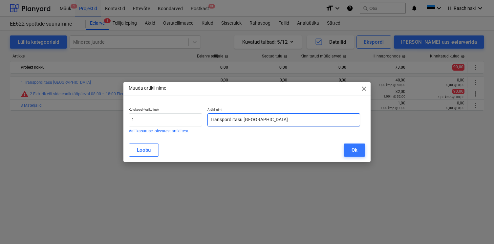
click at [271, 122] on input "Transpordi tasu [GEOGRAPHIC_DATA]" at bounding box center [283, 119] width 152 height 13
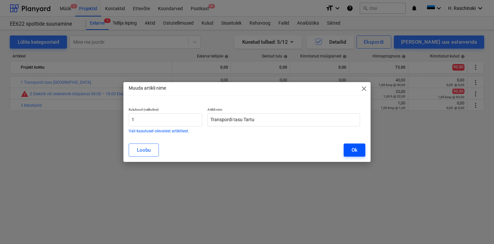
click at [355, 149] on div "Ok" at bounding box center [355, 150] width 6 height 9
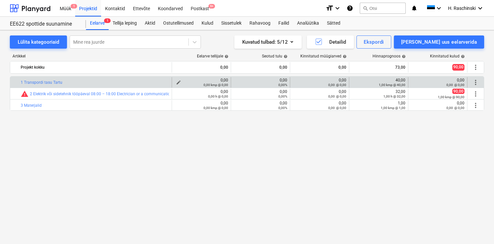
click at [178, 83] on div "0,00 kmp @ 0,00" at bounding box center [202, 84] width 54 height 5
click at [177, 82] on span "edit" at bounding box center [178, 82] width 5 height 5
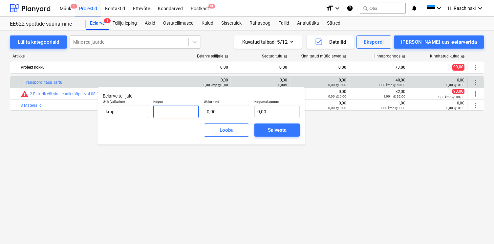
click at [194, 110] on input "text" at bounding box center [175, 111] width 45 height 13
click at [184, 112] on input "text" at bounding box center [175, 111] width 45 height 13
click at [276, 126] on div "Salvesta" at bounding box center [277, 130] width 19 height 9
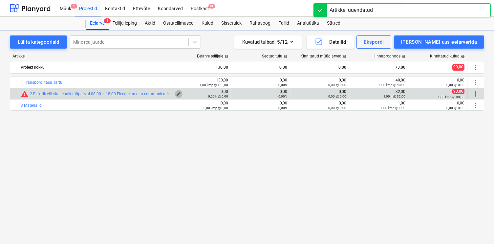
click at [178, 94] on span "edit" at bounding box center [178, 93] width 5 height 5
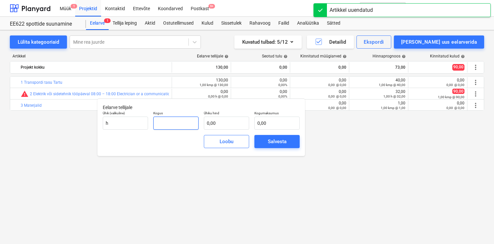
click at [182, 123] on input "text" at bounding box center [175, 123] width 45 height 13
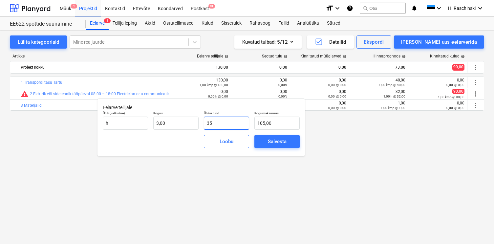
click at [223, 125] on input "35" at bounding box center [226, 123] width 45 height 13
click at [190, 125] on input "3" at bounding box center [175, 123] width 45 height 13
click at [272, 145] on div "Salvesta" at bounding box center [277, 141] width 19 height 9
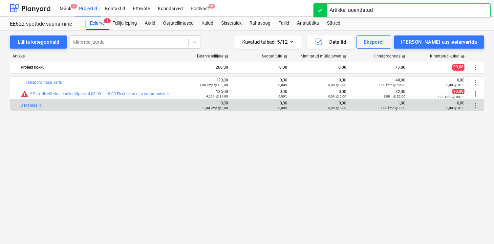
click at [479, 108] on span "more_vert" at bounding box center [476, 105] width 8 height 8
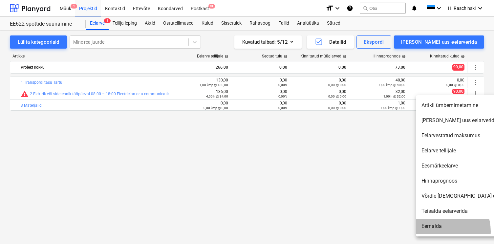
click at [441, 231] on li "Eemalda" at bounding box center [472, 226] width 113 height 15
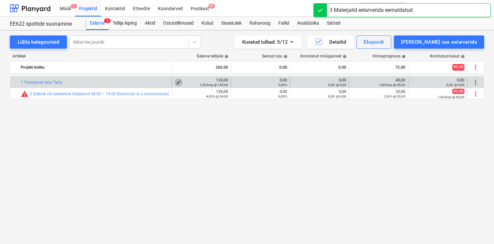
click at [179, 81] on span "edit" at bounding box center [178, 82] width 5 height 5
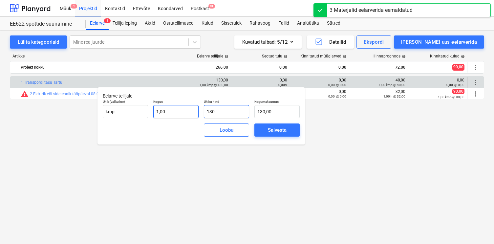
drag, startPoint x: 232, startPoint y: 109, endPoint x: 186, endPoint y: 108, distance: 45.3
click at [187, 109] on div "Ühik (valikuline) kmp Kogus 1,00 Ühiku hind 130 Kogumaksumus 130,00" at bounding box center [201, 109] width 202 height 24
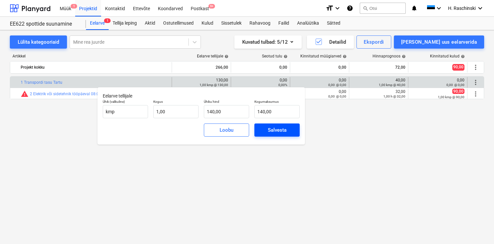
click at [280, 134] on button "Salvesta" at bounding box center [276, 129] width 45 height 13
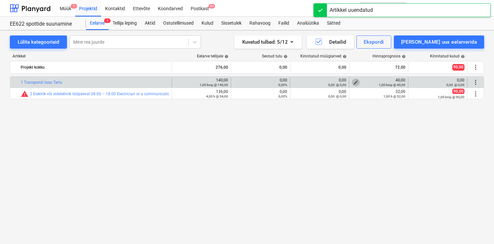
click at [358, 82] on span "edit" at bounding box center [355, 82] width 5 height 5
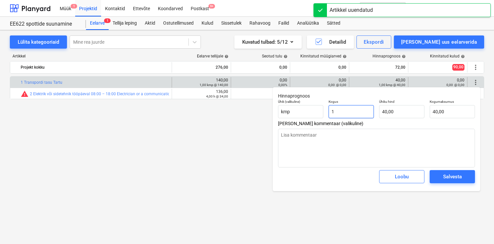
click at [349, 109] on input "1" at bounding box center [351, 111] width 45 height 13
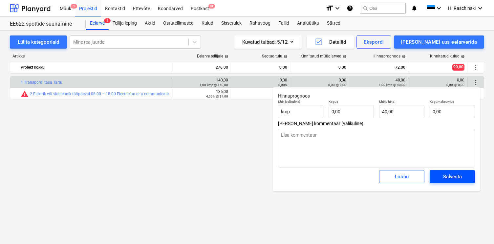
click at [471, 178] on button "Salvesta" at bounding box center [452, 176] width 45 height 13
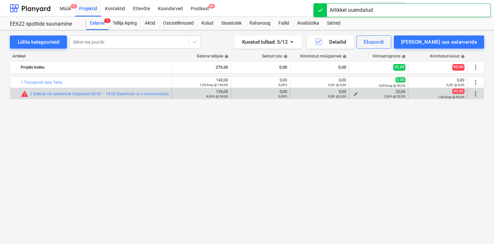
click at [355, 94] on div "1,00 h @ 32,00" at bounding box center [379, 96] width 54 height 5
click at [355, 93] on span "edit" at bounding box center [355, 93] width 5 height 5
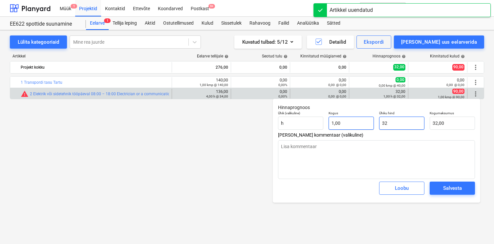
drag, startPoint x: 403, startPoint y: 123, endPoint x: 360, endPoint y: 121, distance: 43.4
click at [360, 121] on div "Ühik (valikuline) h Kogus 1,00 Ühiku hind 32 Kogumaksumus 32,00" at bounding box center [376, 120] width 202 height 24
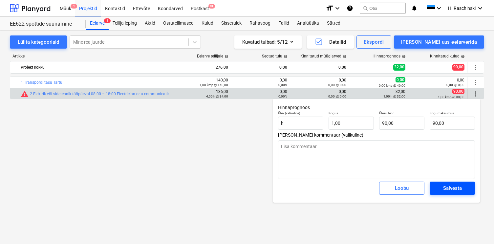
click at [459, 191] on div "Salvesta" at bounding box center [452, 188] width 19 height 9
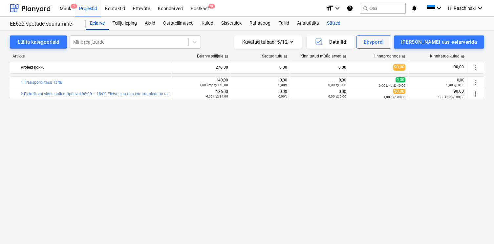
click at [335, 28] on div "Sätted" at bounding box center [333, 23] width 21 height 13
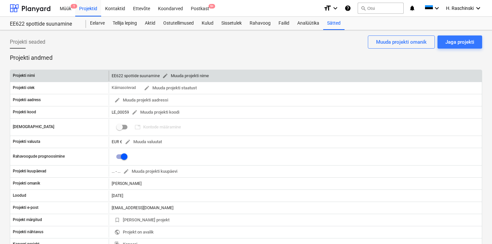
click at [199, 74] on span "edit Muuda projekti nime" at bounding box center [185, 76] width 47 height 8
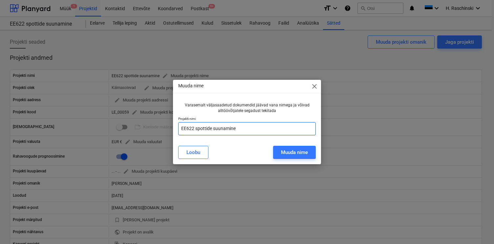
drag, startPoint x: 253, startPoint y: 130, endPoint x: 151, endPoint y: 124, distance: 101.9
click at [151, 124] on div "Muuda nime close Varasemalt väljasaadetud dokumendid jäävad vana nimega ja võiv…" at bounding box center [247, 122] width 494 height 244
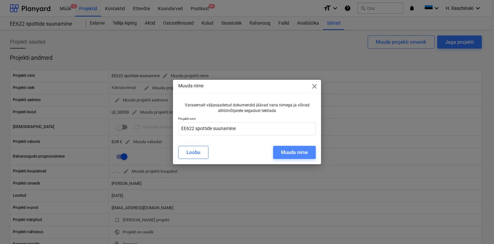
click at [313, 151] on button "Muuda nime" at bounding box center [294, 152] width 43 height 13
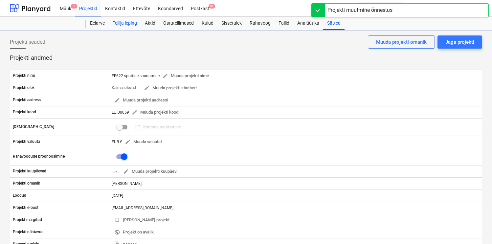
click at [124, 25] on div "Tellija leping" at bounding box center [125, 23] width 32 height 13
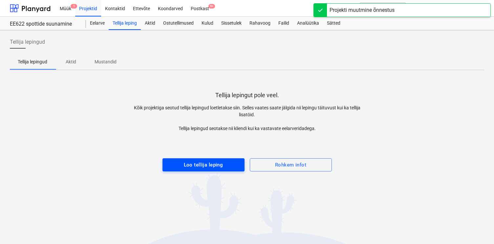
click at [220, 159] on button "Loo tellija leping" at bounding box center [203, 164] width 82 height 13
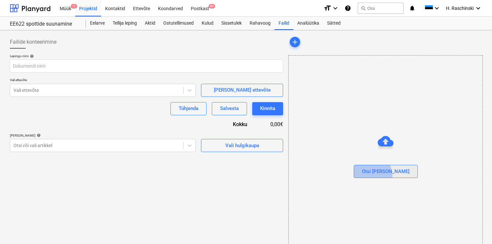
click at [379, 176] on button "Otsi [PERSON_NAME]" at bounding box center [386, 171] width 64 height 13
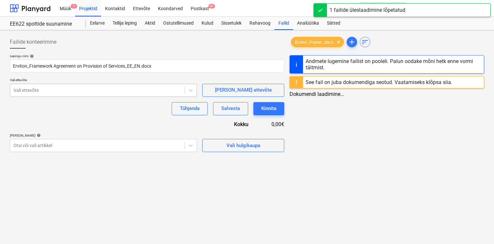
click at [82, 93] on div at bounding box center [97, 90] width 168 height 7
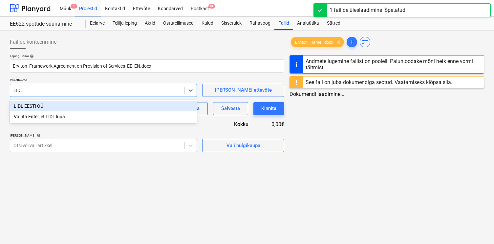
click at [39, 107] on div "LIDL EESTI OÜ" at bounding box center [103, 106] width 187 height 11
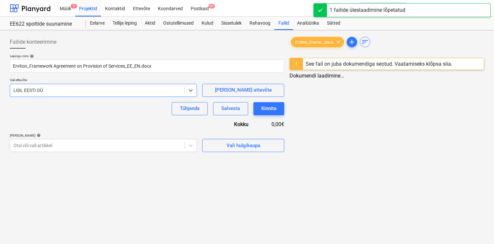
click at [47, 153] on div "Failide konteerimine Lepingu nimi help Erviton_Framework Agreement on Provision…" at bounding box center [147, 94] width 280 height 122
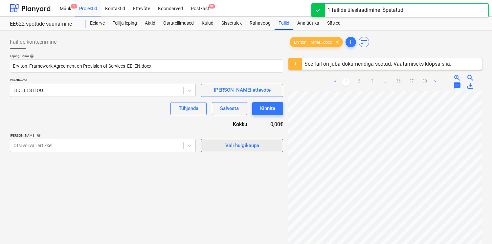
click at [208, 142] on button "Vali hulgikaupa" at bounding box center [242, 145] width 82 height 13
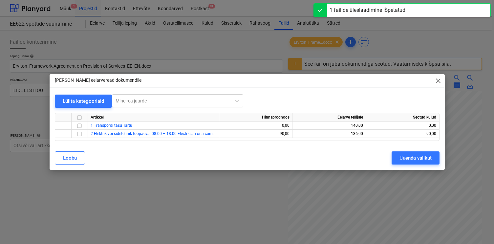
click at [80, 118] on input "checkbox" at bounding box center [79, 118] width 8 height 8
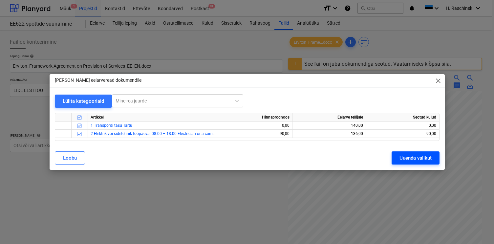
click at [413, 160] on div "Uuenda valikut" at bounding box center [415, 158] width 32 height 9
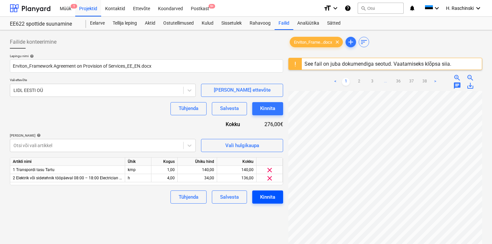
click at [266, 196] on div "Kinnita" at bounding box center [267, 197] width 15 height 9
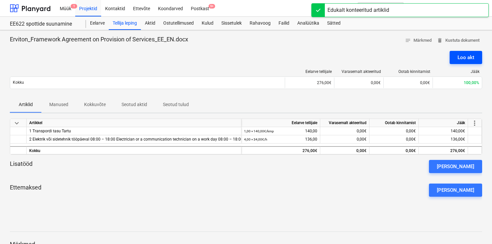
click at [458, 59] on div "Loo akt" at bounding box center [465, 57] width 17 height 9
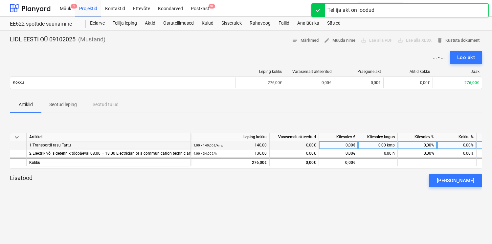
click at [407, 145] on div "0,00%" at bounding box center [417, 145] width 39 height 8
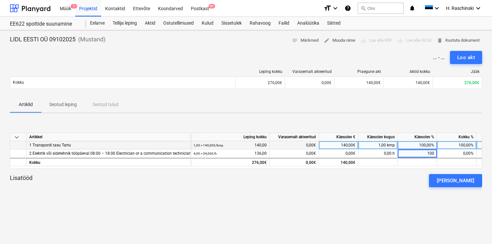
click at [393, 238] on div at bounding box center [246, 240] width 472 height 5
click at [346, 42] on span "edit Muuda nime" at bounding box center [340, 41] width 32 height 8
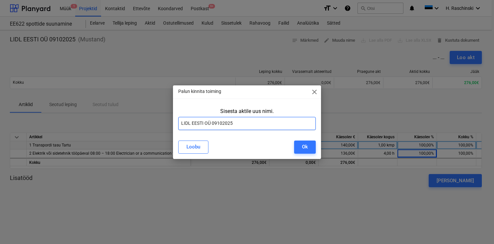
drag, startPoint x: 224, startPoint y: 120, endPoint x: 122, endPoint y: 111, distance: 101.5
click at [122, 111] on div "Palun kinnita toiming close Sisesta aktile uus nimi. LIDL EESTI OÜ 09102025 [PE…" at bounding box center [247, 122] width 494 height 244
paste input "EE622 spottide suunamine"
click at [302, 143] on button "Ok" at bounding box center [305, 146] width 22 height 13
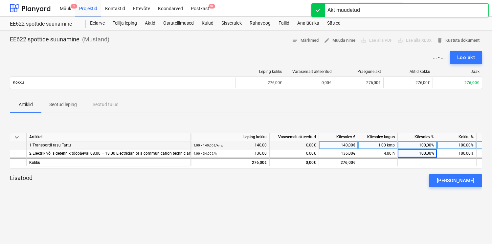
click at [449, 65] on div "Leping kokku Varasemalt akteeritud Praegune akt Aktid kokku Jääk Kokku 276,00€ …" at bounding box center [246, 80] width 472 height 33
click at [450, 65] on div "Leping kokku Varasemalt akteeritud Praegune akt Aktid kokku Jääk Kokku 276,00€ …" at bounding box center [246, 80] width 472 height 33
click at [460, 59] on div "Loo akt" at bounding box center [466, 57] width 18 height 9
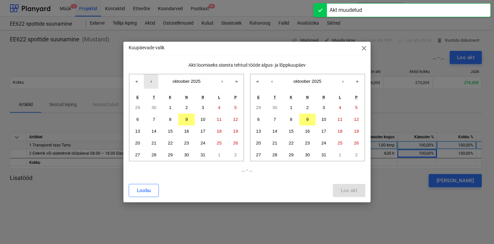
click at [151, 81] on button "‹" at bounding box center [151, 81] width 14 height 14
click at [201, 107] on button "1" at bounding box center [203, 108] width 16 height 12
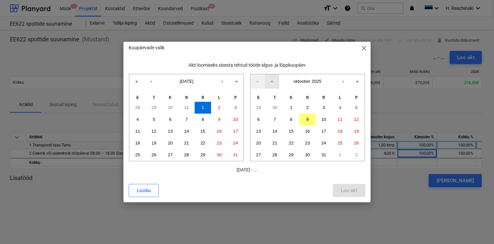
click at [270, 85] on button "‹" at bounding box center [272, 81] width 14 height 14
click at [275, 142] on abbr "23" at bounding box center [274, 142] width 5 height 5
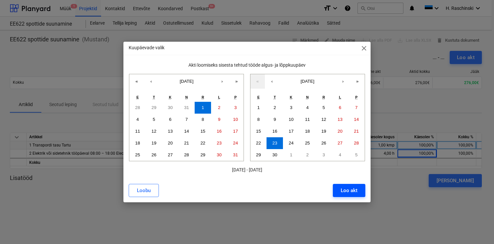
click at [345, 187] on div "Loo akt" at bounding box center [349, 190] width 17 height 9
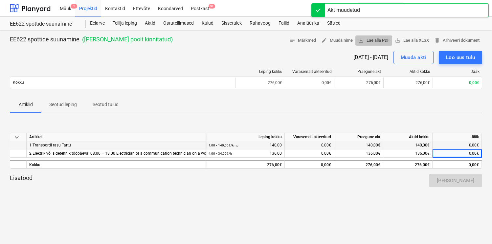
click at [378, 40] on span "save_alt Lae alla PDF" at bounding box center [374, 41] width 32 height 8
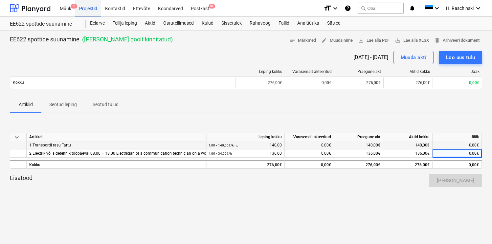
click at [93, 9] on div "Projektid" at bounding box center [88, 8] width 26 height 17
